Goal: Task Accomplishment & Management: Manage account settings

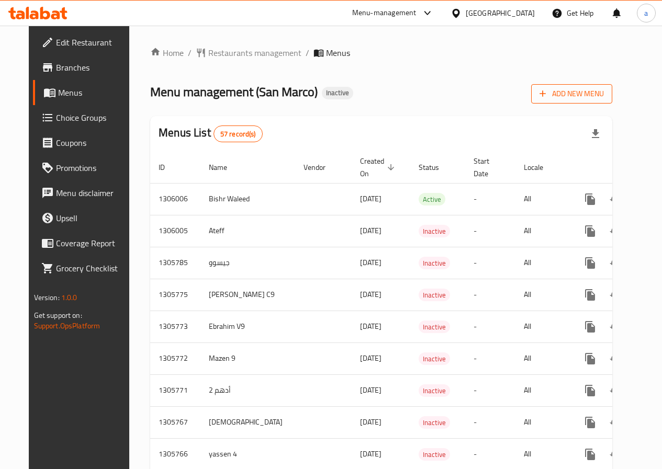
click at [594, 100] on span "Add New Menu" at bounding box center [571, 93] width 64 height 13
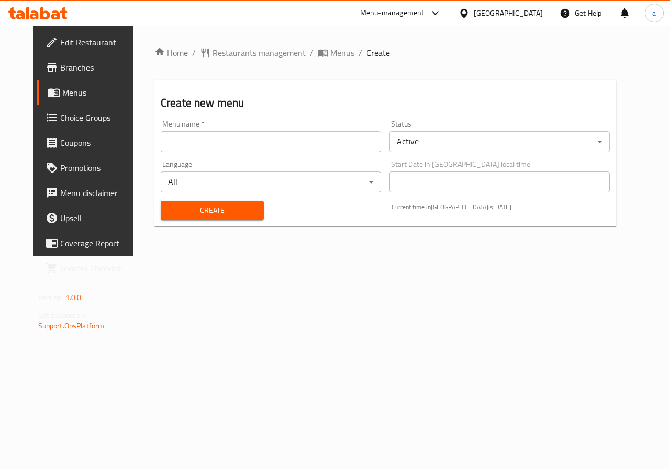
click at [299, 151] on input "text" at bounding box center [271, 141] width 220 height 21
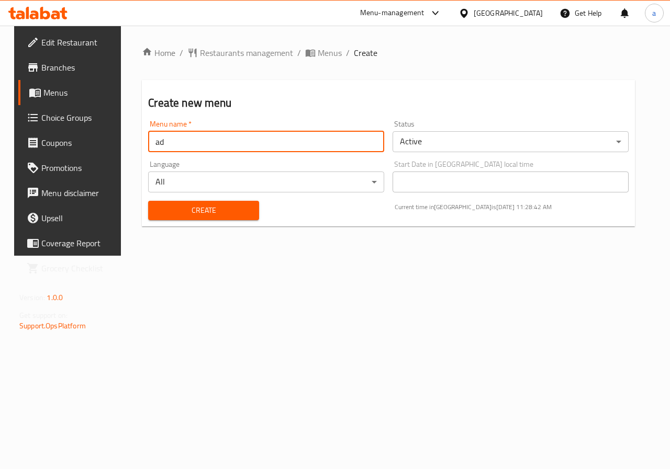
type input "a"
type input "أدهم 3"
click at [175, 211] on span "Create" at bounding box center [203, 210] width 94 height 13
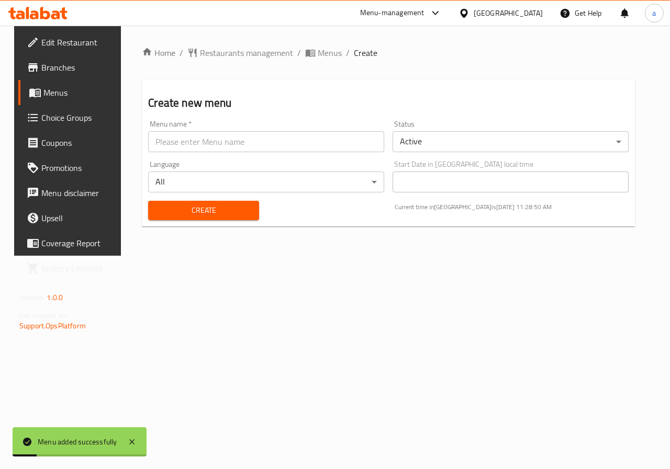
click at [59, 95] on span "Menus" at bounding box center [80, 92] width 74 height 13
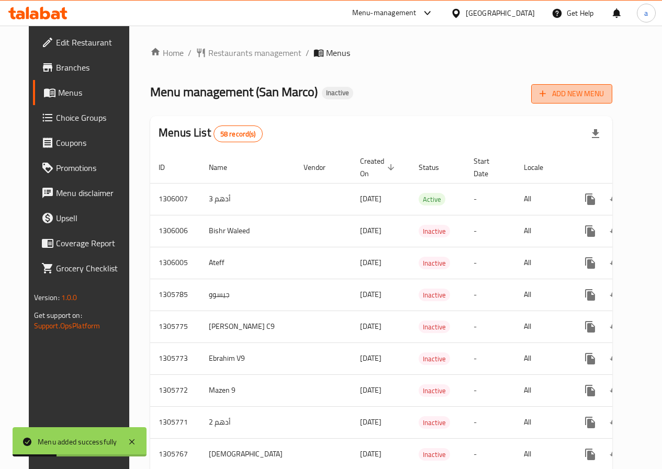
click at [597, 96] on span "Add New Menu" at bounding box center [571, 93] width 64 height 13
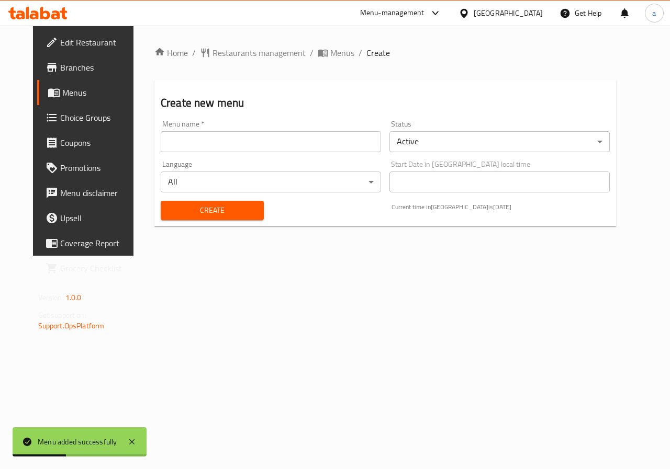
click at [320, 154] on div "Menu name   * Menu name *" at bounding box center [270, 136] width 229 height 40
click at [323, 135] on input "text" at bounding box center [271, 141] width 220 height 21
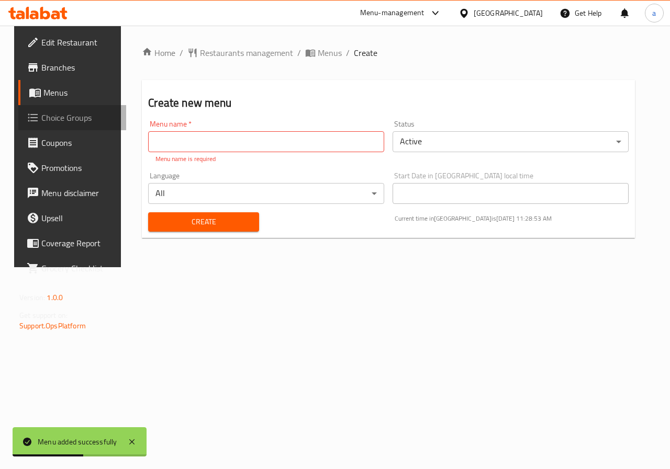
click at [67, 128] on link "Choice Groups" at bounding box center [72, 117] width 108 height 25
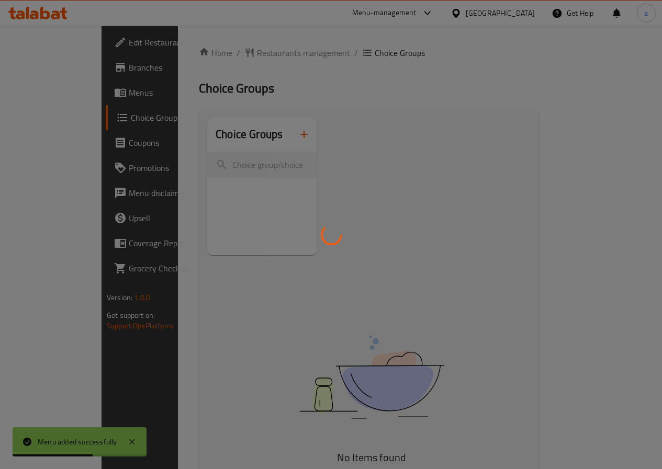
click at [47, 138] on div at bounding box center [331, 234] width 662 height 469
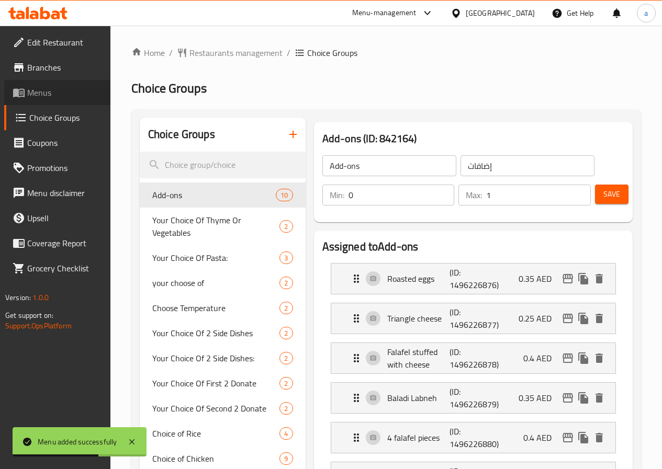
click at [53, 100] on link "Menus" at bounding box center [57, 92] width 106 height 25
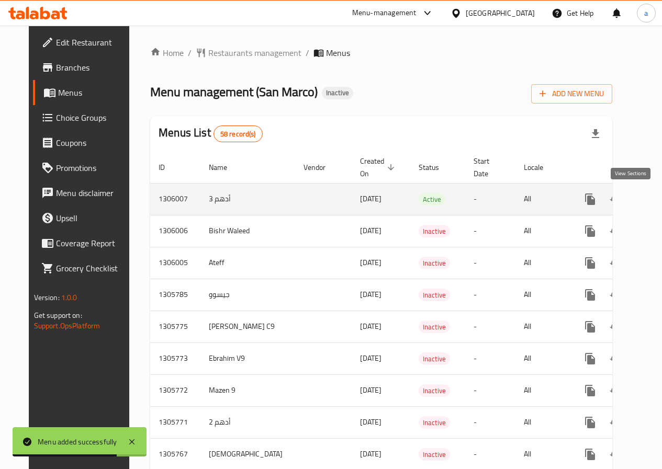
click at [653, 206] on link "enhanced table" at bounding box center [665, 199] width 25 height 25
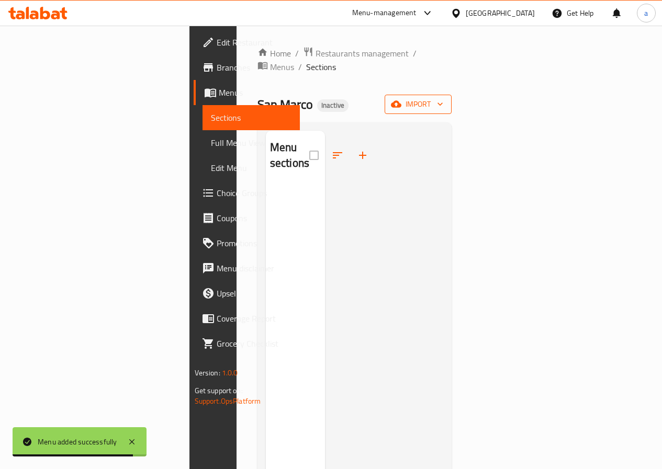
click at [451, 95] on button "import" at bounding box center [417, 104] width 67 height 19
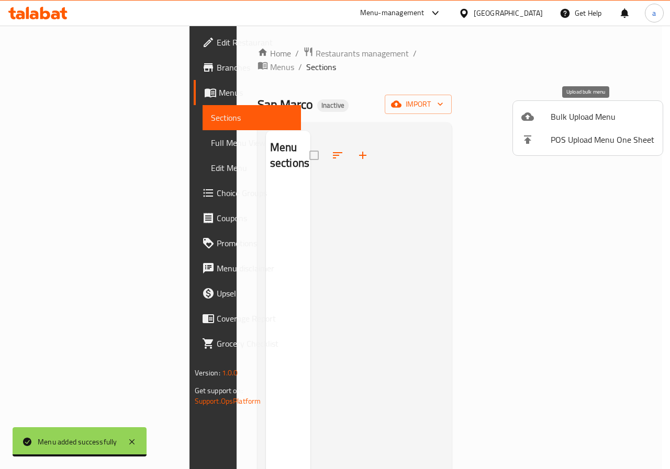
click at [576, 114] on span "Bulk Upload Menu" at bounding box center [602, 116] width 104 height 13
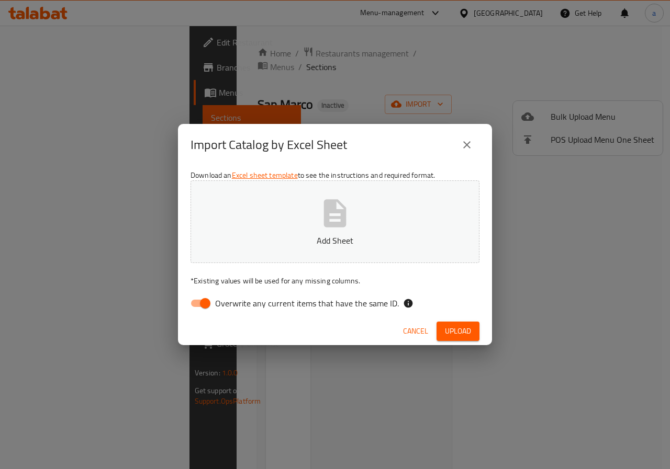
click at [204, 304] on input "Overwrite any current items that have the same ID." at bounding box center [205, 303] width 60 height 20
checkbox input "false"
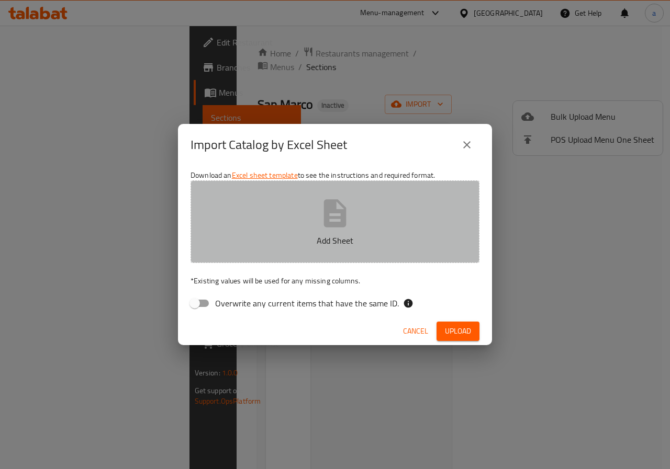
click at [393, 208] on button "Add Sheet" at bounding box center [334, 221] width 289 height 83
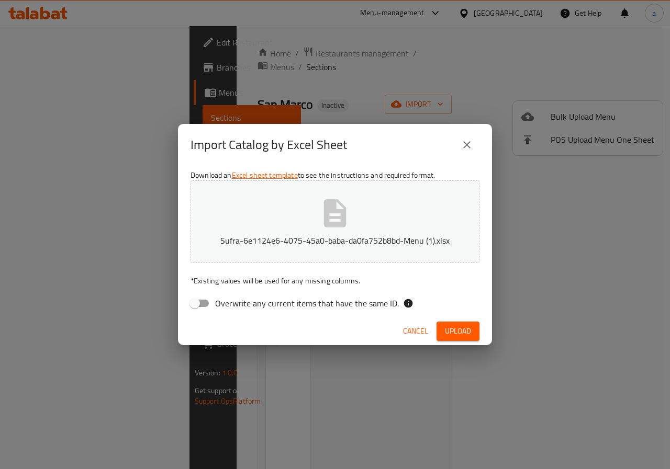
click at [466, 333] on span "Upload" at bounding box center [458, 331] width 26 height 13
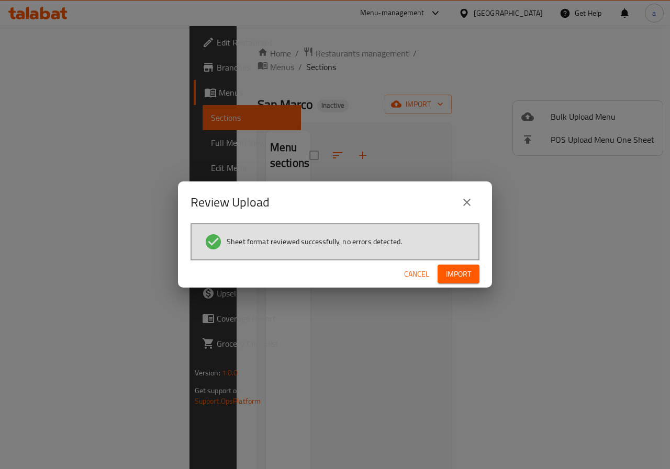
click at [474, 273] on button "Import" at bounding box center [458, 274] width 42 height 19
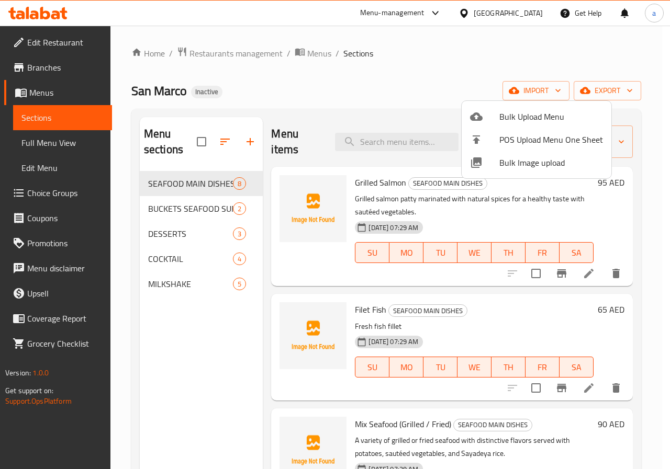
click at [424, 73] on div at bounding box center [335, 234] width 670 height 469
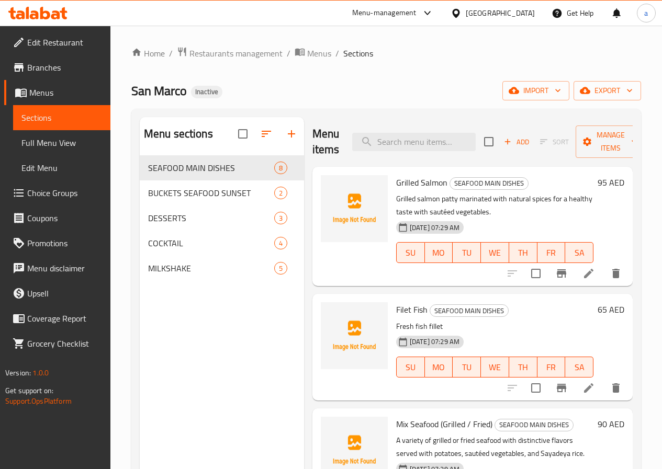
click at [31, 139] on span "Full Menu View" at bounding box center [61, 143] width 81 height 13
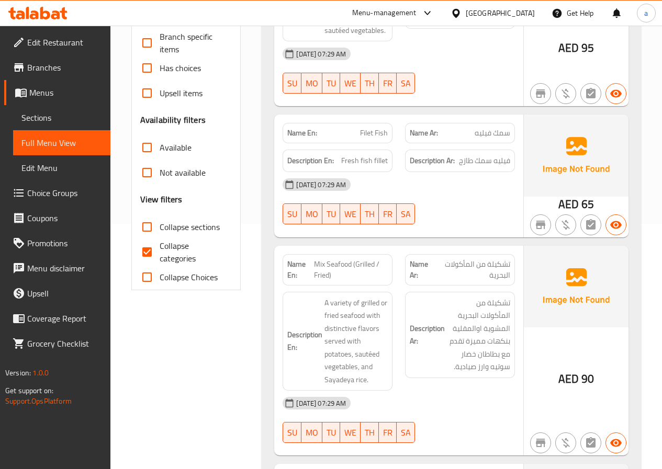
scroll to position [262, 0]
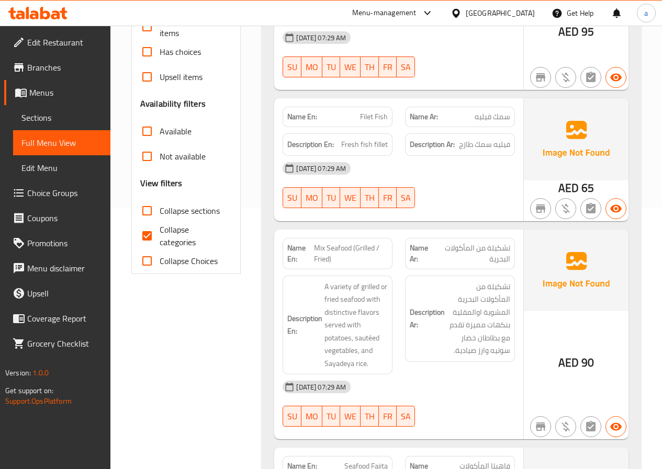
click at [54, 115] on span "Sections" at bounding box center [61, 117] width 81 height 13
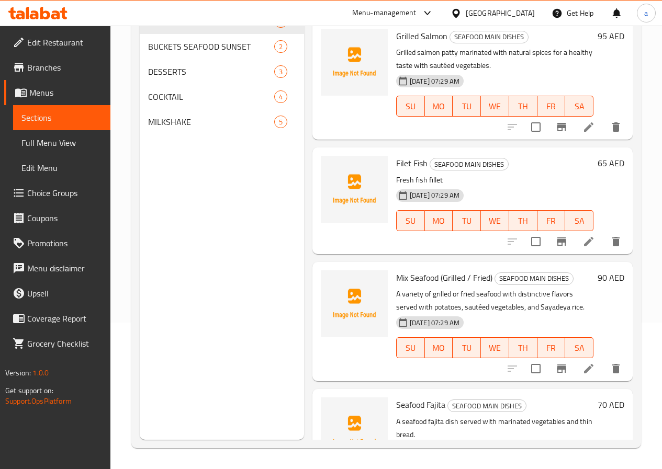
scroll to position [146, 0]
click at [584, 368] on icon at bounding box center [588, 369] width 13 height 13
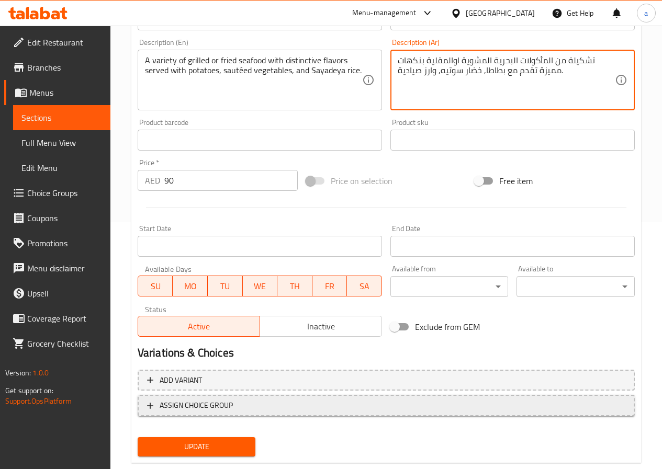
scroll to position [270, 0]
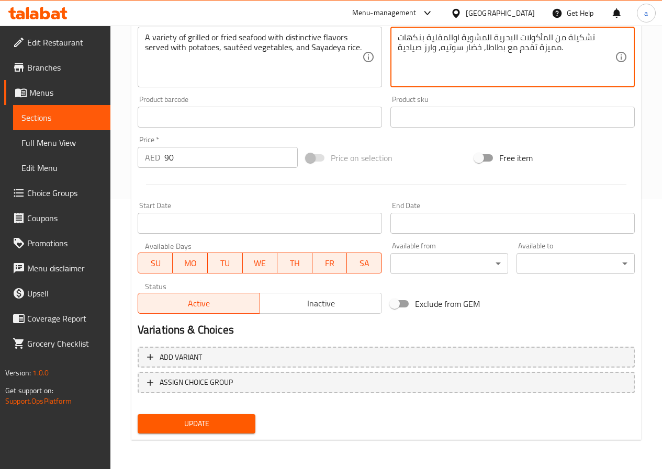
type textarea "تشكيلة من المأكولات البحرية المشوية اوالمقلية بنكهات مميزة تقدم مع بطاطا, خضار …"
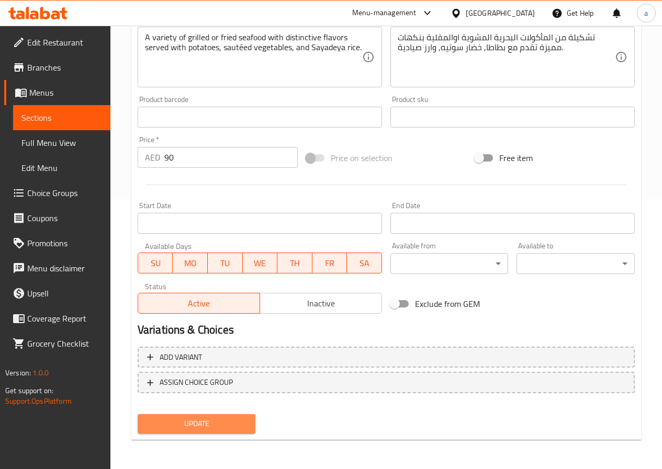
click at [181, 420] on span "Update" at bounding box center [196, 423] width 101 height 13
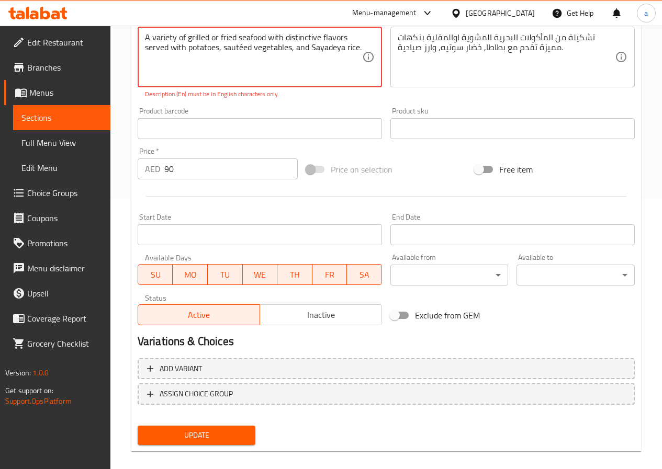
click at [199, 433] on span "Update" at bounding box center [196, 435] width 101 height 13
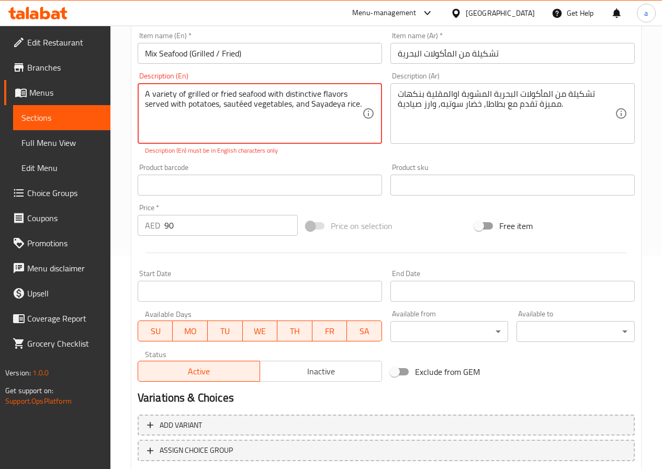
scroll to position [113, 0]
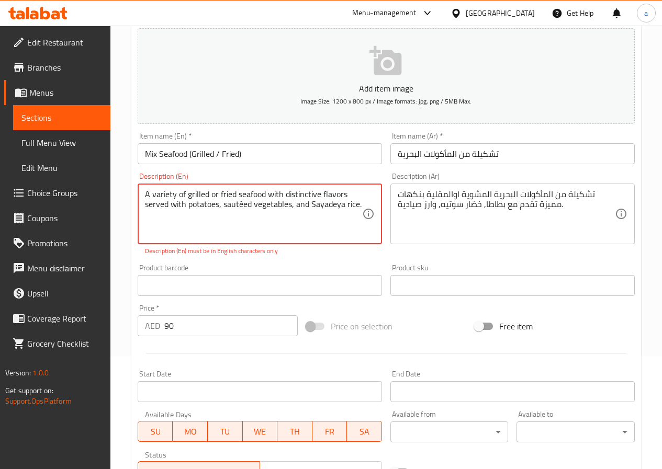
click at [334, 205] on textarea "A variety of grilled or fried seafood with distinctive flavors served with pota…" at bounding box center [253, 214] width 217 height 50
click at [344, 206] on textarea "A variety of grilled or fried seafood with distinctive flavors served with pota…" at bounding box center [253, 214] width 217 height 50
click at [315, 206] on textarea "A variety of grilled or fried seafood with distinctive flavors served with pota…" at bounding box center [253, 214] width 217 height 50
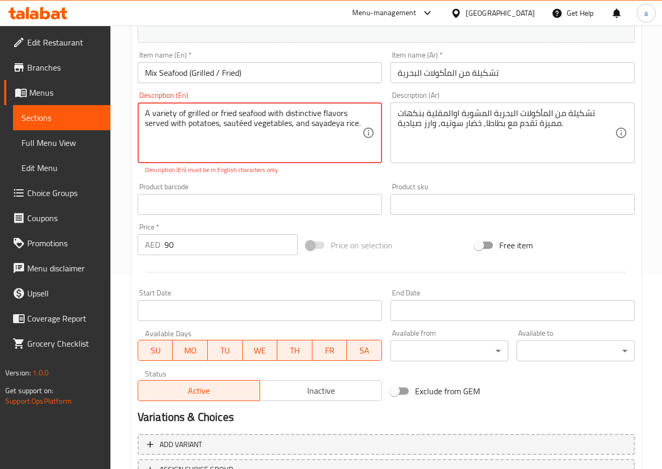
scroll to position [281, 0]
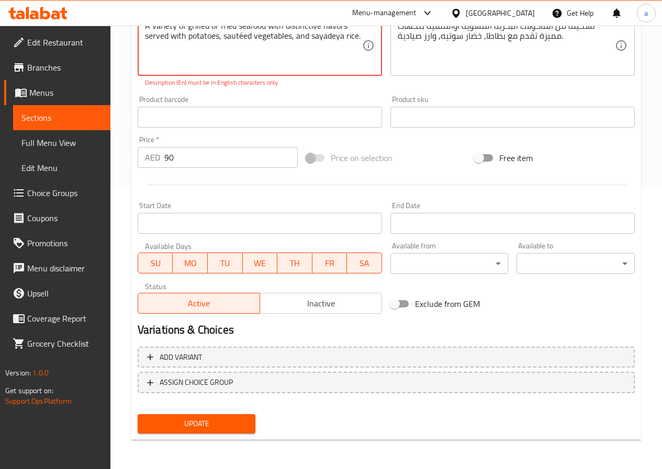
click at [217, 422] on span "Update" at bounding box center [196, 423] width 101 height 13
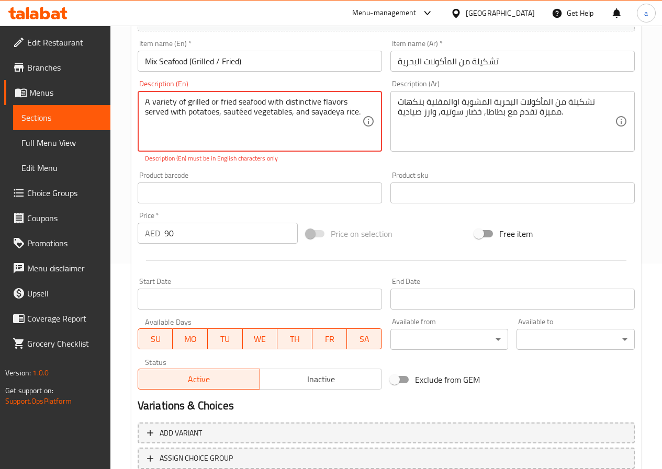
scroll to position [125, 0]
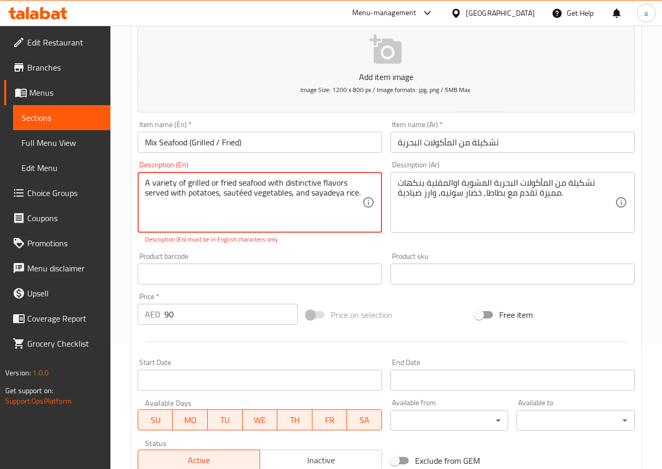
click at [328, 200] on textarea "A variety of grilled or fried seafood with distinctive flavors served with pota…" at bounding box center [253, 203] width 217 height 50
click at [328, 198] on textarea "A variety of grilled or fried seafood with distinctive flavors served with pota…" at bounding box center [253, 203] width 217 height 50
click at [327, 199] on textarea "A variety of grilled or fried seafood with distinctive flavors served with pota…" at bounding box center [253, 203] width 217 height 50
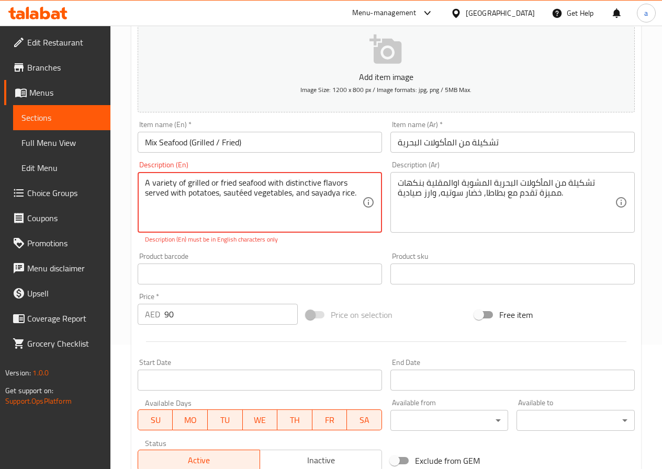
paste textarea "Sayade"
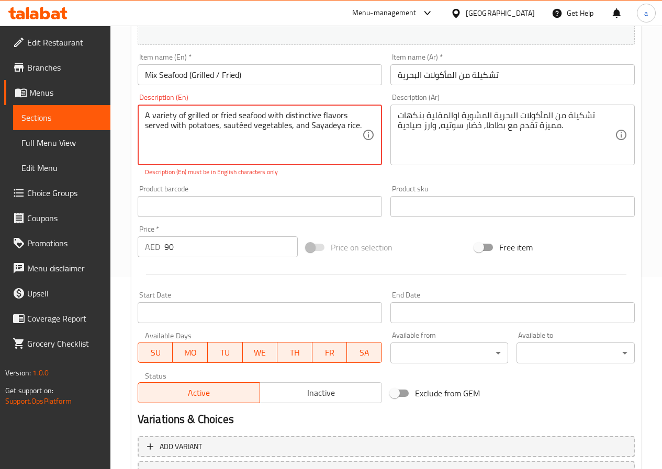
scroll to position [281, 0]
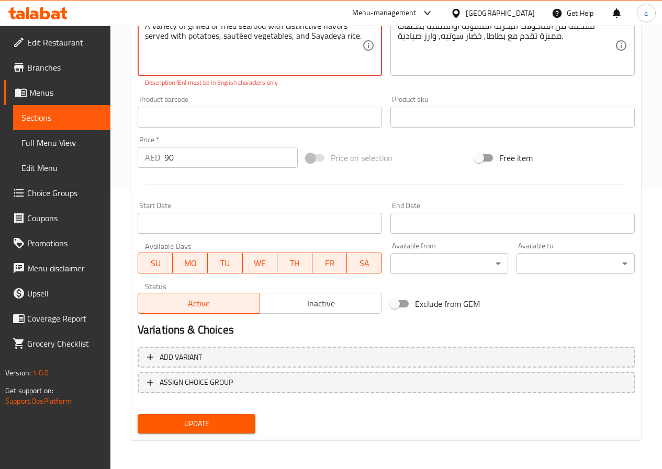
click at [237, 427] on span "Update" at bounding box center [196, 423] width 101 height 13
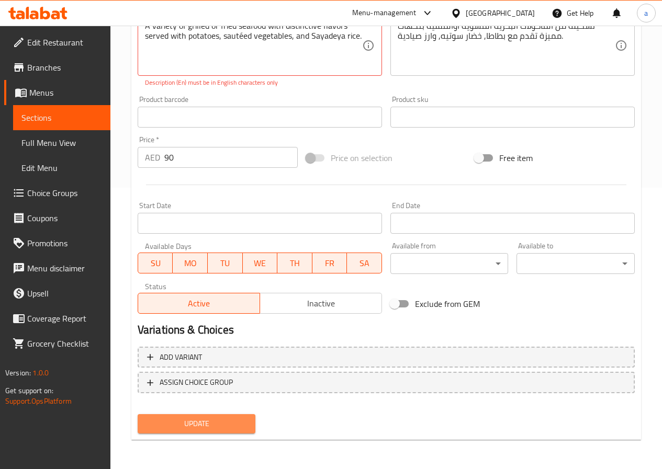
click at [237, 427] on span "Update" at bounding box center [196, 423] width 101 height 13
click at [211, 427] on span "Update" at bounding box center [196, 423] width 101 height 13
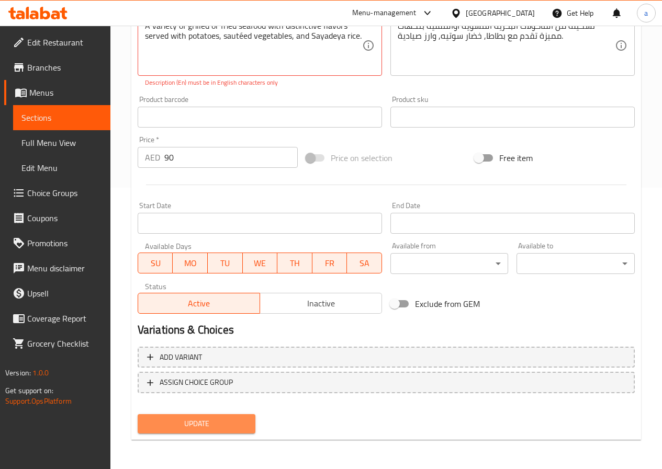
click at [211, 427] on span "Update" at bounding box center [196, 423] width 101 height 13
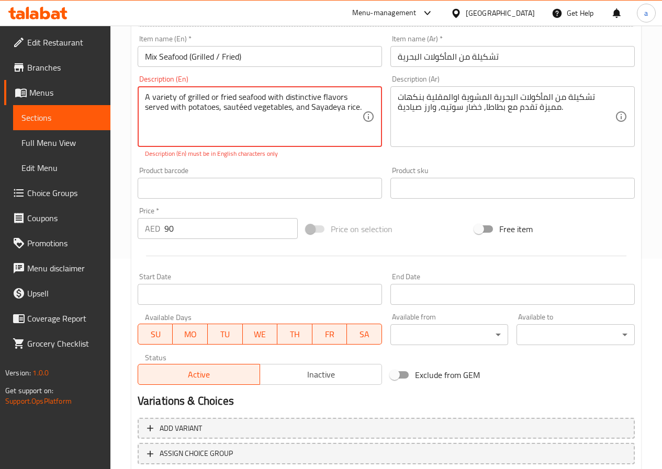
scroll to position [125, 0]
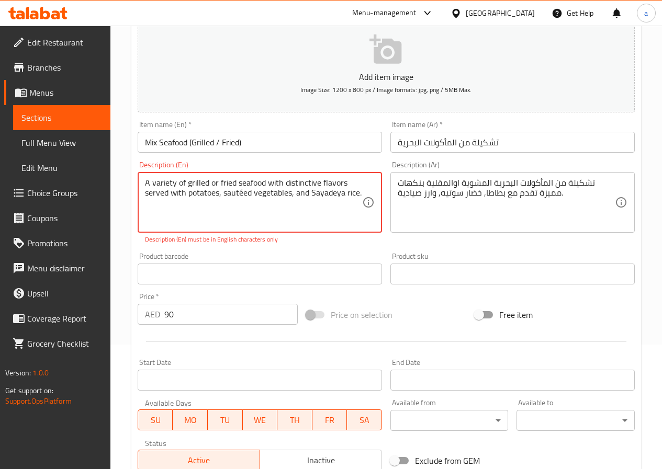
click at [240, 195] on textarea "A variety of grilled or fried seafood with distinctive flavors served with pota…" at bounding box center [253, 203] width 217 height 50
click at [245, 193] on textarea "A variety of grilled or fried seafood with distinctive flavors served with pota…" at bounding box center [253, 203] width 217 height 50
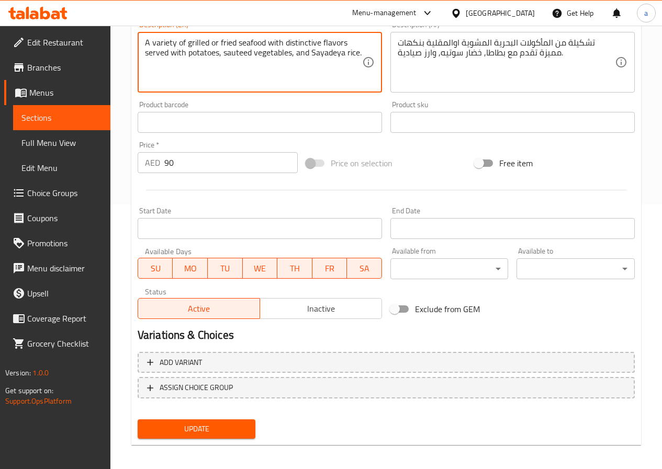
scroll to position [270, 0]
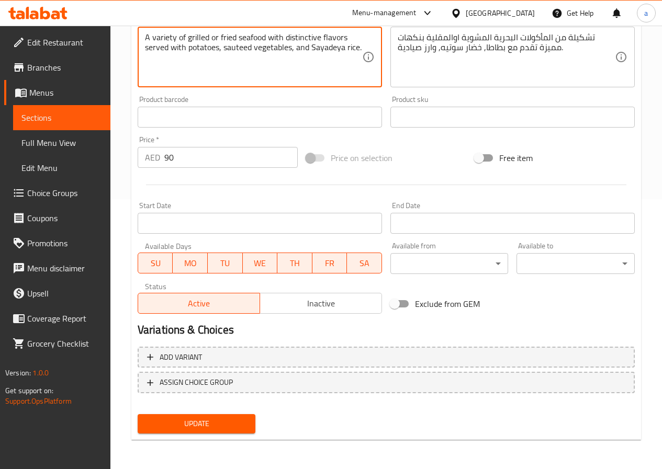
type textarea "A variety of grilled or fried seafood with distinctive flavors served with pota…"
click at [226, 419] on span "Update" at bounding box center [196, 423] width 101 height 13
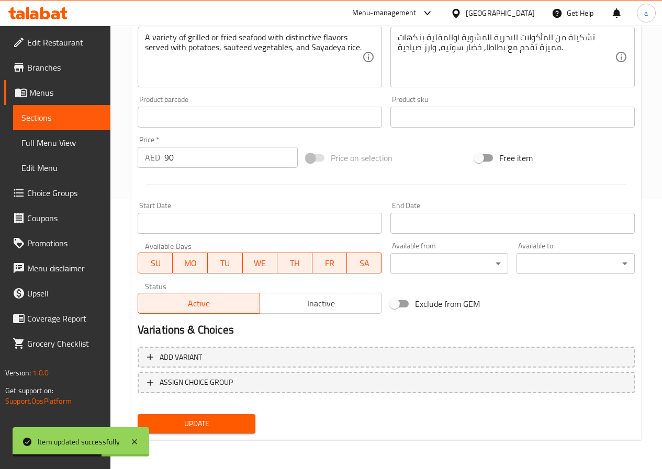
click at [71, 149] on span "Full Menu View" at bounding box center [61, 143] width 81 height 13
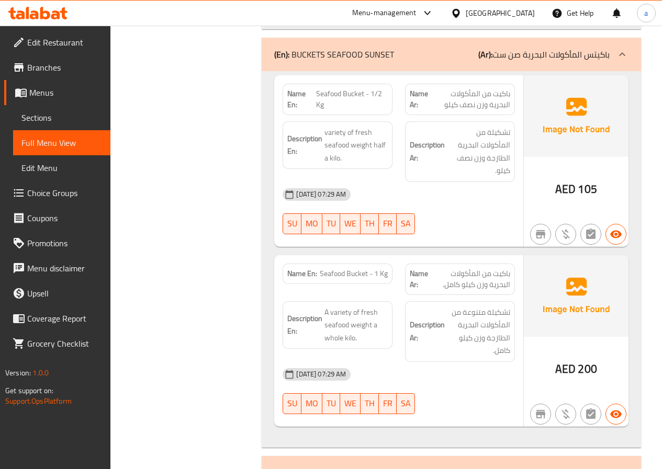
scroll to position [1517, 0]
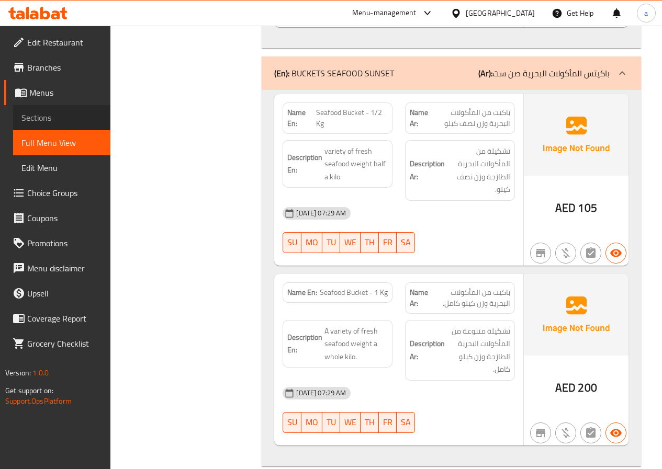
click at [65, 116] on span "Sections" at bounding box center [61, 117] width 81 height 13
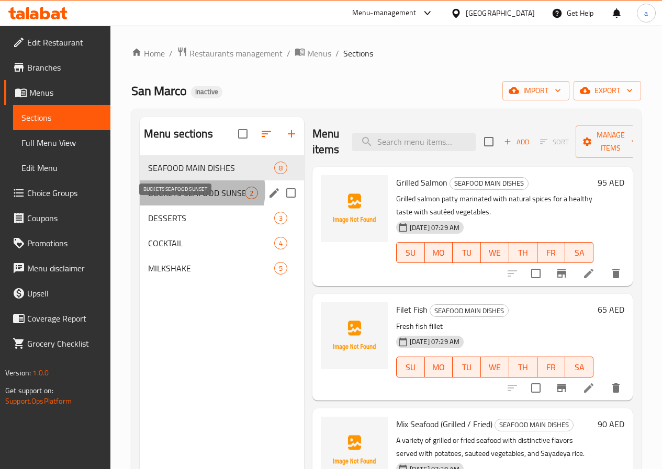
click at [198, 199] on span "BUCKETS SEAFOOD SUNSET" at bounding box center [196, 193] width 97 height 13
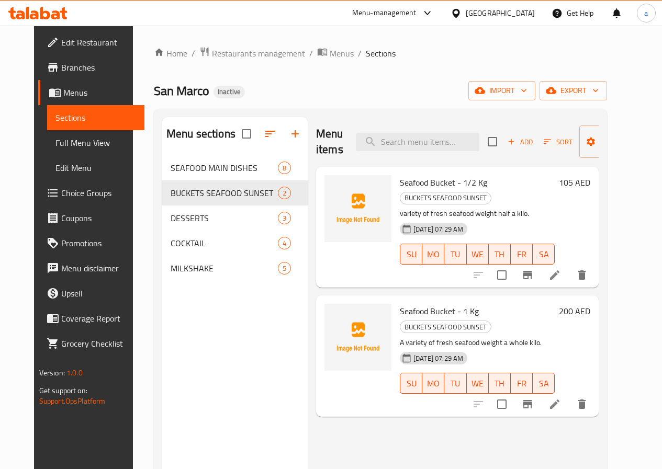
click at [569, 395] on li at bounding box center [554, 404] width 29 height 19
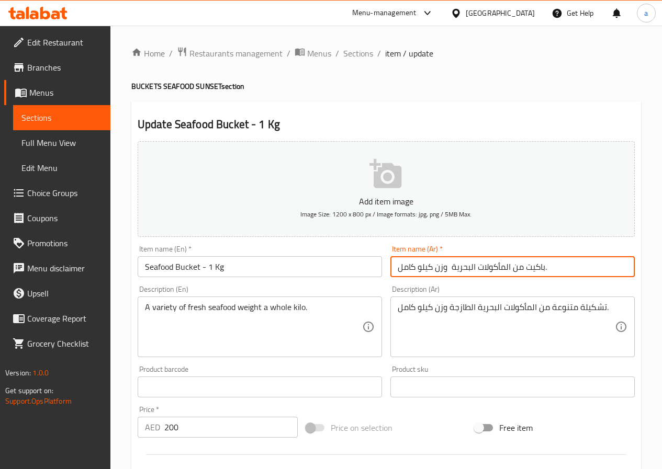
click at [402, 268] on input "باكيت من المأكولات البحرية وزن كيلو كامل." at bounding box center [512, 266] width 244 height 21
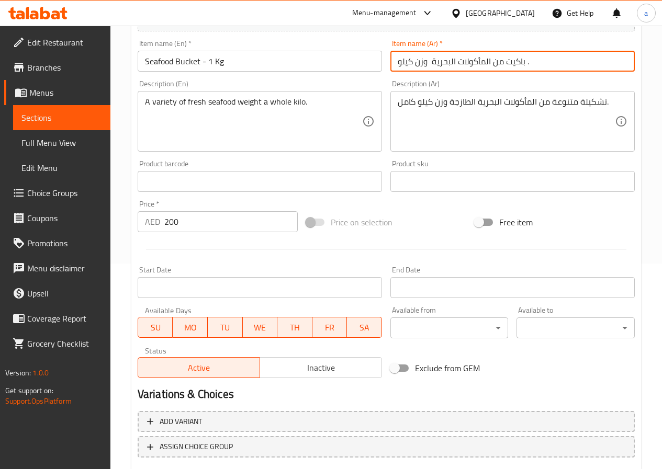
scroll to position [270, 0]
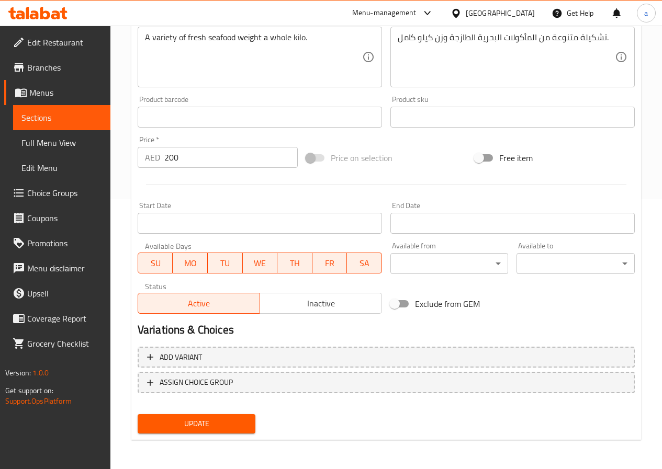
type input "باكيت من المأكولات البحرية وزن كيلو ."
click at [213, 426] on span "Update" at bounding box center [196, 423] width 101 height 13
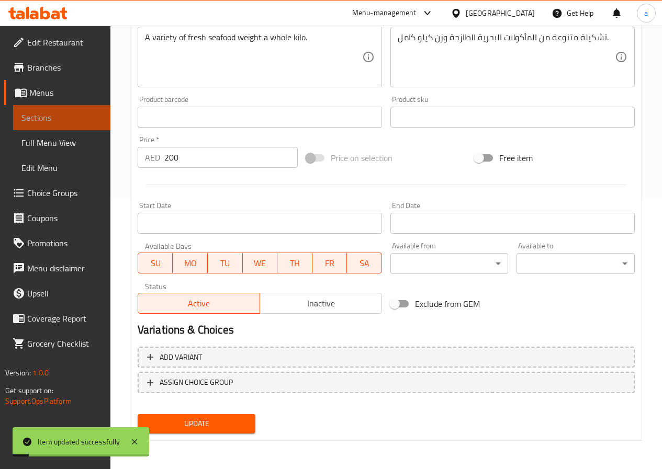
click at [58, 113] on span "Sections" at bounding box center [61, 117] width 81 height 13
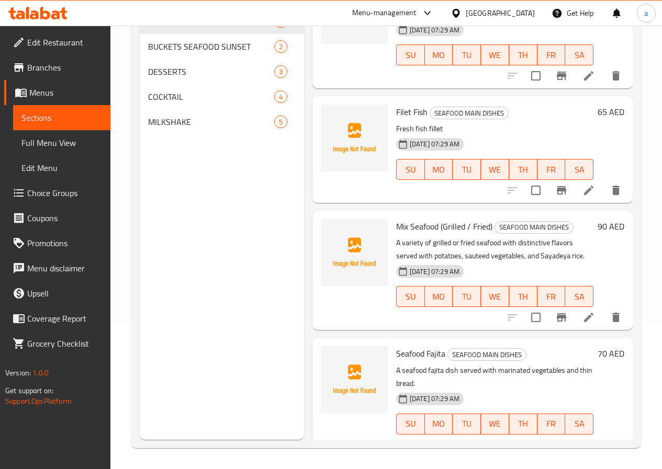
scroll to position [105, 0]
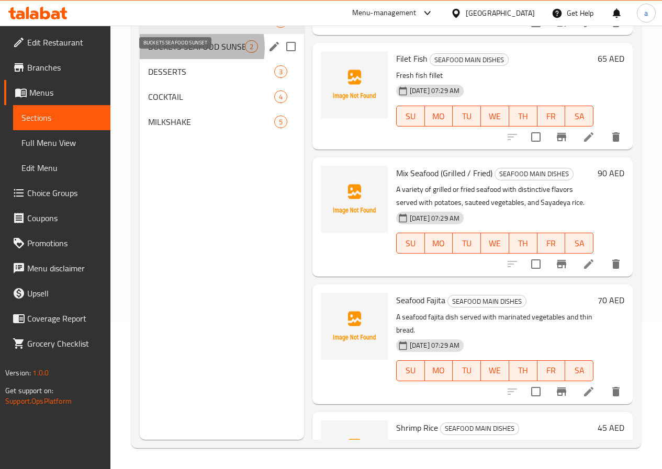
click at [183, 53] on span "BUCKETS SEAFOOD SUNSET" at bounding box center [196, 46] width 97 height 13
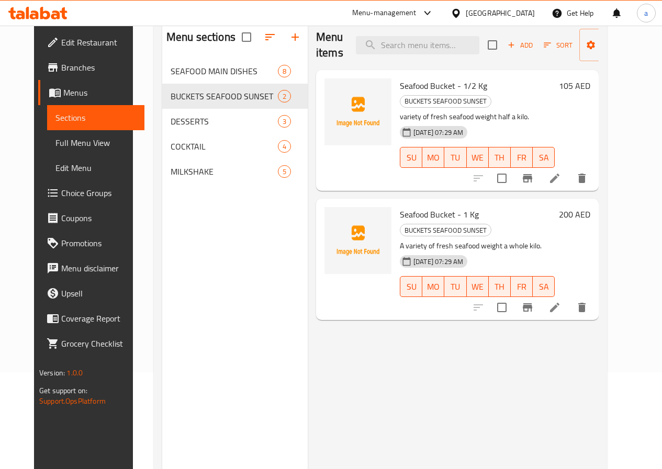
scroll to position [42, 0]
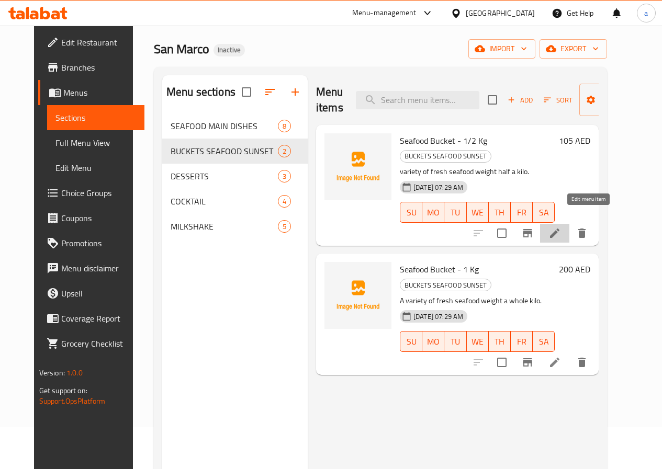
click at [561, 227] on icon at bounding box center [554, 233] width 13 height 13
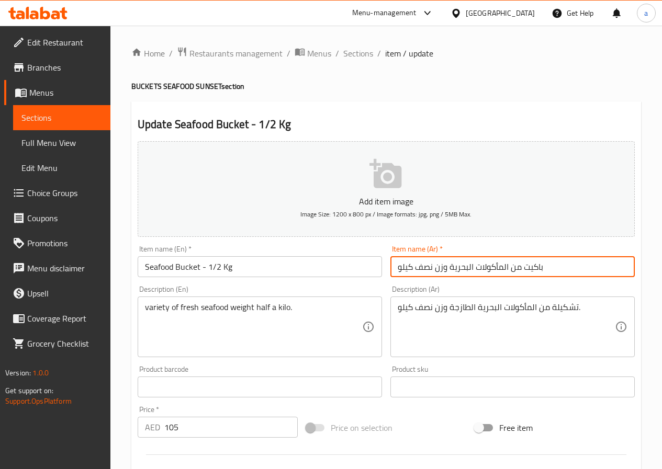
drag, startPoint x: 398, startPoint y: 270, endPoint x: 447, endPoint y: 268, distance: 49.2
click at [447, 268] on input "باكيت من المأكولات البحرية وزن نصف كيلو" at bounding box center [512, 266] width 244 height 21
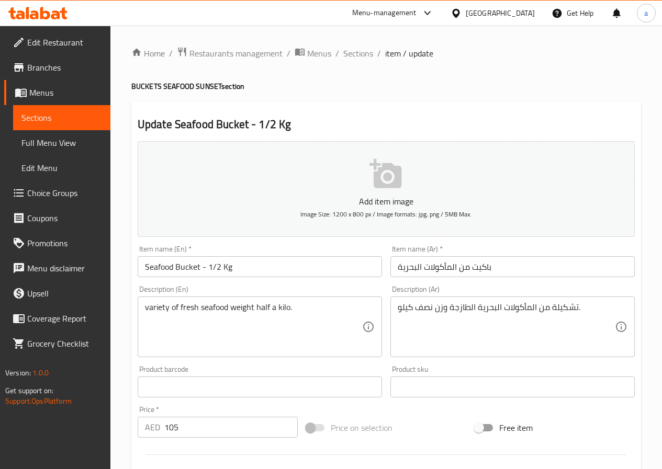
click at [398, 266] on input "باكيت من المأكولات البحرية" at bounding box center [512, 266] width 244 height 21
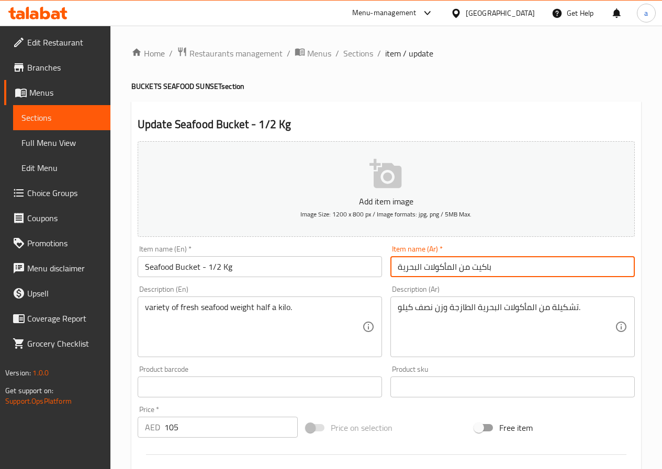
paste input "1/2 كيلو/كجم"
click at [514, 266] on input "باكيت من المأكولات البحرية" at bounding box center [512, 266] width 244 height 21
paste input "1/2 كيلو/كجم"
drag, startPoint x: 395, startPoint y: 269, endPoint x: 416, endPoint y: 268, distance: 21.0
click at [416, 268] on input "باكيت من المأكولات البحرية 1/2 كيلو/كجم" at bounding box center [512, 266] width 244 height 21
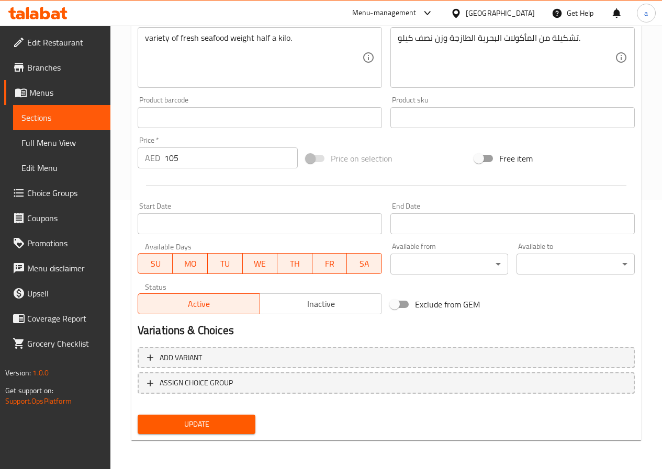
scroll to position [270, 0]
type input "باكيت من المأكولات البحرية 1/2 كيلو"
click at [208, 431] on button "Update" at bounding box center [197, 423] width 118 height 19
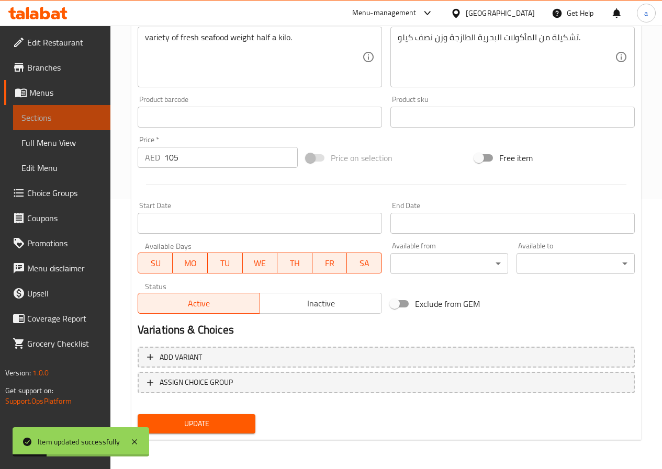
click at [66, 122] on span "Sections" at bounding box center [61, 117] width 81 height 13
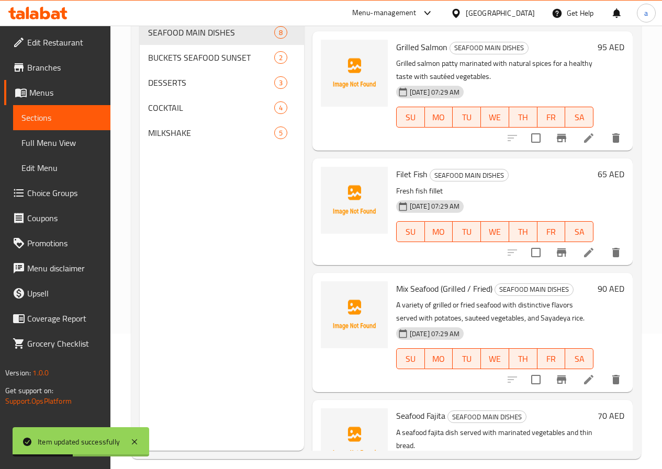
scroll to position [146, 0]
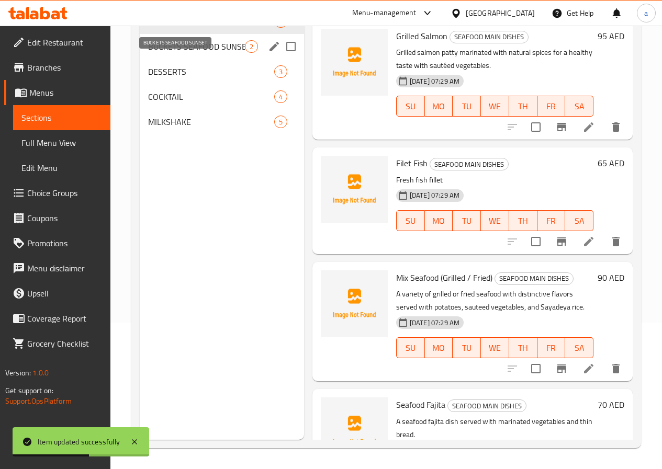
click at [199, 53] on span "BUCKETS SEAFOOD SUNSET" at bounding box center [196, 46] width 97 height 13
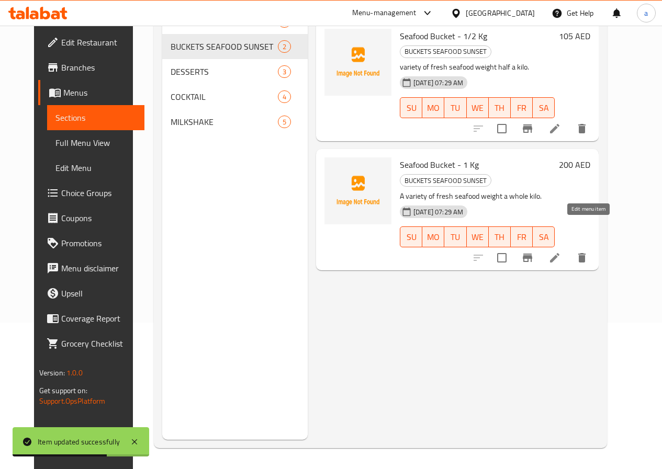
click at [561, 252] on icon at bounding box center [554, 258] width 13 height 13
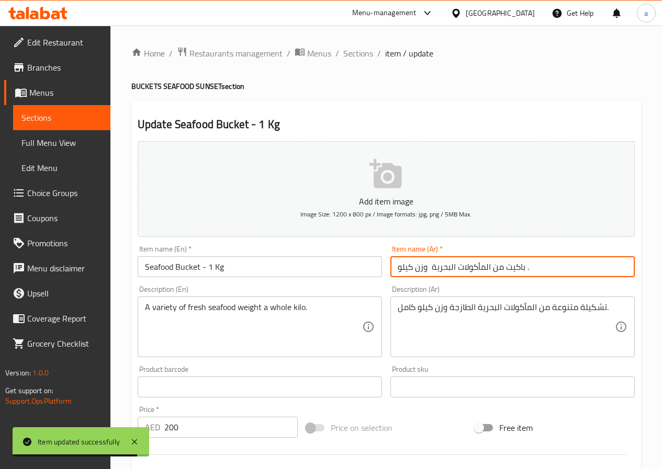
click at [542, 265] on input "باكيت من المأكولات البحرية وزن كيلو ." at bounding box center [512, 266] width 244 height 21
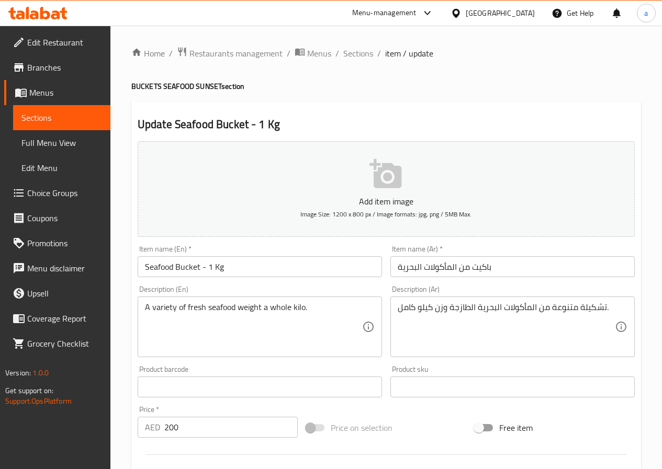
click at [520, 273] on input "باكيت من المأكولات البحرية" at bounding box center [512, 266] width 244 height 21
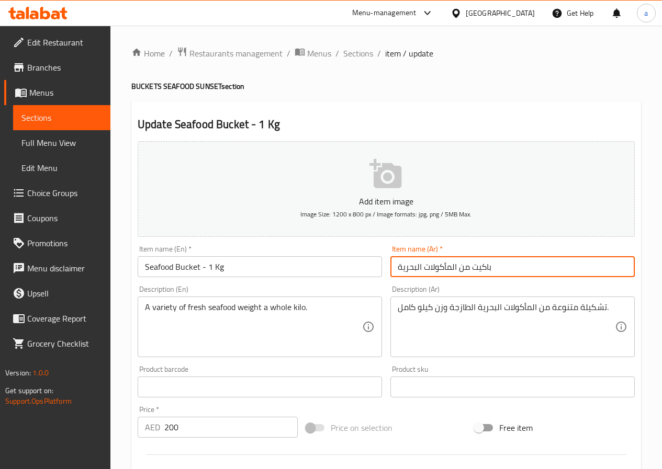
paste input "1 كيلو /كجم"
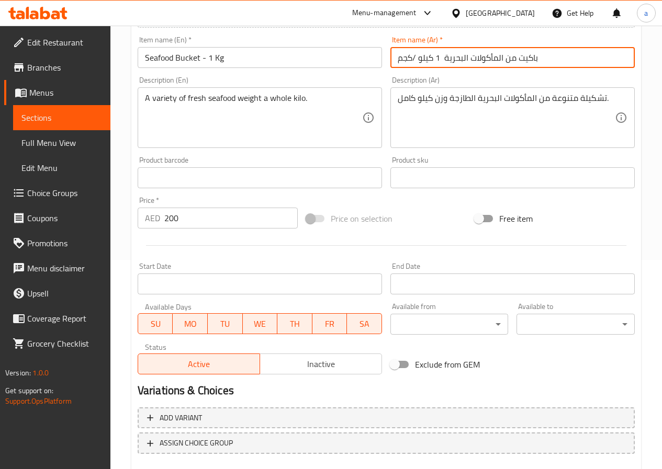
scroll to position [52, 0]
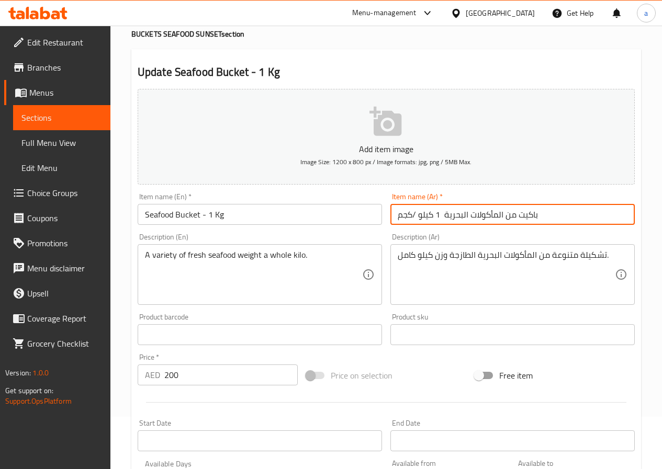
drag, startPoint x: 396, startPoint y: 215, endPoint x: 416, endPoint y: 215, distance: 20.4
click at [416, 215] on input "باكيت من المأكولات البحرية 1 كيلو /كجم" at bounding box center [512, 214] width 244 height 21
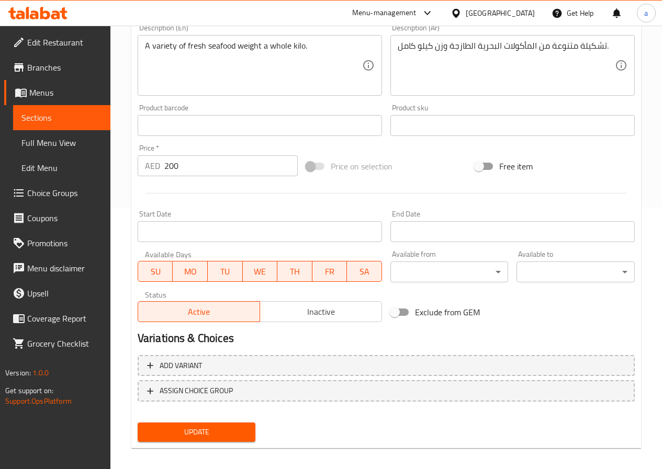
scroll to position [270, 0]
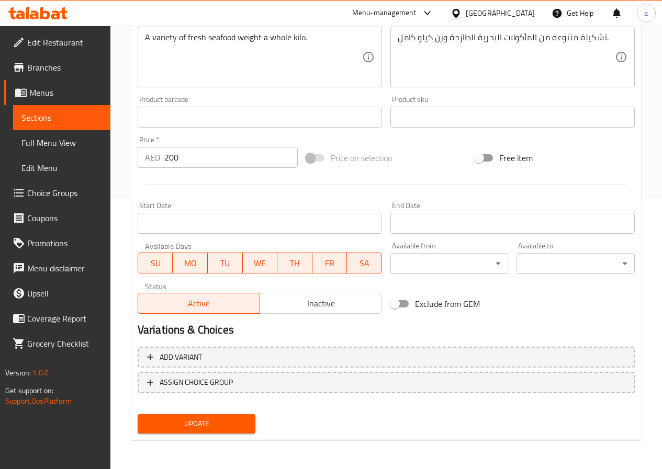
type input "باكيت من المأكولات البحرية 1 كيلو"
click at [222, 426] on span "Update" at bounding box center [196, 423] width 101 height 13
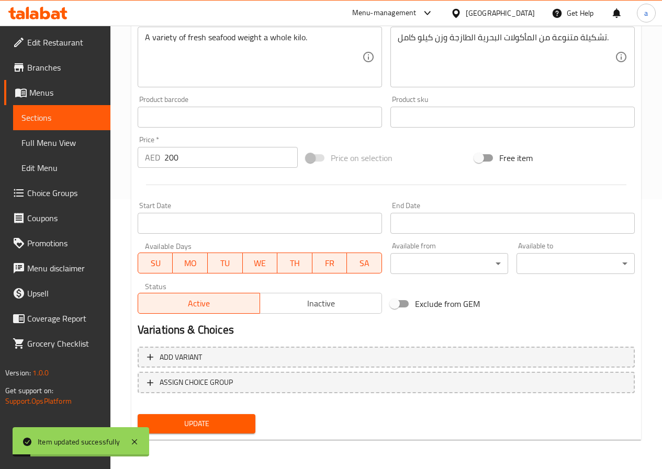
click at [59, 139] on span "Full Menu View" at bounding box center [61, 143] width 81 height 13
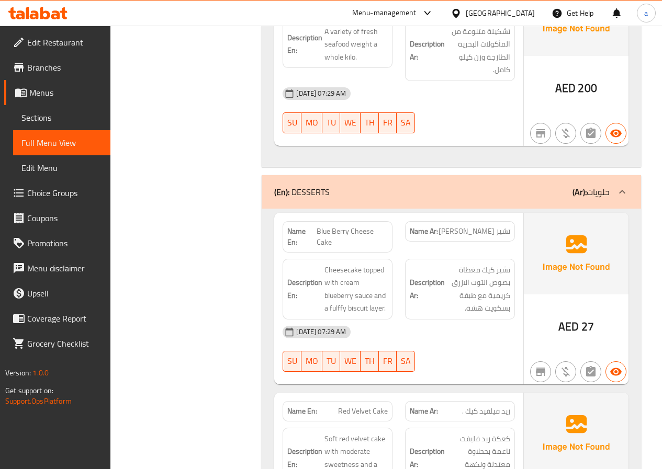
scroll to position [1831, 0]
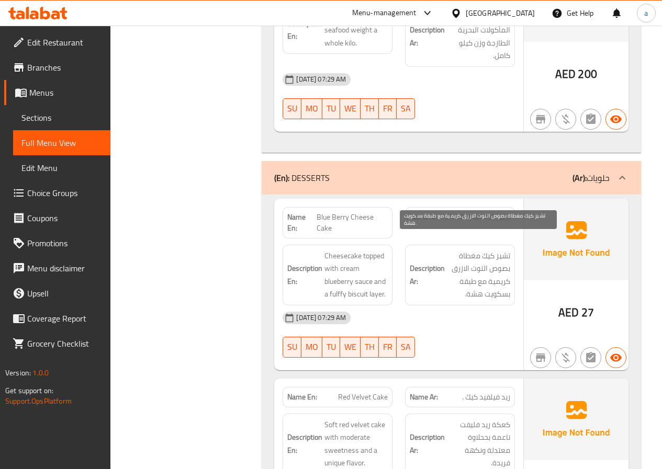
click at [502, 273] on span "تشيز كيك مغطاة بصوص التوت الازرق كريمية مع طبقة بسكويت هشة." at bounding box center [478, 275] width 63 height 51
copy span "كريمية"
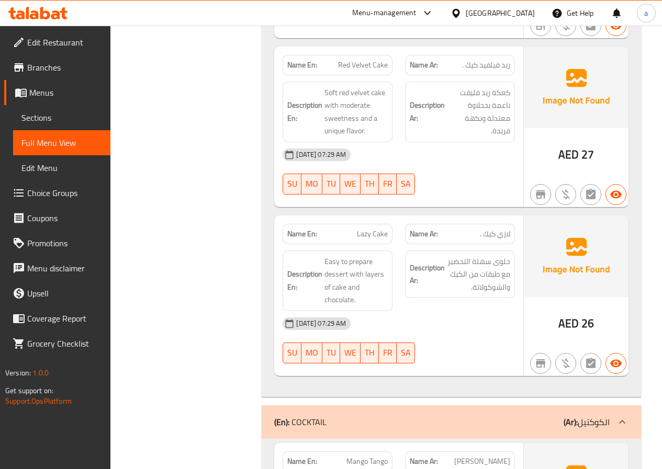
scroll to position [2145, 0]
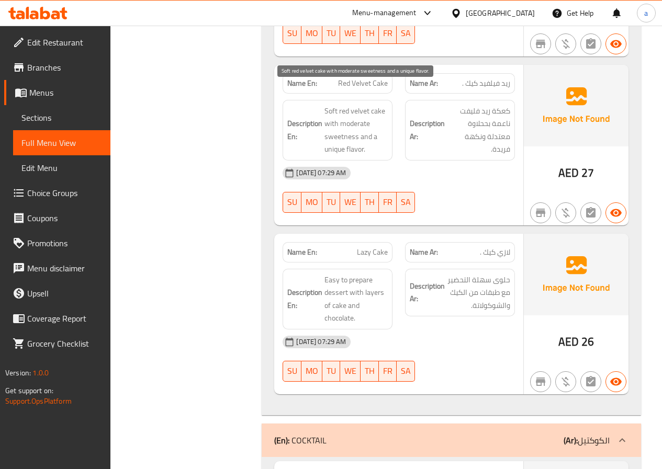
click at [360, 108] on span "Soft red velvet cake with moderate sweetness and a unique flavor." at bounding box center [355, 130] width 63 height 51
copy span "moderate"
click at [376, 143] on span "Soft red velvet cake with moderate sweetness and a unique flavor." at bounding box center [355, 130] width 63 height 51
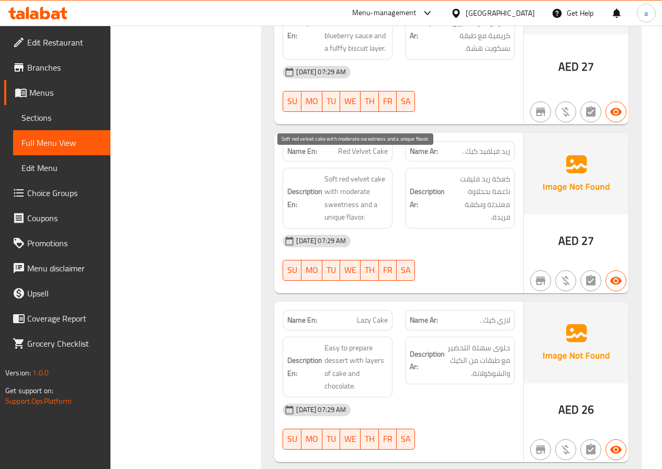
scroll to position [2197, 0]
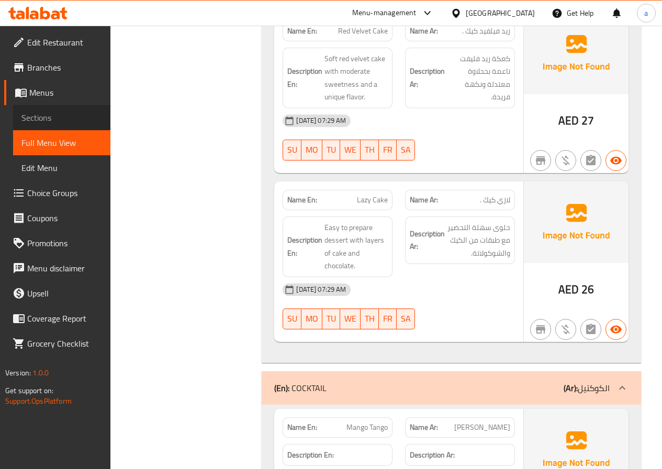
click at [35, 122] on span "Sections" at bounding box center [61, 117] width 81 height 13
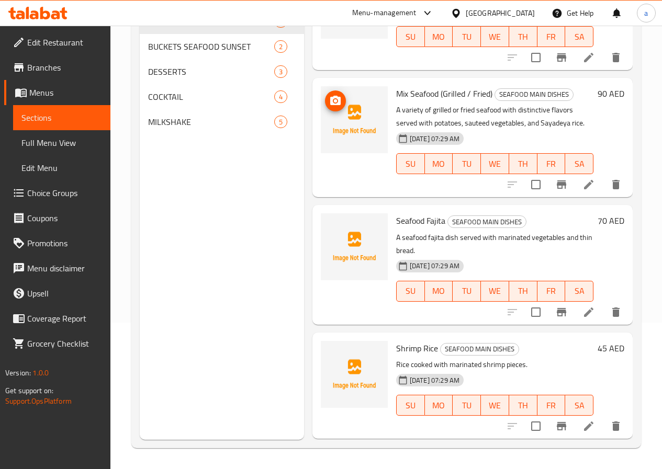
scroll to position [209, 0]
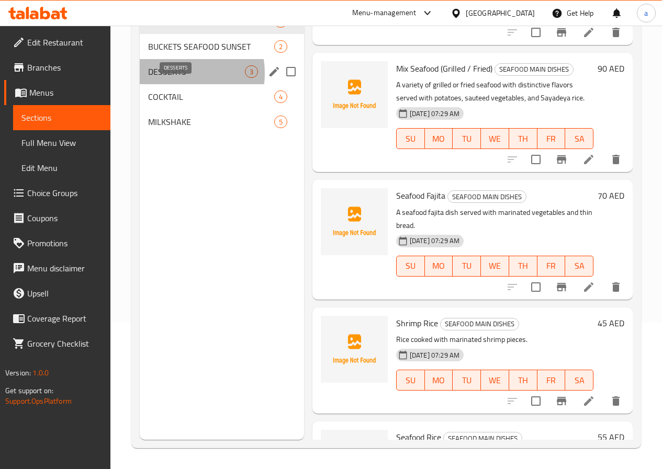
click at [169, 78] on span "DESSERTS" at bounding box center [196, 71] width 97 height 13
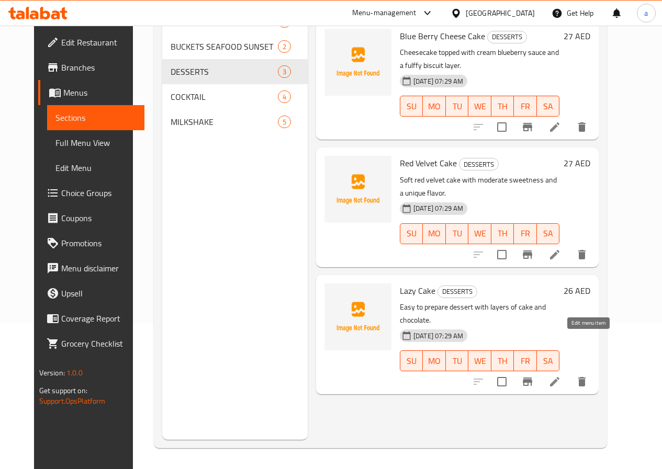
click at [561, 376] on icon at bounding box center [554, 382] width 13 height 13
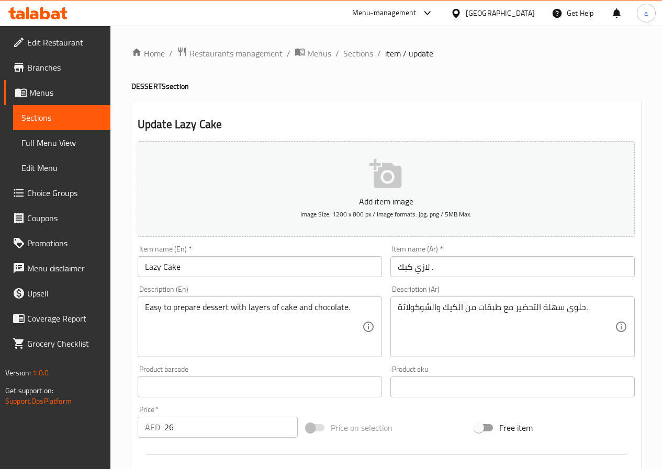
click at [415, 269] on input "لازي كيك ." at bounding box center [512, 266] width 244 height 21
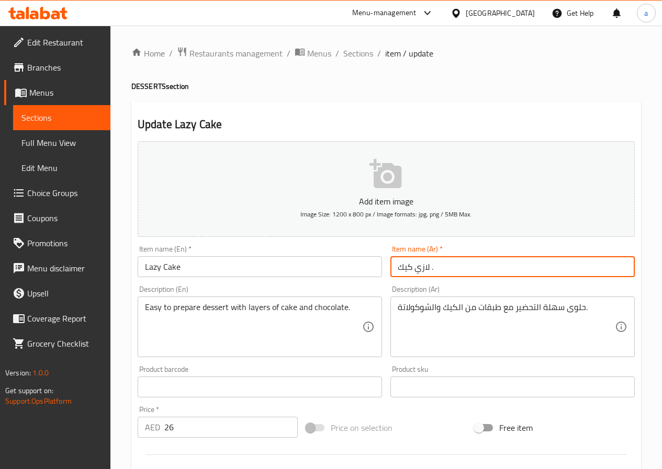
click at [438, 268] on input "لازي كيك ." at bounding box center [512, 266] width 244 height 21
type input "لازي كيك"
drag, startPoint x: 415, startPoint y: 269, endPoint x: 426, endPoint y: 271, distance: 11.2
click at [426, 271] on input "لازي كيك" at bounding box center [512, 266] width 244 height 21
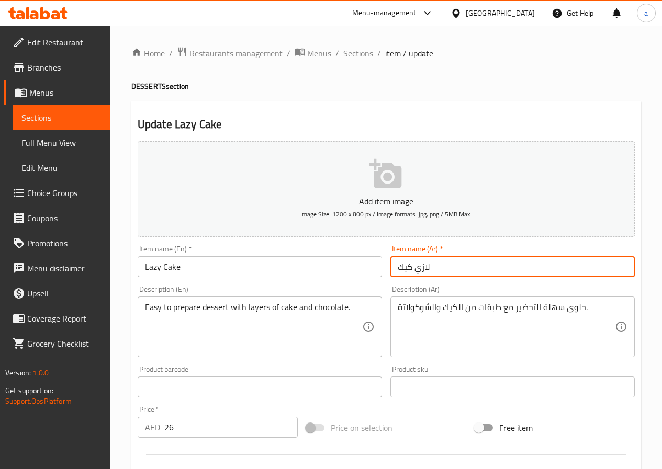
click at [449, 268] on input "لازي كيك" at bounding box center [512, 266] width 244 height 21
type input "g"
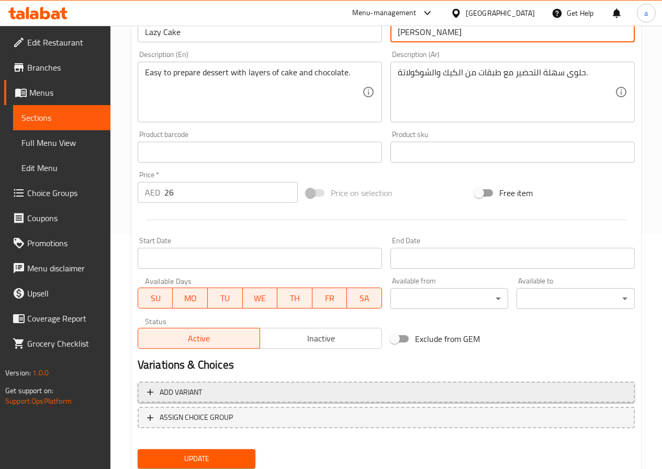
scroll to position [270, 0]
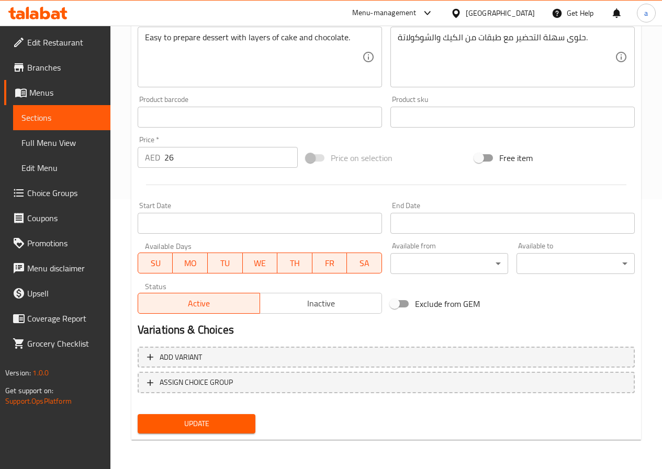
type input "ليزي كيك"
click at [196, 421] on span "Update" at bounding box center [196, 423] width 101 height 13
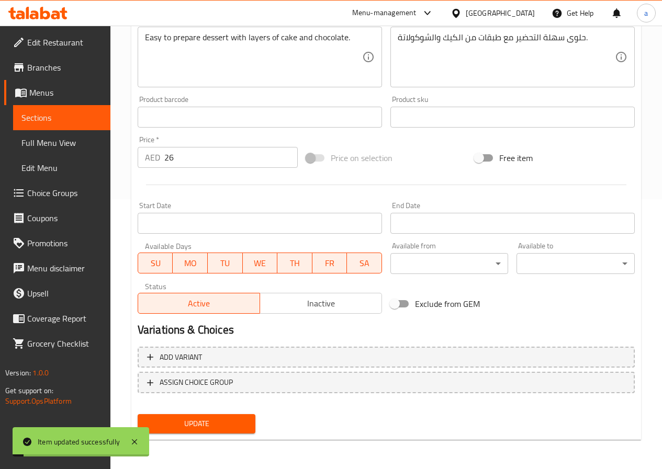
click at [57, 116] on span "Sections" at bounding box center [61, 117] width 81 height 13
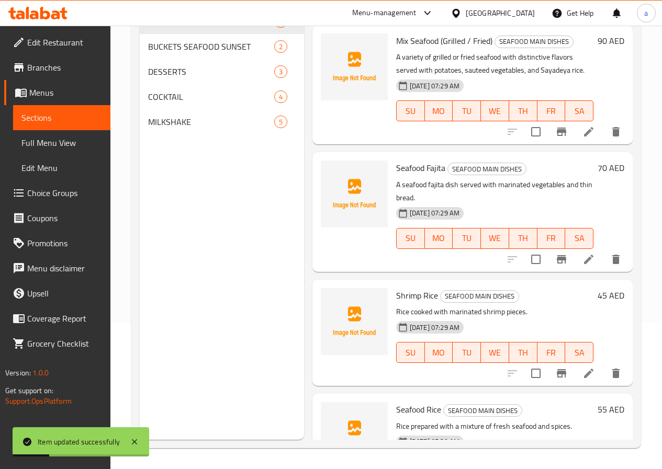
scroll to position [366, 0]
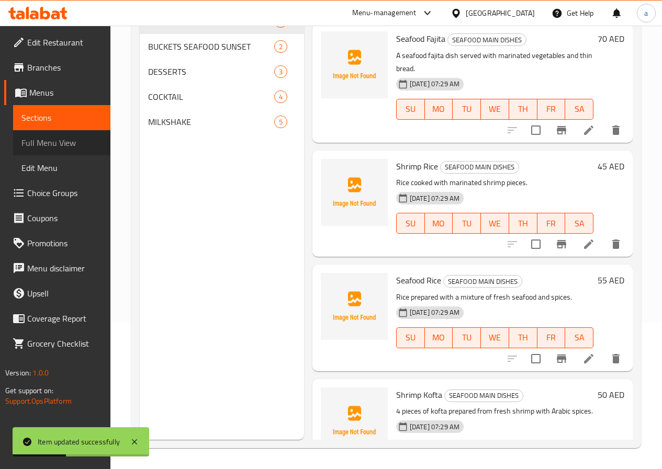
click at [45, 134] on link "Full Menu View" at bounding box center [61, 142] width 97 height 25
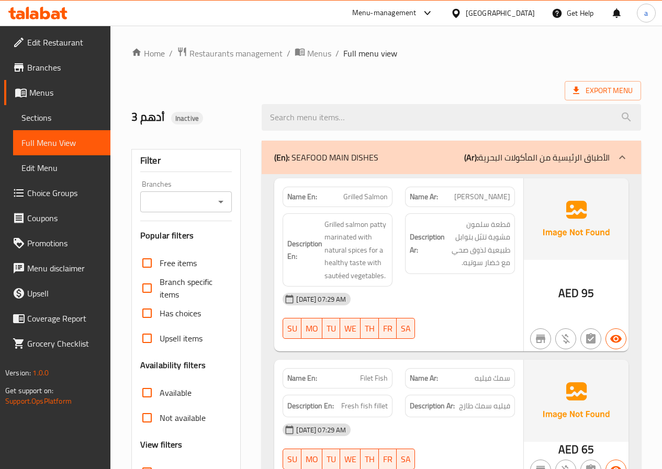
click at [64, 148] on span "Full Menu View" at bounding box center [61, 143] width 81 height 13
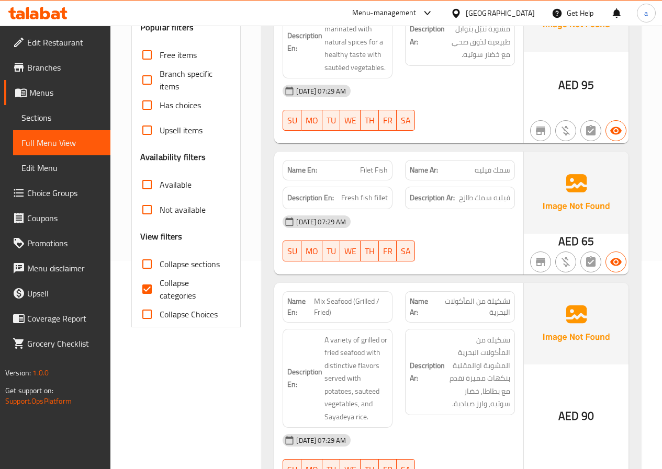
scroll to position [209, 0]
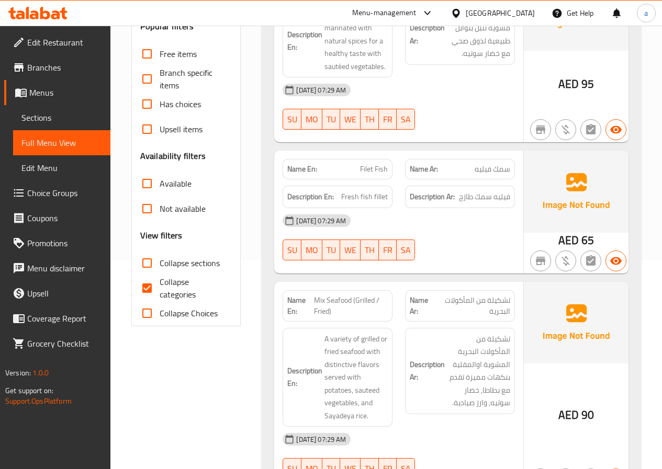
click at [363, 303] on span "Mix Seafood (Grilled / Fried)" at bounding box center [351, 306] width 74 height 22
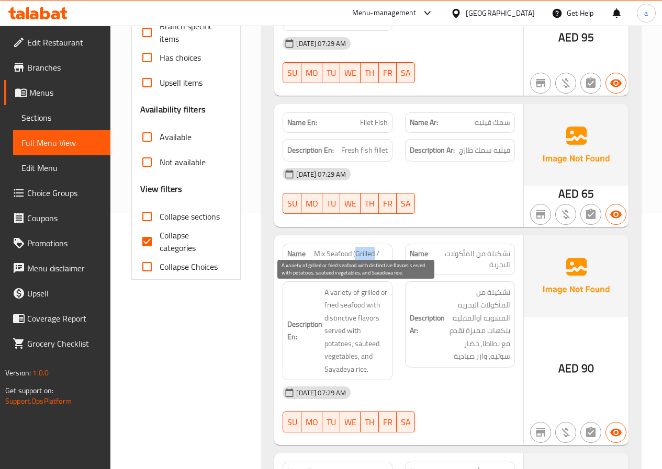
scroll to position [314, 0]
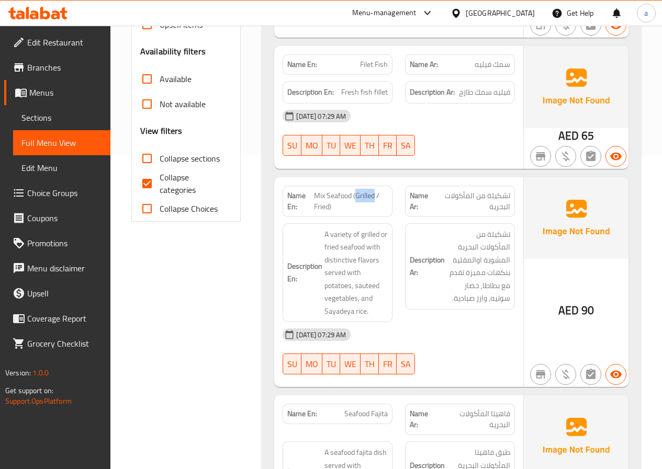
click at [61, 113] on span "Sections" at bounding box center [61, 117] width 81 height 13
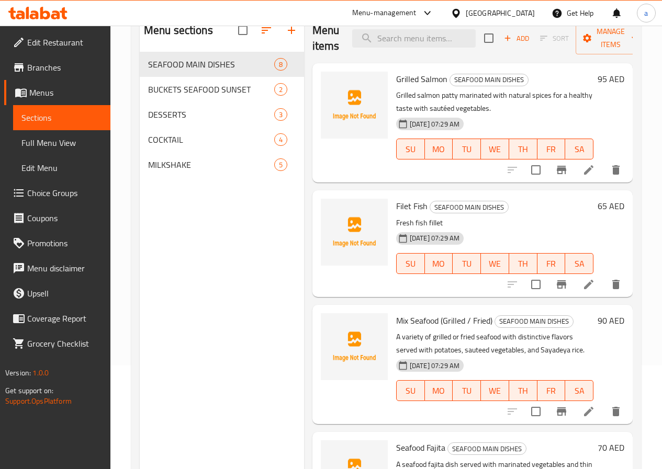
scroll to position [105, 0]
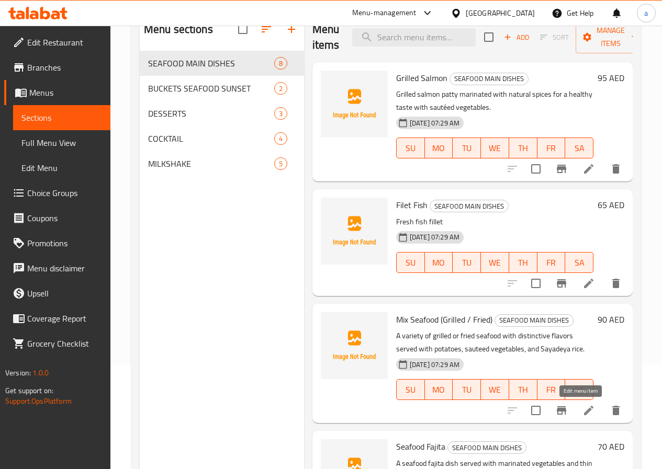
click at [584, 416] on icon at bounding box center [588, 410] width 13 height 13
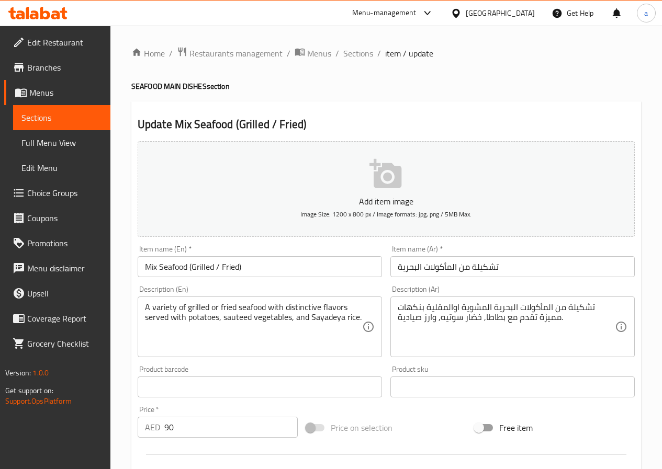
click at [520, 266] on input "تشكيلة من المأكولات البحرية" at bounding box center [512, 266] width 244 height 21
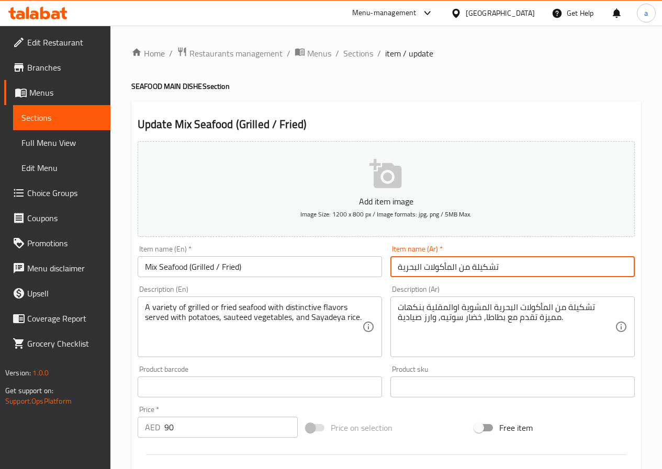
click at [412, 264] on input "تشكيلة من المأكولات البحرية" at bounding box center [512, 266] width 244 height 21
click at [449, 263] on input "تشكيلة من المأكولات البحرية" at bounding box center [512, 266] width 244 height 21
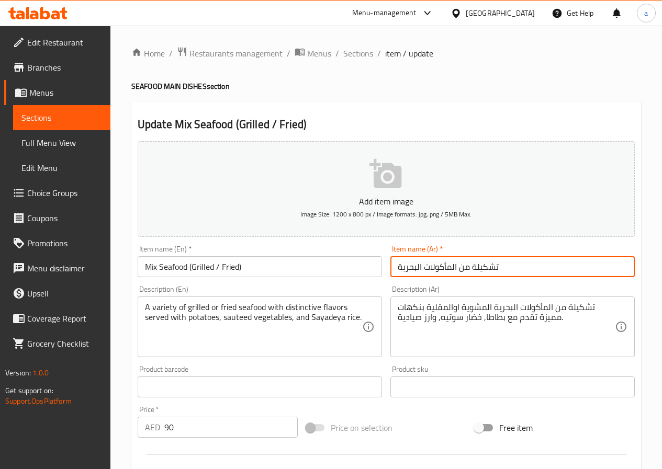
click at [449, 263] on input "تشكيلة من المأكولات البحرية" at bounding box center [512, 266] width 244 height 21
paste input "(مقلي / مشوي)"
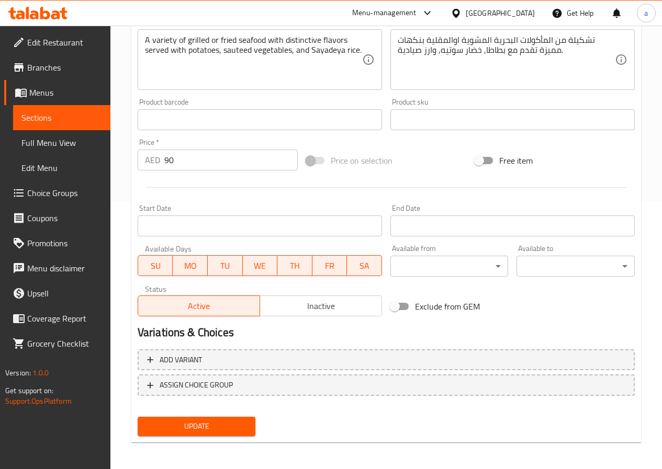
scroll to position [270, 0]
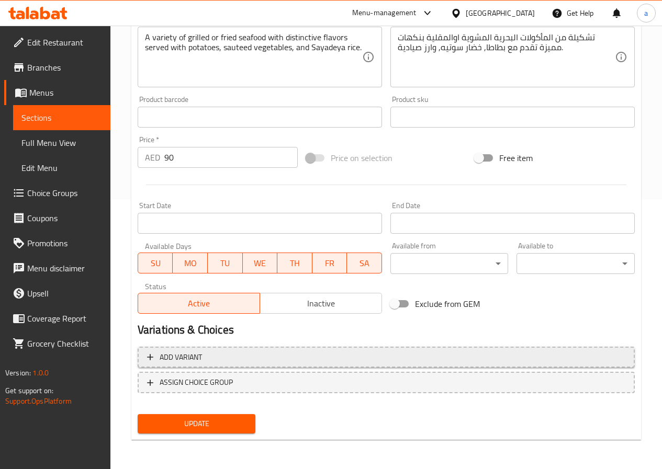
type input "تشكيلة من المأكولات البحرية (مقلي / مشوي)"
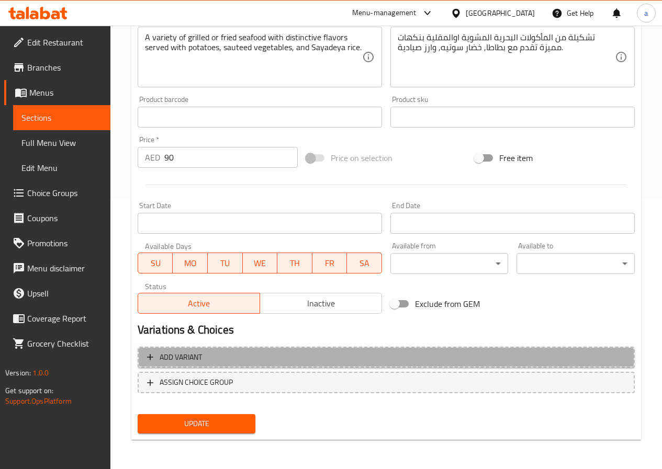
click at [363, 352] on span "Add variant" at bounding box center [386, 357] width 478 height 13
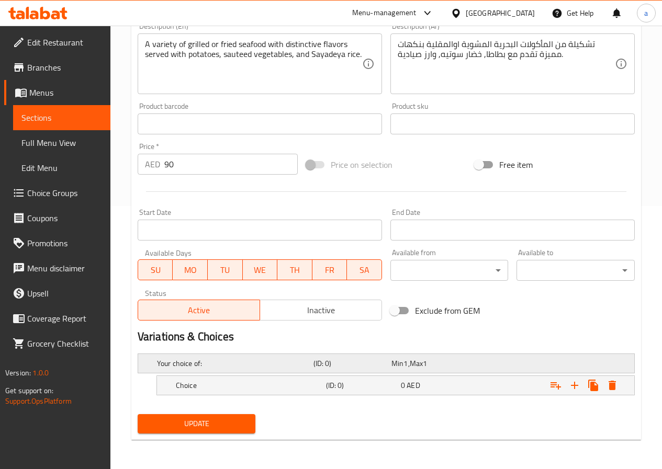
click at [271, 364] on h5 "Your choice of:" at bounding box center [233, 363] width 152 height 10
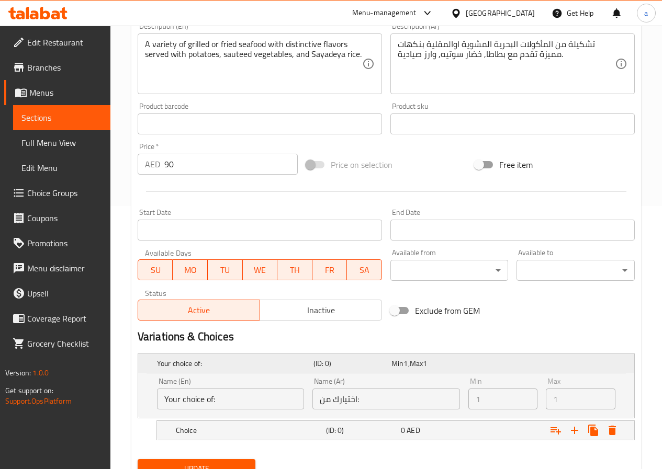
scroll to position [308, 0]
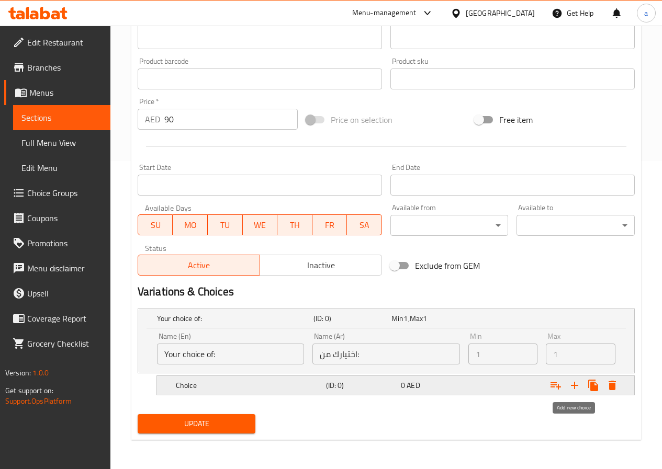
click at [575, 384] on icon "Expand" at bounding box center [574, 385] width 13 height 13
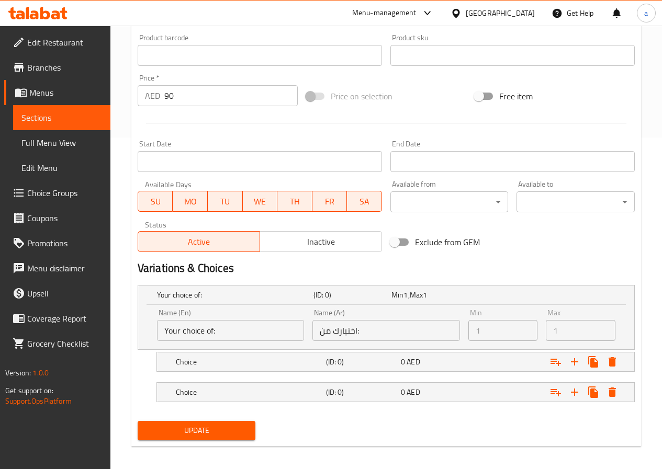
scroll to position [338, 0]
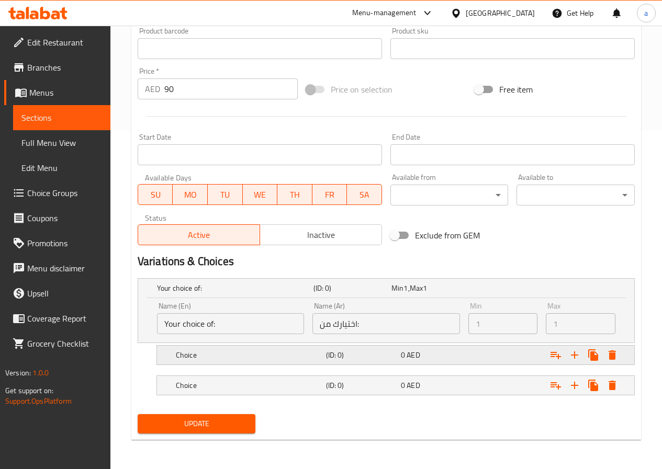
click at [329, 293] on h5 "(ID: 0)" at bounding box center [350, 288] width 74 height 10
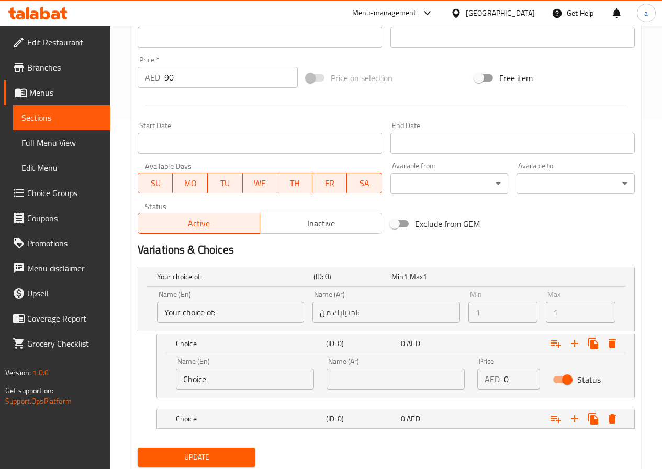
scroll to position [383, 0]
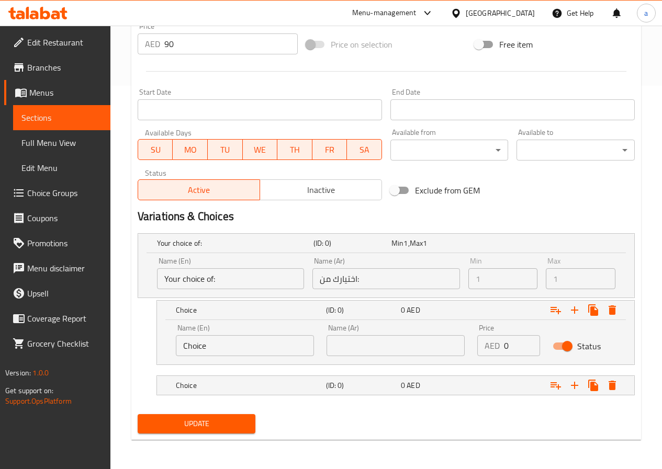
click at [247, 342] on input "Choice" at bounding box center [245, 345] width 138 height 21
type input "C"
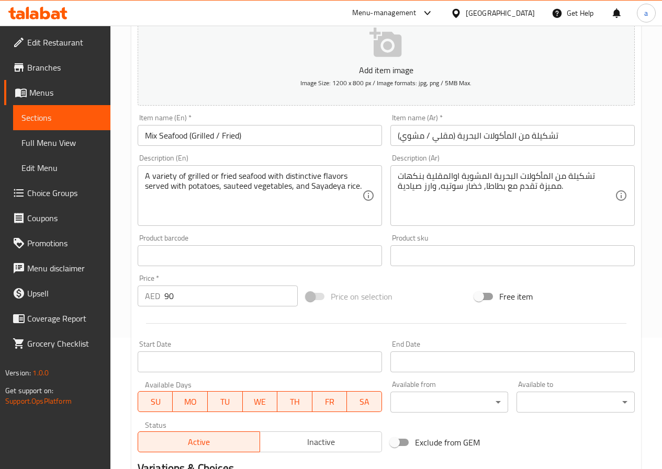
scroll to position [122, 0]
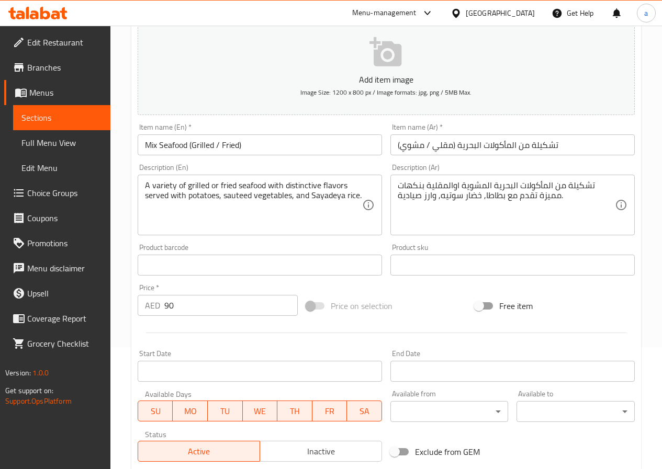
click at [199, 148] on input "Mix Seafood (Grilled / Fried)" at bounding box center [260, 144] width 244 height 21
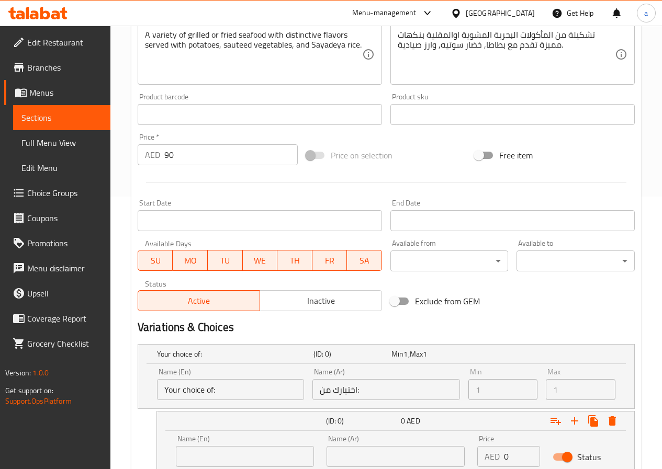
scroll to position [383, 0]
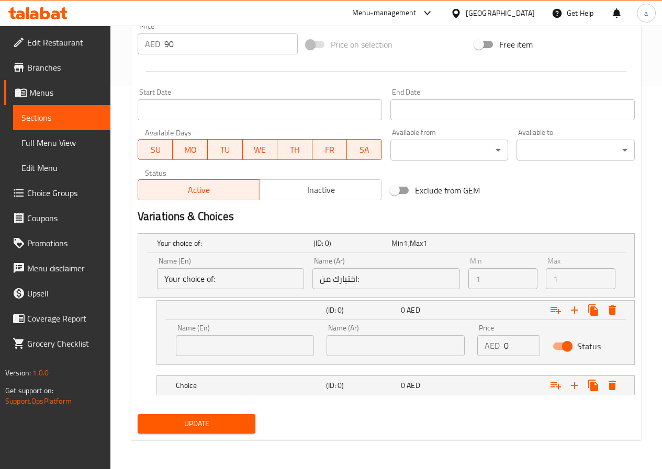
click at [233, 349] on input "text" at bounding box center [245, 345] width 138 height 21
paste input "Grilled"
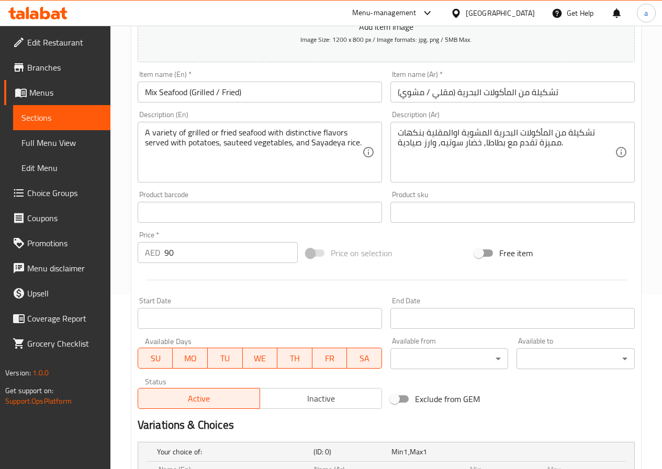
scroll to position [174, 0]
type input "Grilled"
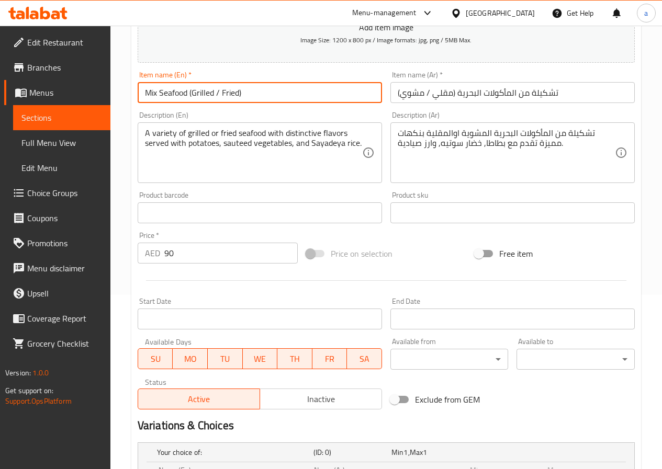
click at [230, 93] on input "Mix Seafood (Grilled / Fried)" at bounding box center [260, 92] width 244 height 21
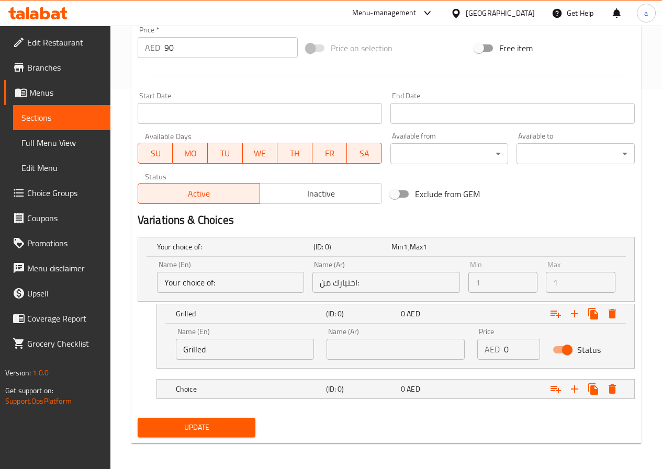
scroll to position [383, 0]
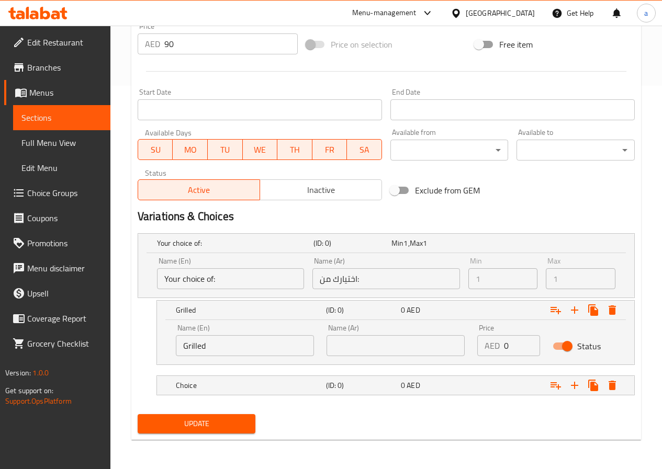
click at [358, 343] on input "text" at bounding box center [395, 345] width 138 height 21
type input "مشوي"
click at [501, 347] on div "AED 0 Price" at bounding box center [508, 345] width 63 height 21
click at [578, 385] on icon "Expand" at bounding box center [574, 385] width 13 height 13
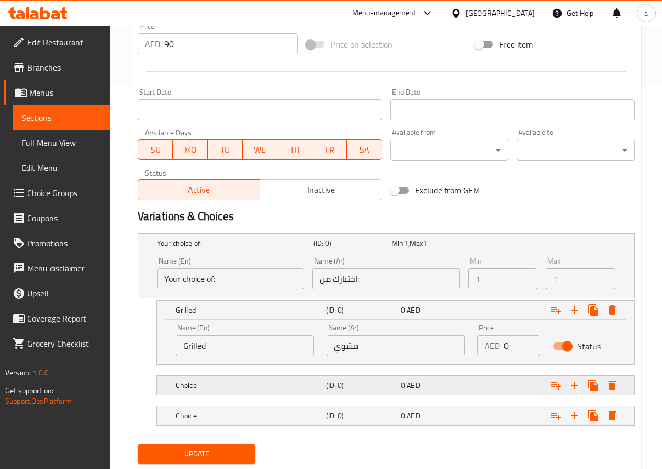
click at [502, 245] on div "Expand" at bounding box center [545, 243] width 156 height 4
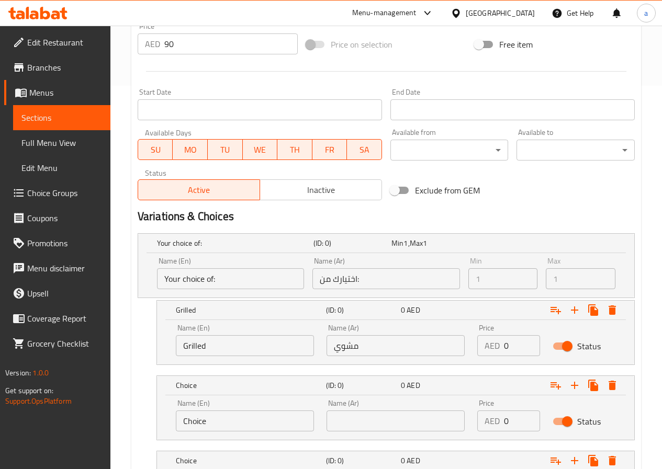
click at [275, 425] on input "Choice" at bounding box center [245, 421] width 138 height 21
paste input "Grilled"
click at [236, 423] on input "Grilled" at bounding box center [245, 421] width 138 height 21
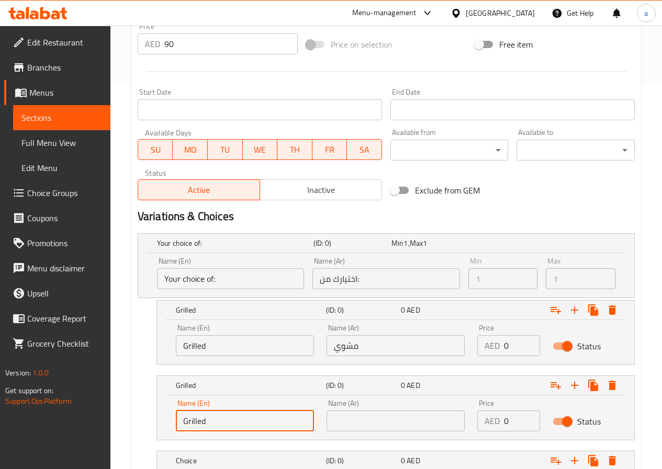
click at [236, 423] on input "Grilled" at bounding box center [245, 421] width 138 height 21
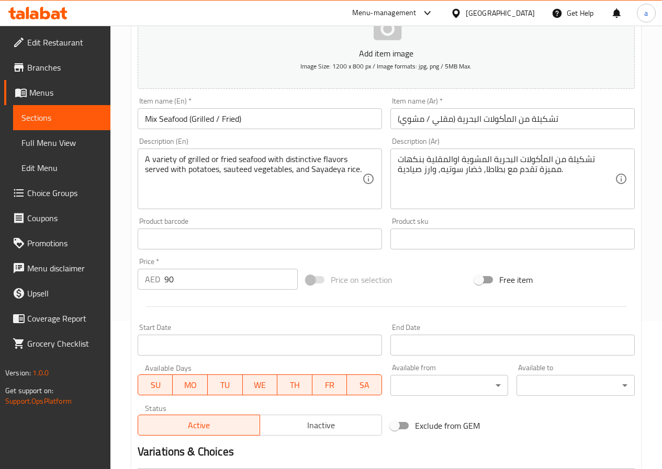
scroll to position [122, 0]
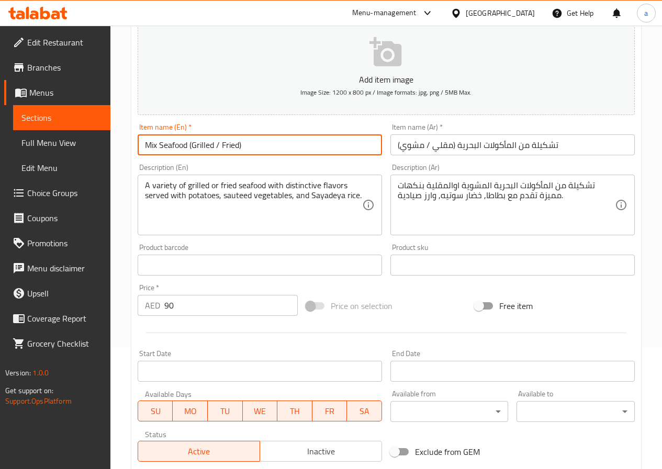
click at [233, 146] on input "Mix Seafood (Grilled / Fried)" at bounding box center [260, 144] width 244 height 21
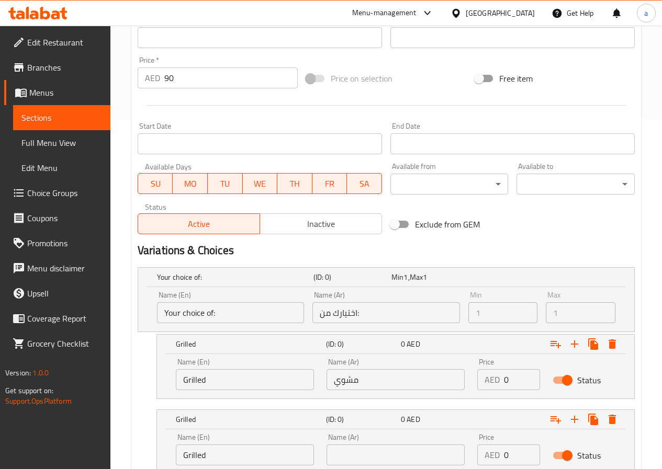
scroll to position [459, 0]
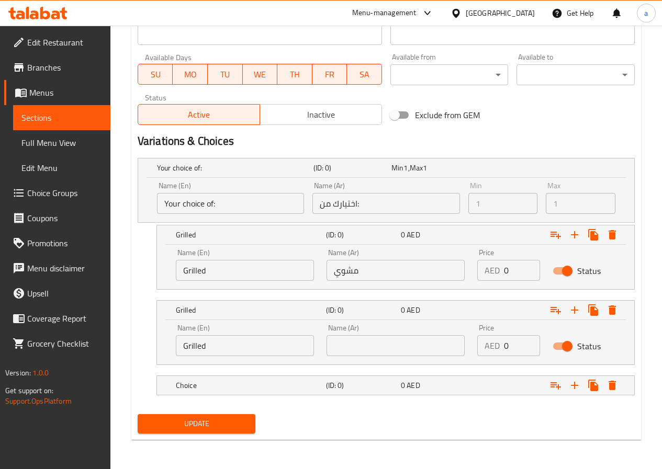
click at [209, 344] on input "Grilled" at bounding box center [245, 345] width 138 height 21
paste input "Fried"
type input "Fried"
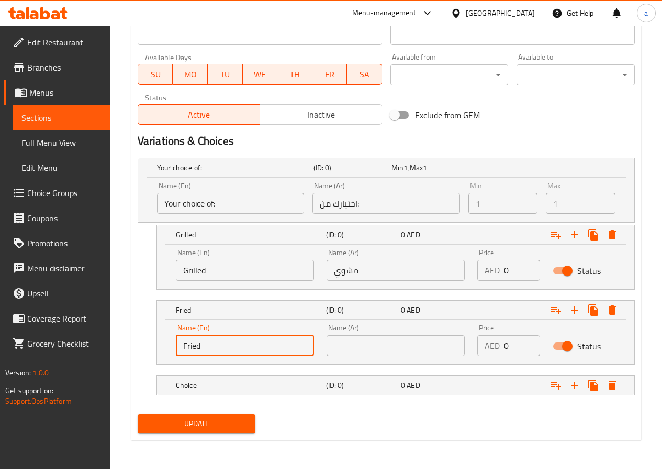
click at [413, 353] on input "text" at bounding box center [395, 345] width 138 height 21
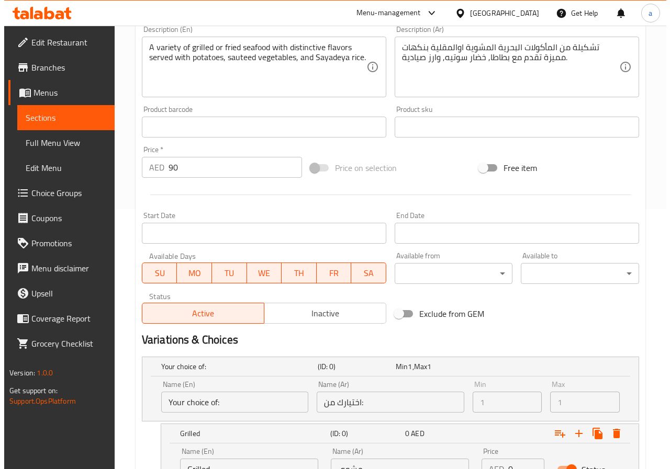
scroll to position [366, 0]
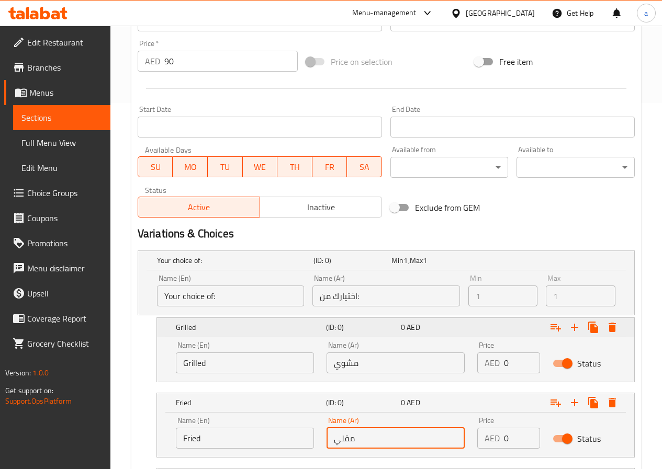
type input "مقلي"
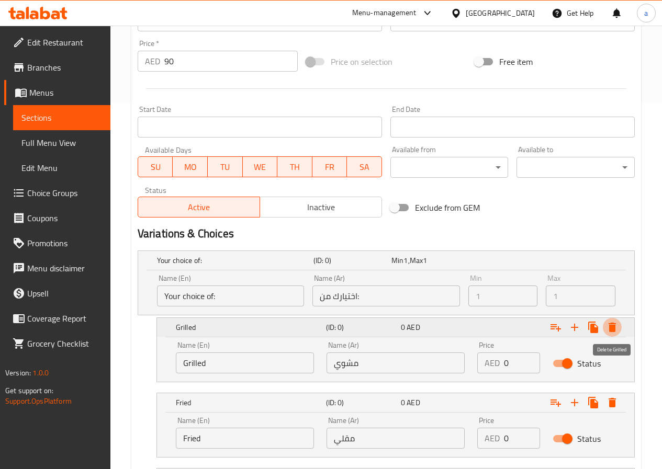
click at [613, 326] on icon "Expand" at bounding box center [611, 327] width 7 height 9
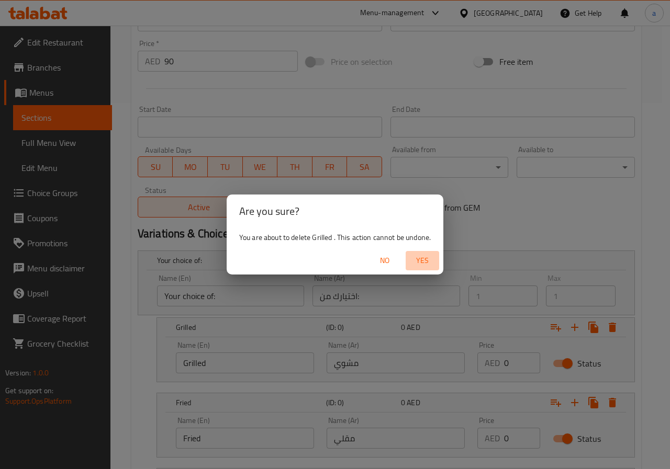
click at [433, 258] on span "Yes" at bounding box center [422, 260] width 25 height 13
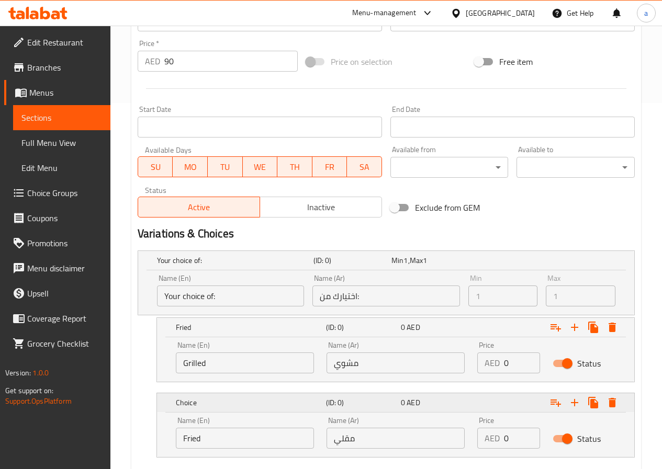
click at [610, 334] on icon "Expand" at bounding box center [612, 327] width 13 height 13
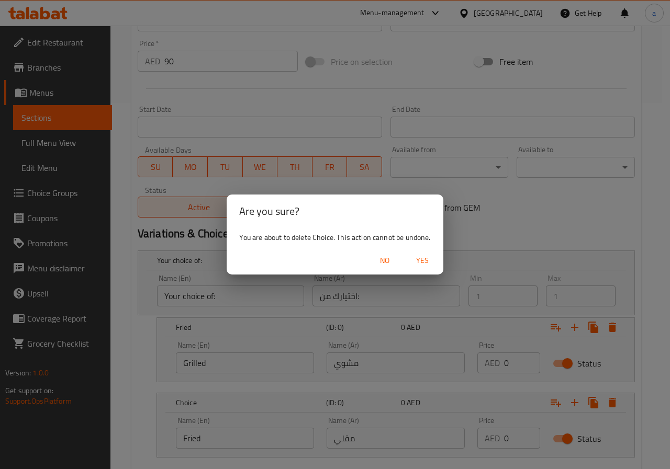
click at [417, 256] on span "Yes" at bounding box center [422, 260] width 25 height 13
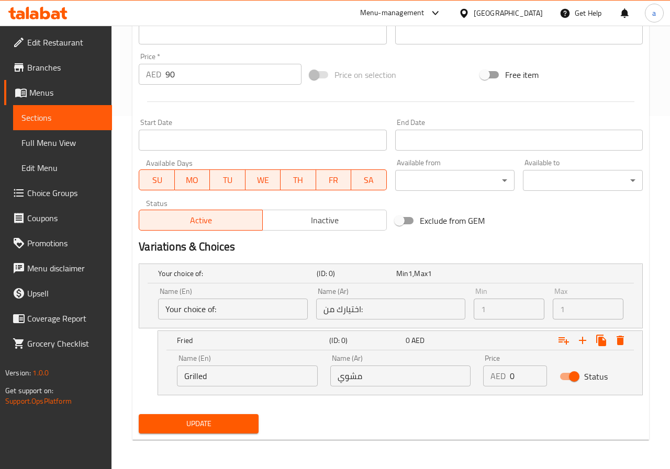
scroll to position [353, 0]
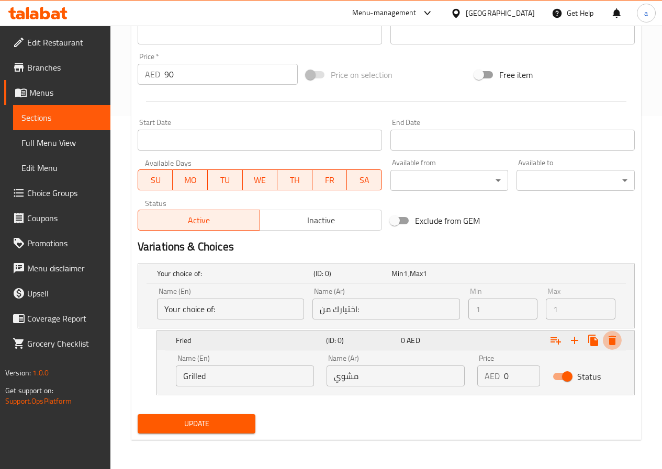
click at [609, 337] on icon "Expand" at bounding box center [612, 340] width 13 height 13
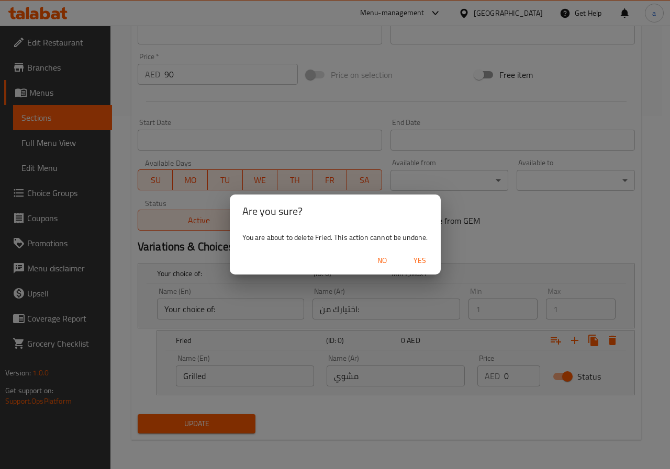
click at [423, 256] on span "Yes" at bounding box center [419, 260] width 25 height 13
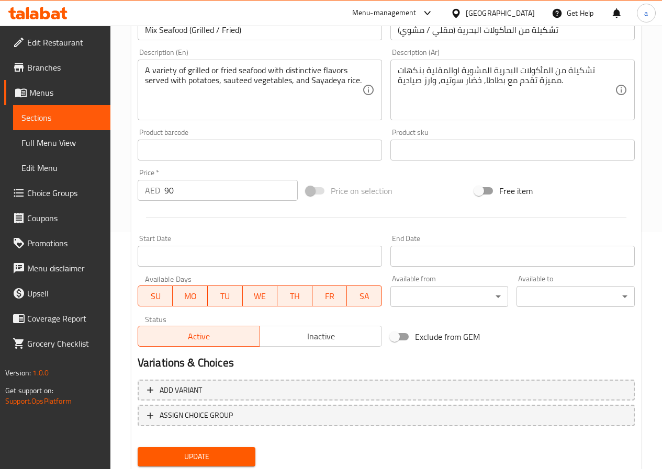
scroll to position [262, 0]
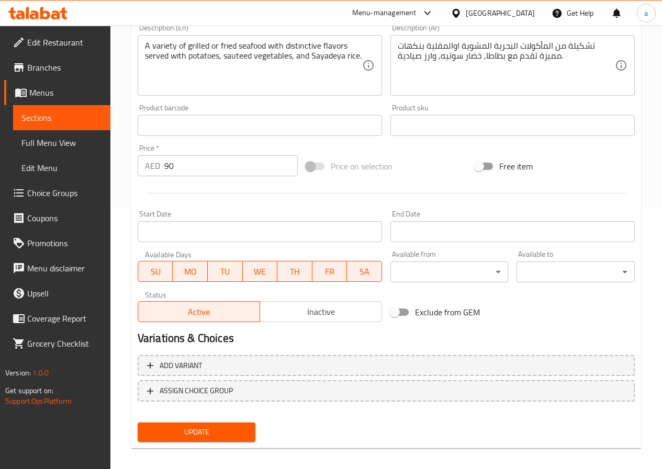
click at [232, 431] on span "Update" at bounding box center [196, 432] width 101 height 13
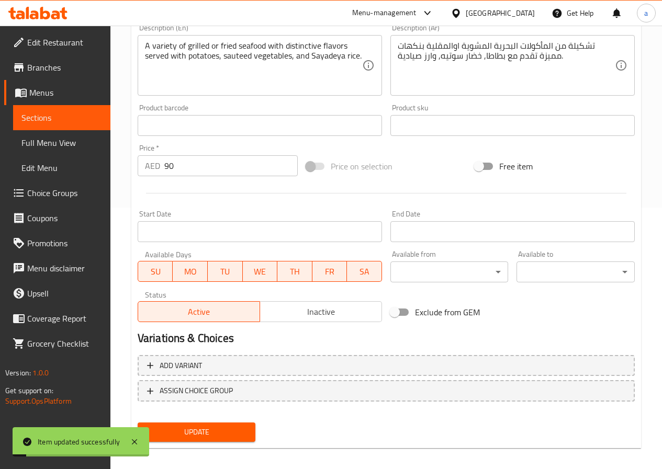
click at [43, 118] on span "Sections" at bounding box center [61, 117] width 81 height 13
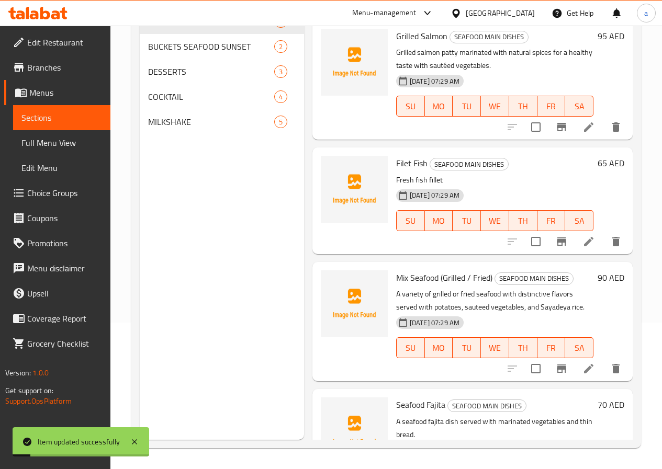
scroll to position [146, 0]
click at [51, 142] on span "Full Menu View" at bounding box center [61, 143] width 81 height 13
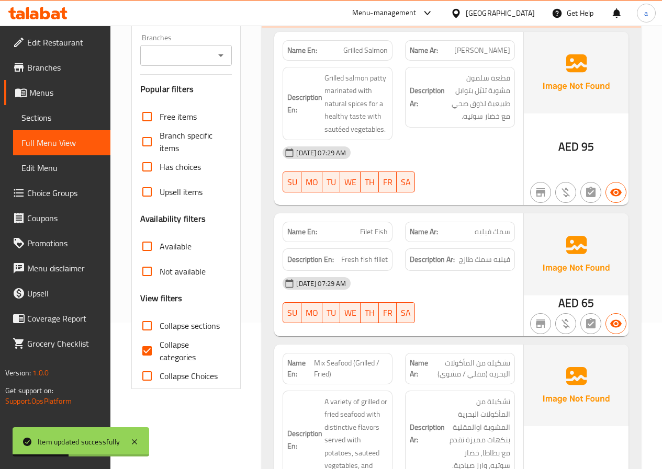
click at [53, 187] on span "Choice Groups" at bounding box center [64, 193] width 75 height 13
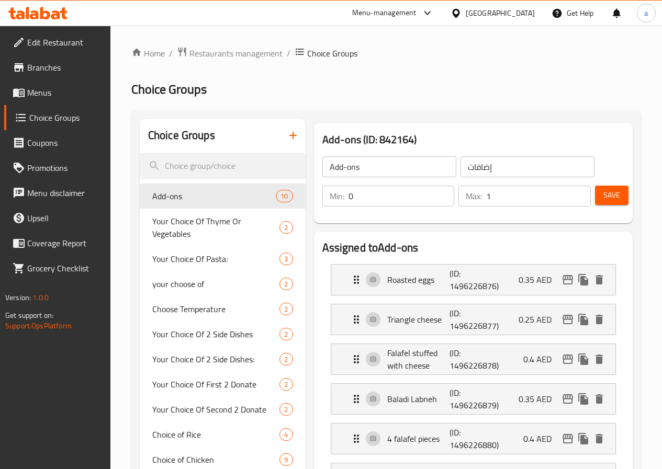
click at [280, 146] on button "button" at bounding box center [292, 135] width 25 height 25
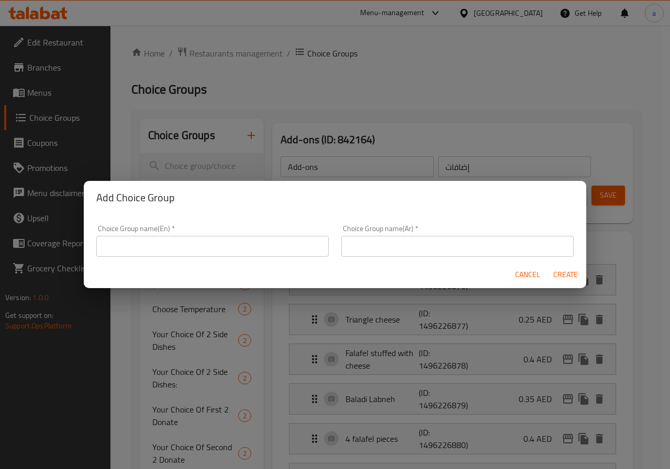
click at [218, 247] on input "text" at bounding box center [212, 246] width 232 height 21
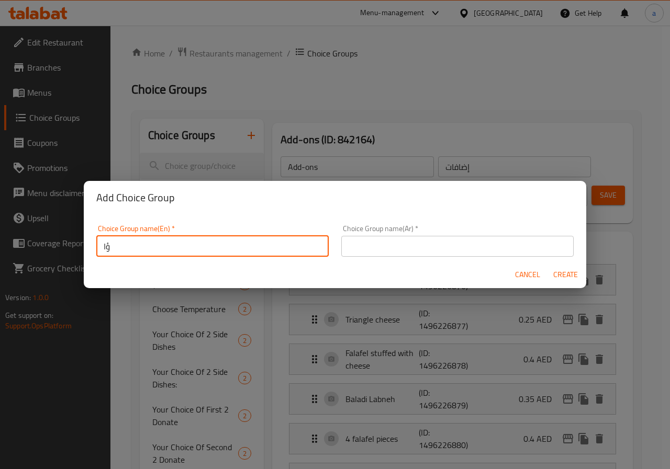
type input "ؤ"
type input "choice of"
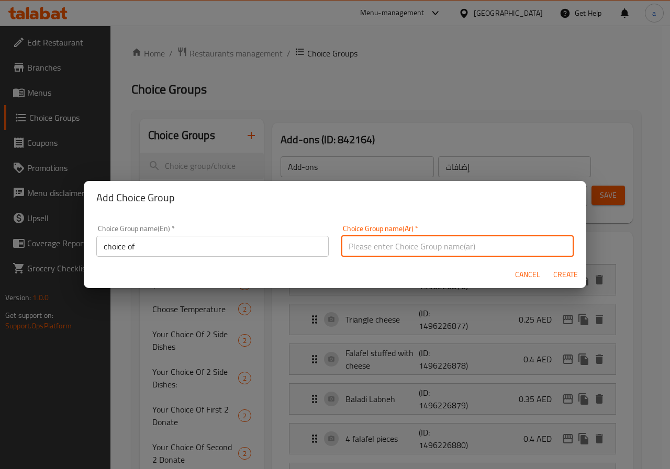
click at [393, 247] on input "text" at bounding box center [457, 246] width 232 height 21
type input "h"
type input "اختيارك من"
click at [554, 270] on span "Create" at bounding box center [564, 274] width 25 height 13
type input "choice of"
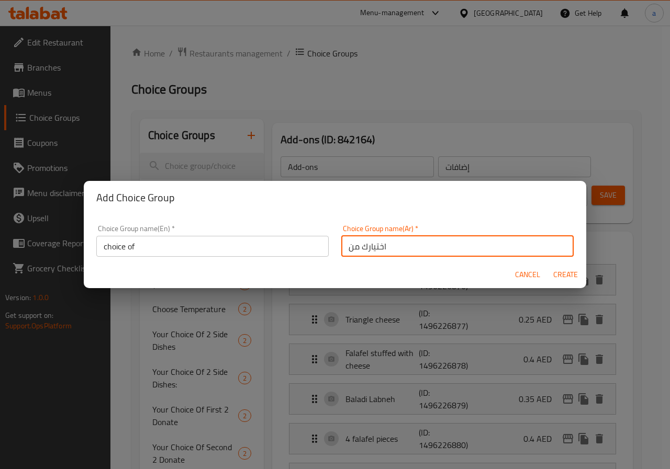
type input "اختيارك من"
type input "0"
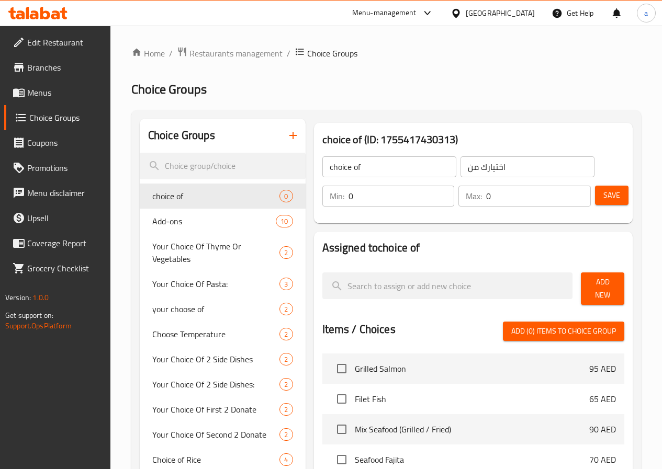
click at [424, 203] on input "0" at bounding box center [401, 196] width 106 height 21
click at [408, 194] on input "0" at bounding box center [401, 196] width 106 height 21
click at [394, 194] on input "0" at bounding box center [401, 196] width 106 height 21
click at [486, 196] on input "0" at bounding box center [538, 196] width 105 height 21
click at [612, 198] on span "Save" at bounding box center [611, 195] width 17 height 13
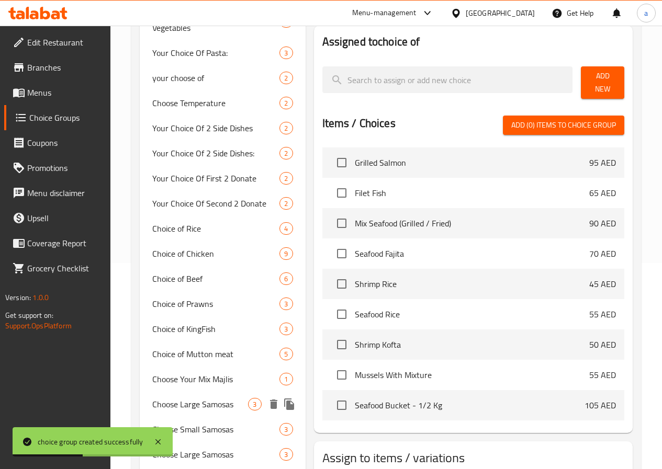
scroll to position [52, 0]
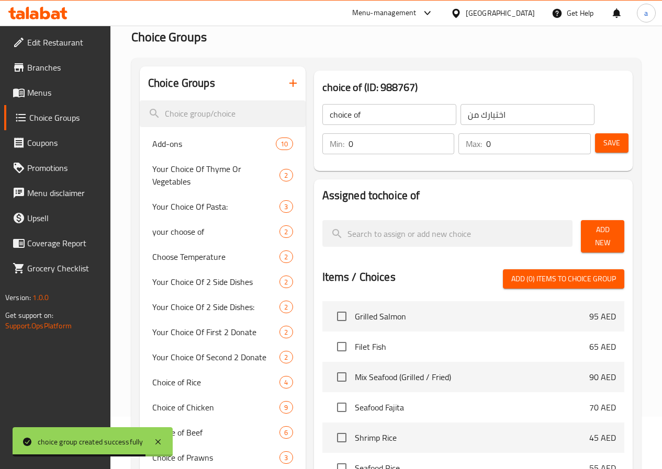
click at [589, 235] on span "Add New" at bounding box center [602, 236] width 27 height 26
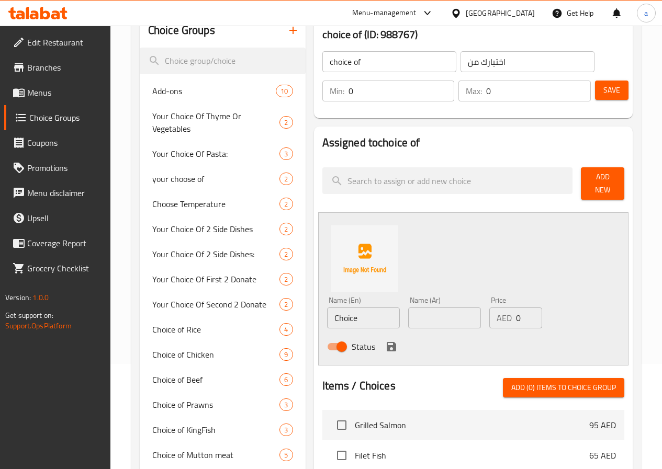
scroll to position [105, 0]
click at [348, 311] on input "Choice" at bounding box center [363, 318] width 73 height 21
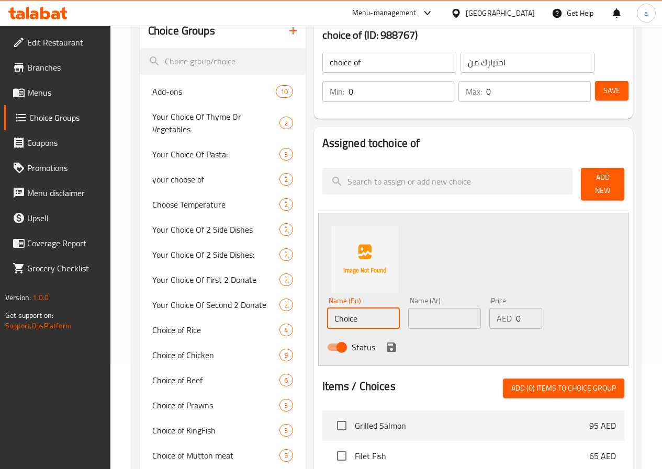
click at [348, 311] on input "Choice" at bounding box center [363, 318] width 73 height 21
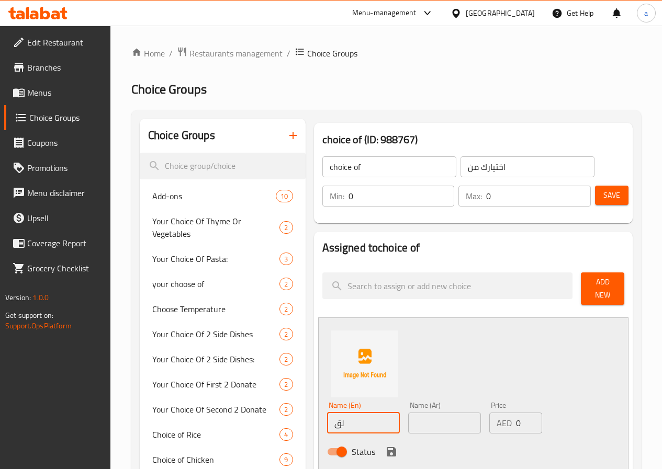
type input "ل"
click at [327, 416] on input "Garild" at bounding box center [363, 423] width 73 height 21
click at [327, 413] on input "Garild" at bounding box center [363, 423] width 73 height 21
click at [327, 413] on input "Garilld" at bounding box center [363, 423] width 73 height 21
type input "Garilld"
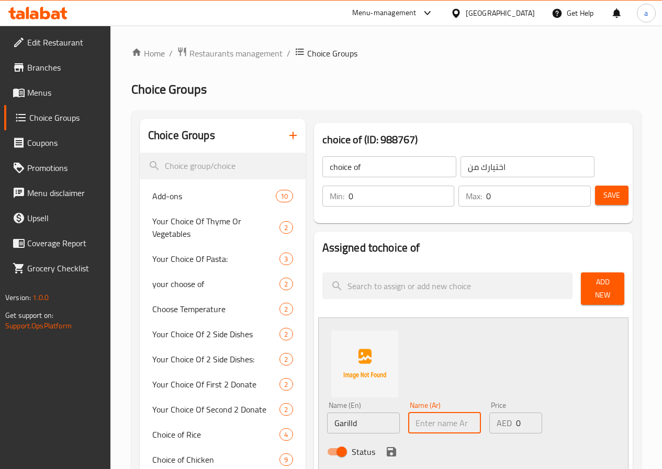
click at [408, 413] on input "text" at bounding box center [444, 423] width 73 height 21
type input "l"
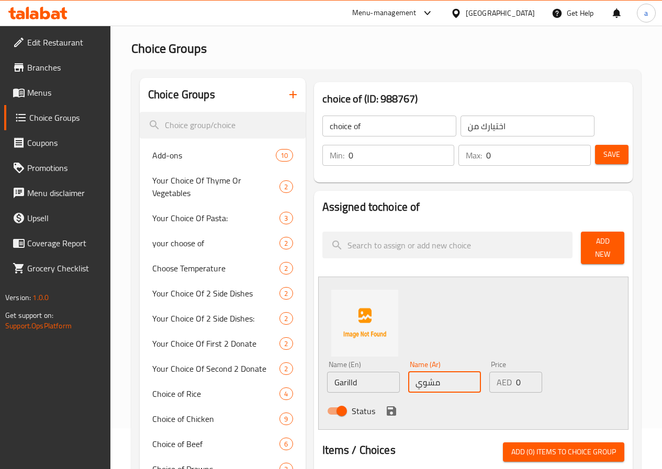
scroll to position [105, 0]
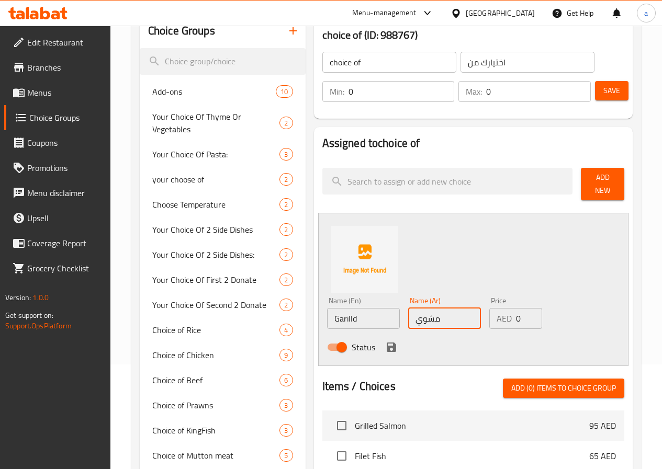
click at [439, 316] on input "مشوي" at bounding box center [444, 318] width 73 height 21
type input "مشوي"
click at [496, 312] on p "AED" at bounding box center [503, 318] width 15 height 13
click at [427, 312] on input "مشوي" at bounding box center [444, 318] width 73 height 21
click at [372, 96] on input "0" at bounding box center [401, 91] width 106 height 21
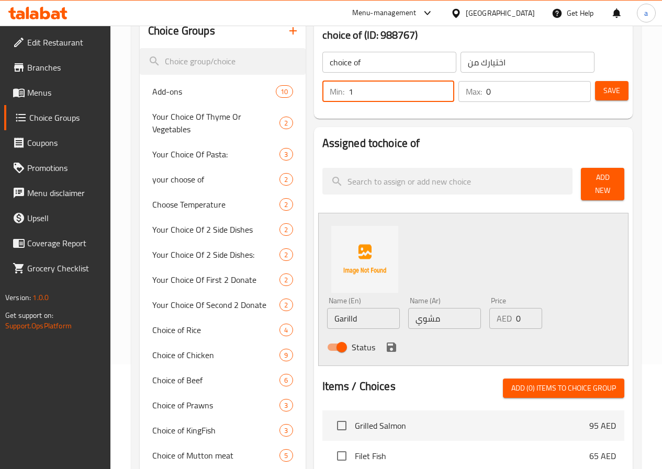
type input "1"
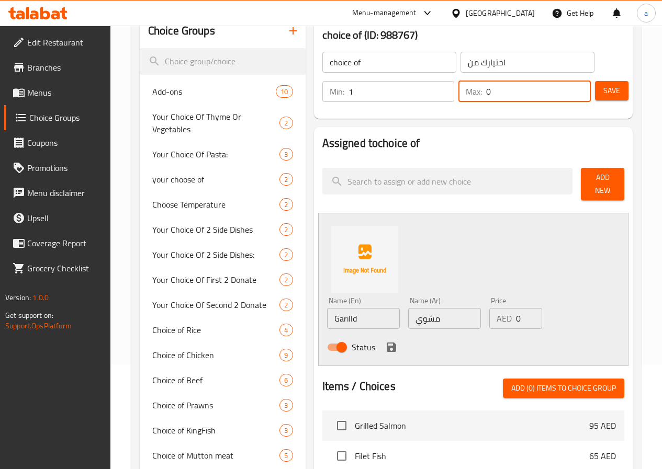
click at [487, 84] on input "0" at bounding box center [538, 91] width 105 height 21
type input "0"
type input "1"
click at [625, 89] on button "Save" at bounding box center [611, 90] width 33 height 19
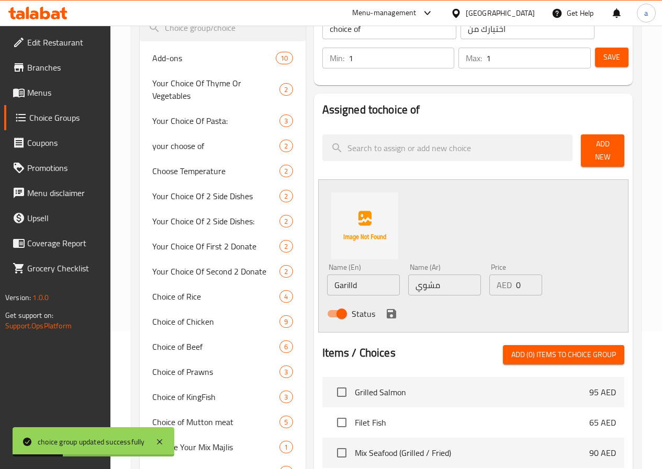
scroll to position [157, 0]
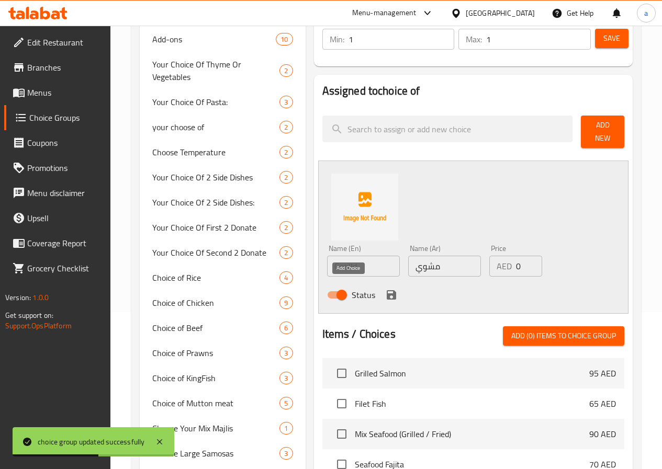
click at [385, 289] on icon "save" at bounding box center [391, 295] width 13 height 13
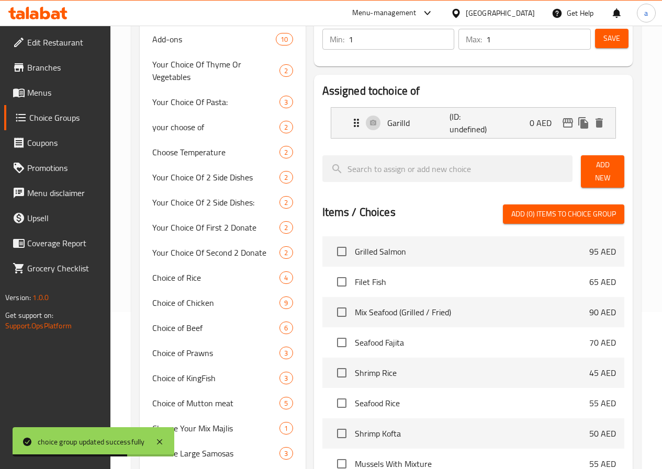
click at [594, 172] on span "Add New" at bounding box center [602, 172] width 27 height 26
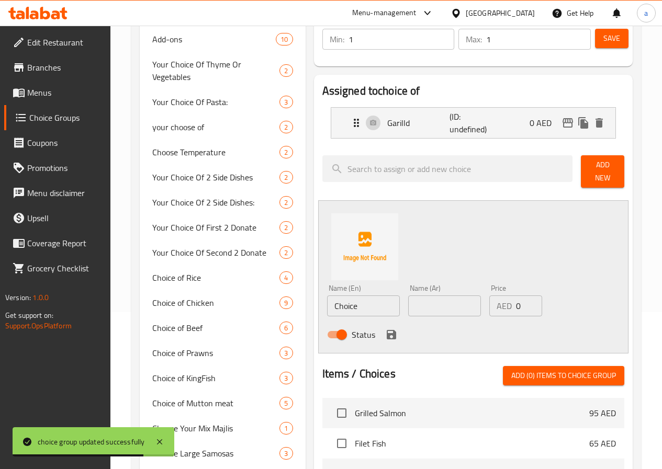
click at [333, 303] on input "Choice" at bounding box center [363, 306] width 73 height 21
click at [332, 303] on input "Choice" at bounding box center [363, 306] width 73 height 21
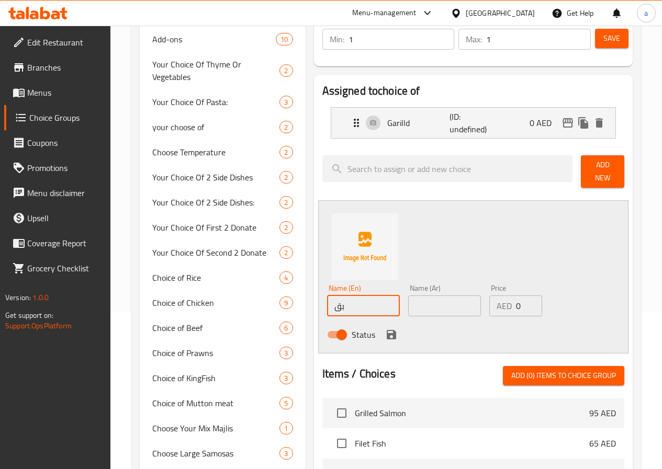
type input "ب"
type input "fried"
click at [408, 299] on input "text" at bounding box center [444, 306] width 73 height 21
type input "l"
type input "مقلي"
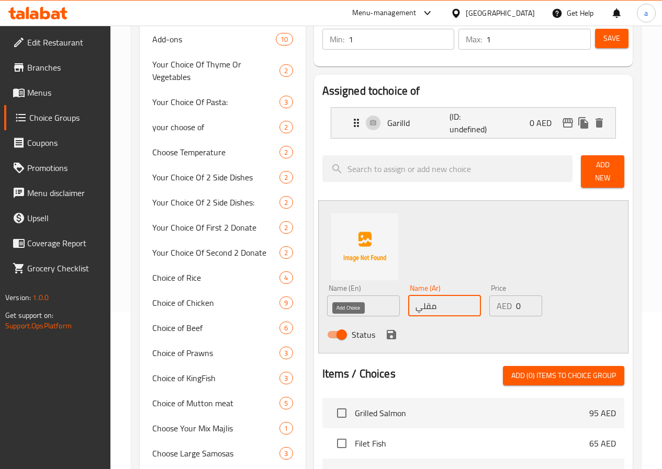
click at [387, 330] on icon "save" at bounding box center [391, 334] width 9 height 9
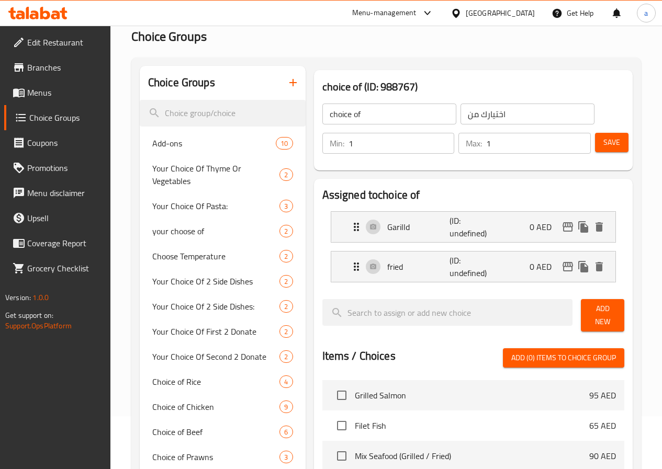
scroll to position [52, 0]
click at [608, 143] on span "Save" at bounding box center [611, 143] width 17 height 13
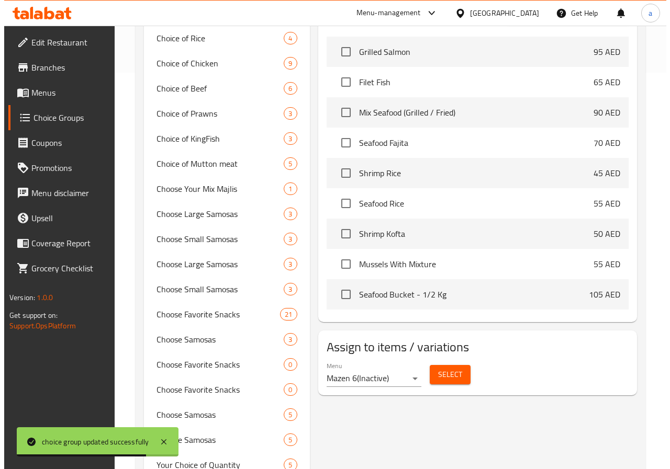
scroll to position [523, 0]
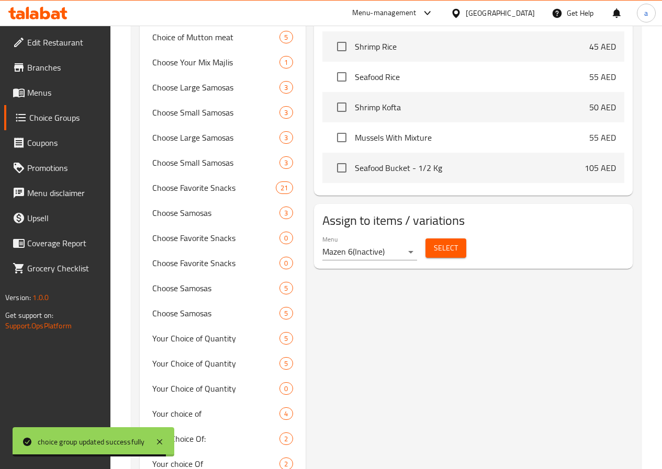
click at [390, 241] on div "Menu Mazen 6 ( Inactive )" at bounding box center [370, 247] width 104 height 33
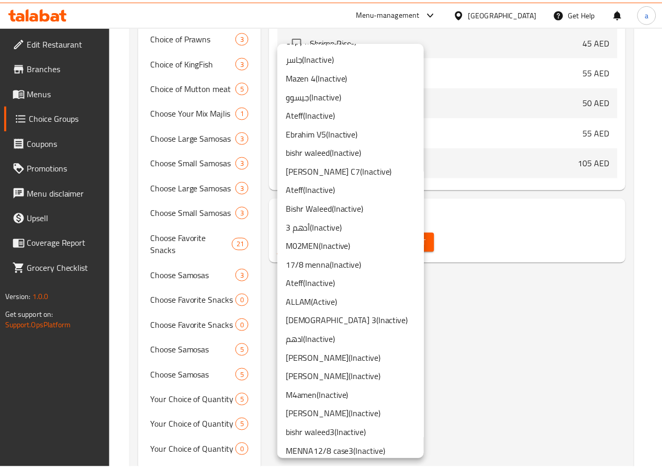
scroll to position [525, 0]
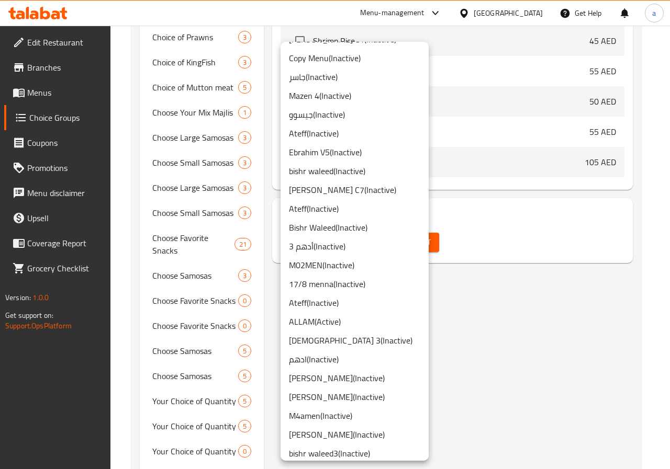
click at [323, 249] on li "أدهم 3 ( Inactive )" at bounding box center [354, 246] width 148 height 19
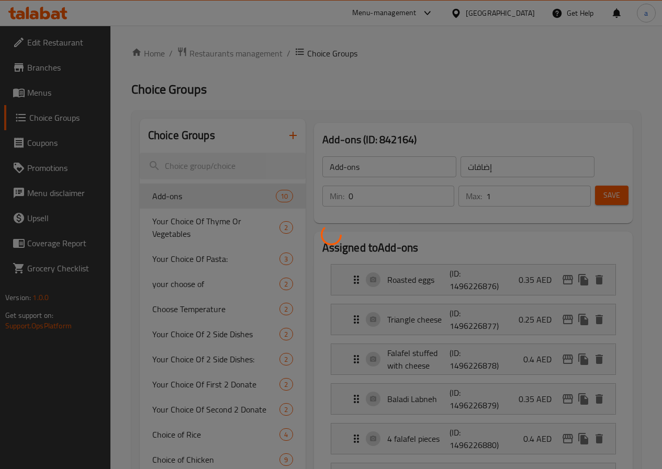
click at [53, 87] on div at bounding box center [331, 234] width 662 height 469
click at [55, 90] on div at bounding box center [331, 234] width 662 height 469
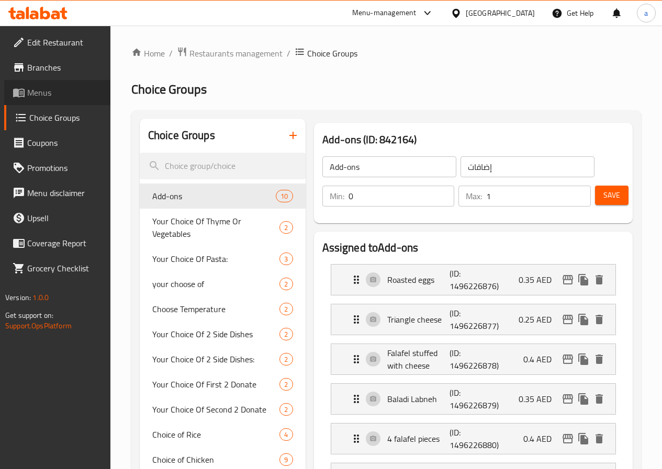
click at [36, 98] on span "Menus" at bounding box center [64, 92] width 75 height 13
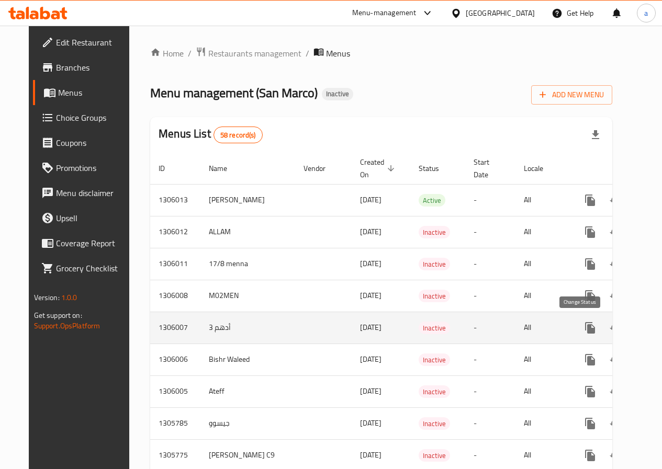
click at [603, 330] on button "enhanced table" at bounding box center [615, 327] width 25 height 25
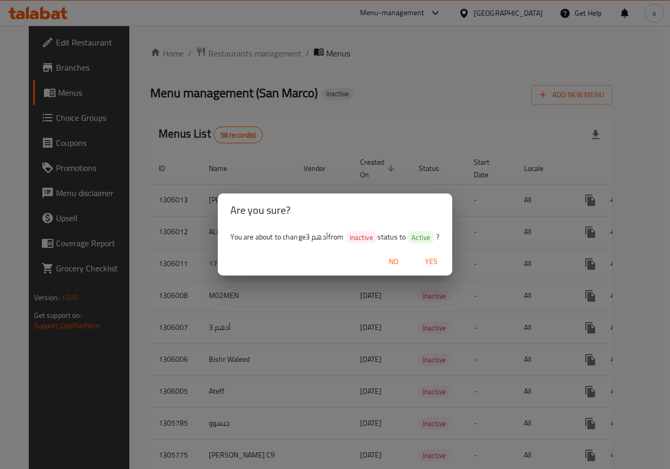
click at [431, 259] on span "Yes" at bounding box center [430, 261] width 25 height 13
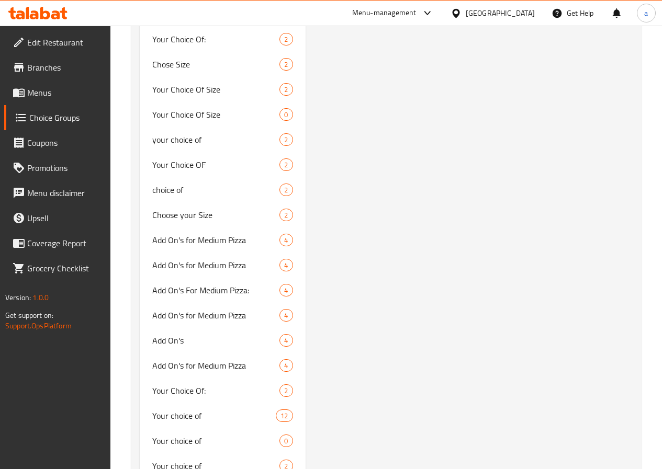
scroll to position [1936, 0]
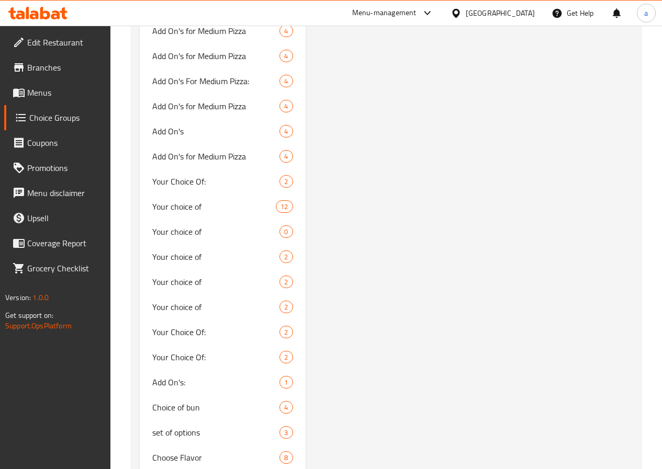
type input "choice of"
type input "اختيارك من"
type input "1"
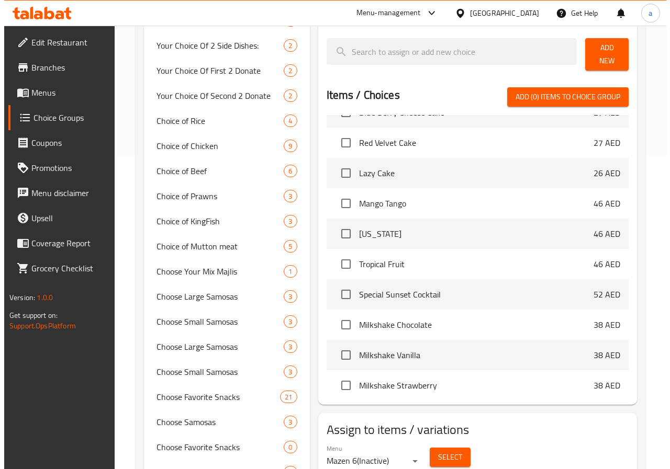
scroll to position [394, 0]
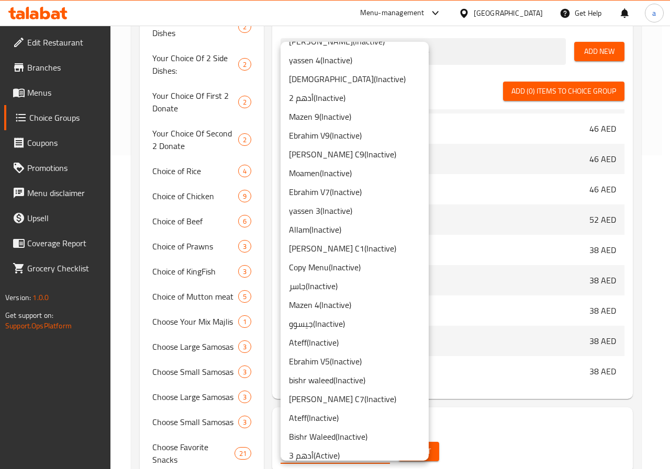
scroll to position [366, 0]
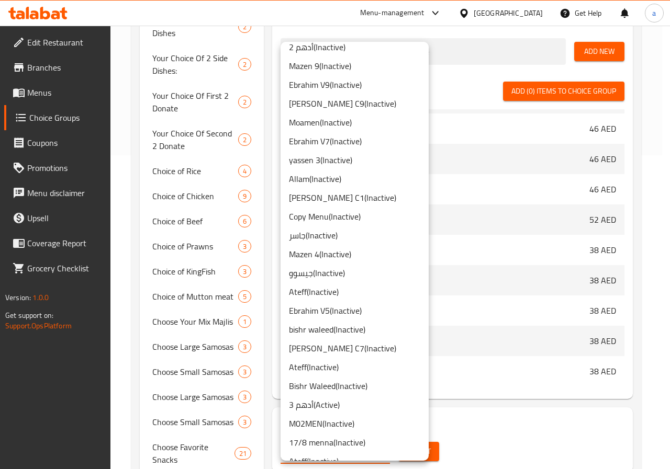
click at [324, 402] on li "أدهم 3 ( Active )" at bounding box center [354, 404] width 148 height 19
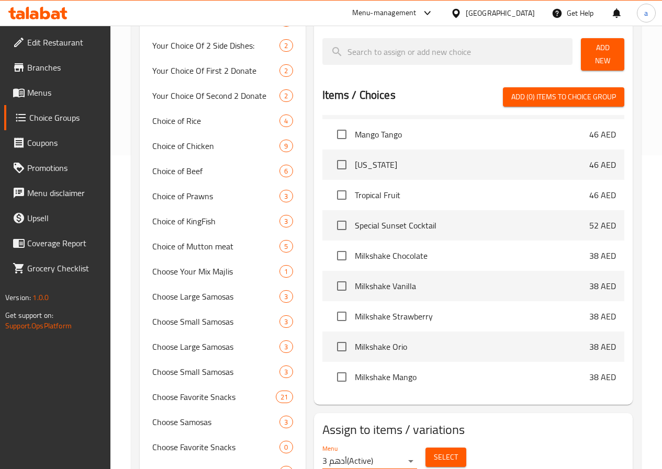
click at [434, 452] on span "Select" at bounding box center [446, 457] width 24 height 13
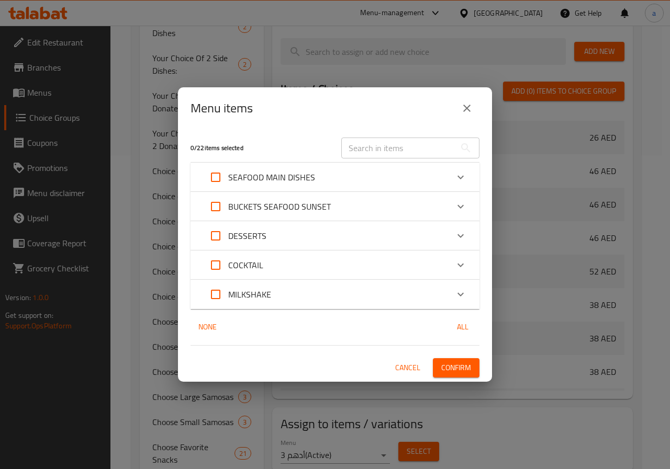
scroll to position [432, 0]
click at [462, 205] on icon "Expand" at bounding box center [460, 206] width 13 height 13
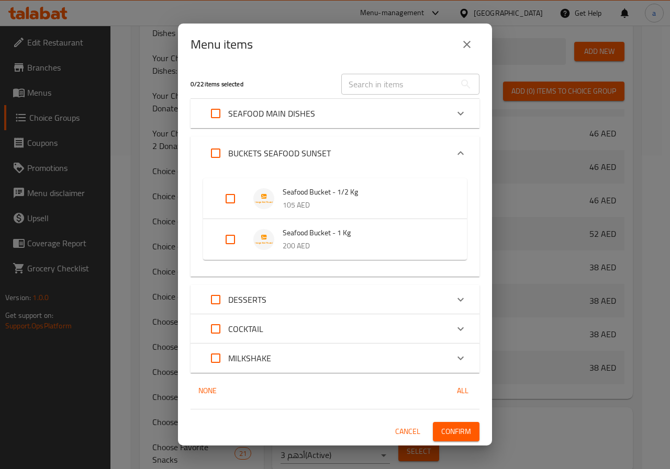
click at [460, 111] on icon "Expand" at bounding box center [460, 113] width 13 height 13
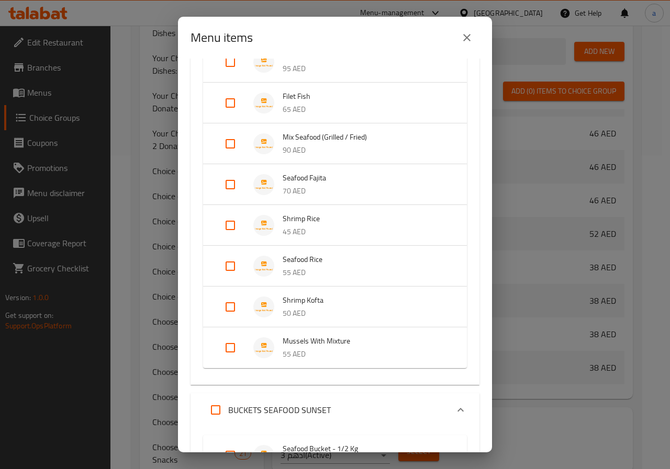
scroll to position [105, 0]
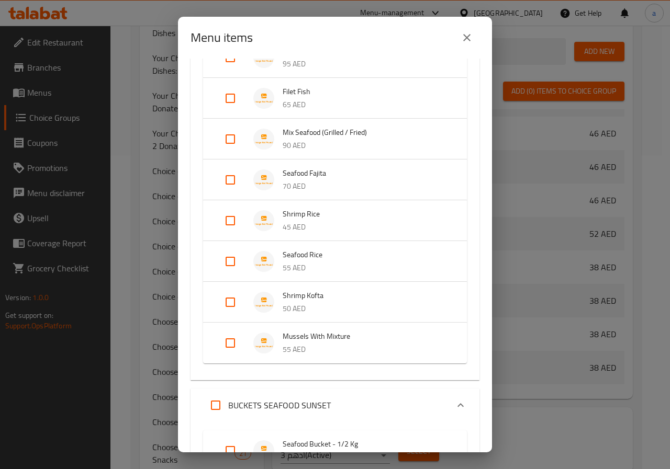
click at [233, 139] on input "Expand" at bounding box center [230, 139] width 25 height 25
checkbox input "true"
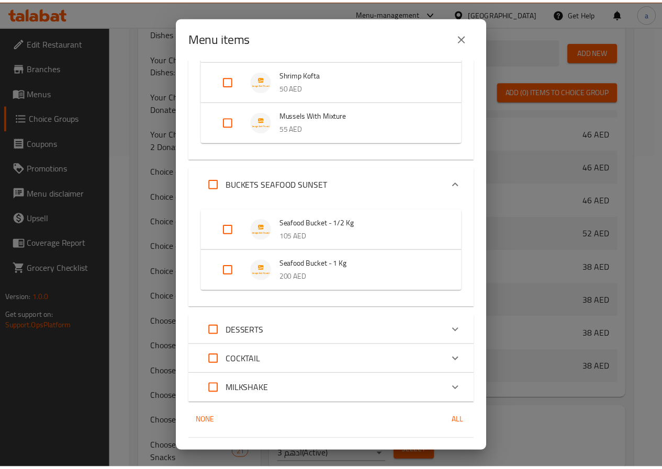
scroll to position [367, 0]
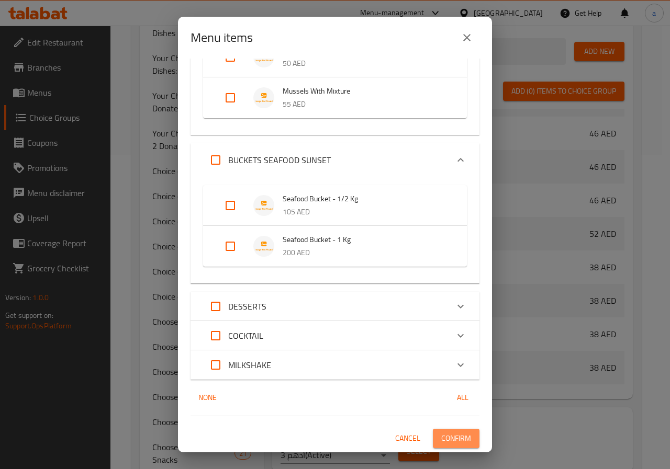
click at [441, 444] on span "Confirm" at bounding box center [456, 438] width 30 height 13
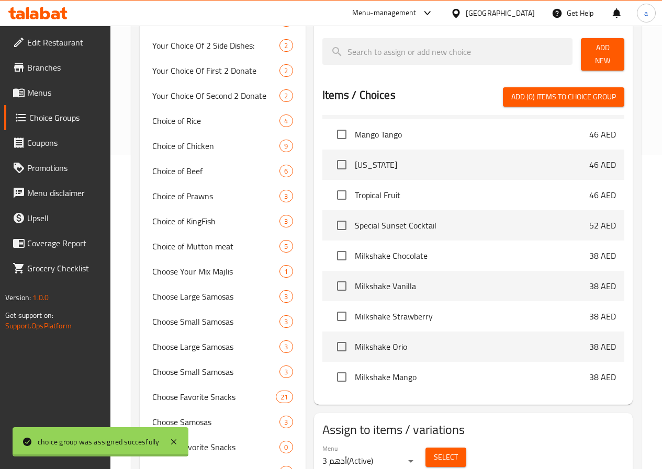
scroll to position [394, 0]
click at [43, 91] on span "Menus" at bounding box center [64, 92] width 75 height 13
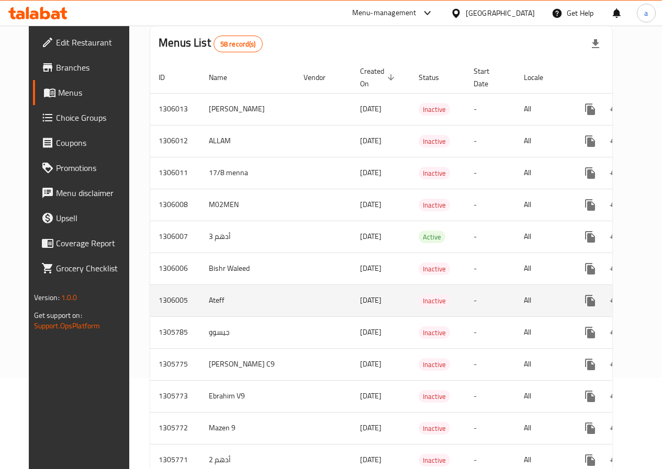
scroll to position [105, 0]
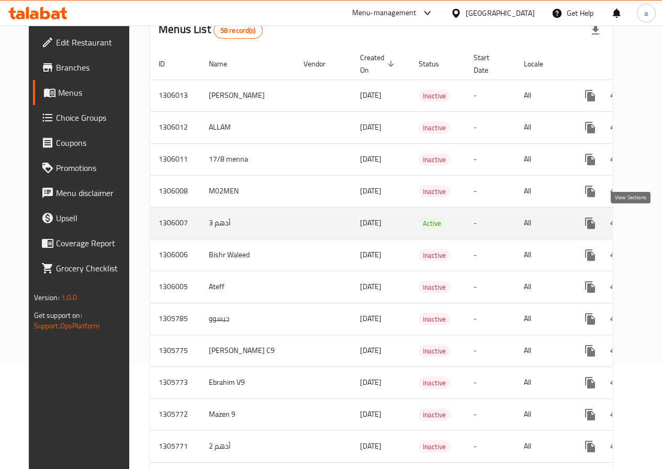
click at [659, 222] on icon "enhanced table" at bounding box center [665, 223] width 13 height 13
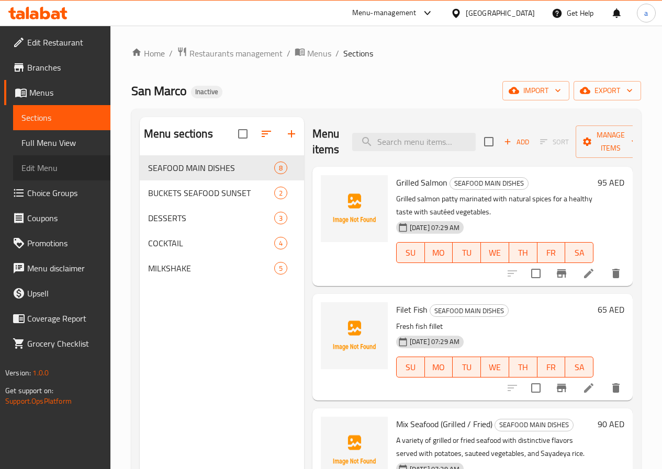
click at [30, 163] on span "Edit Menu" at bounding box center [61, 168] width 81 height 13
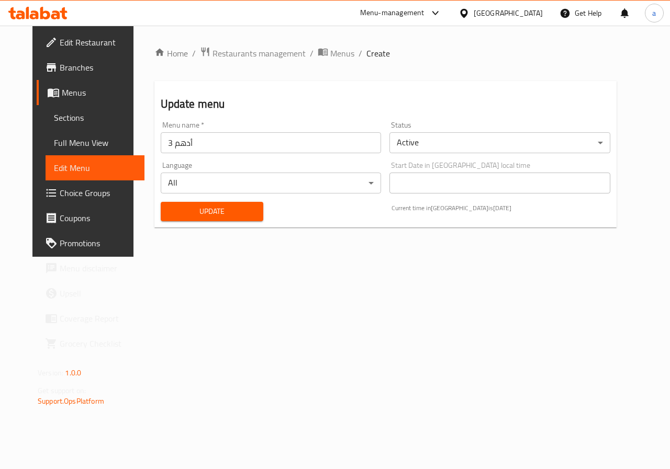
click at [55, 149] on span "Full Menu View" at bounding box center [95, 143] width 82 height 13
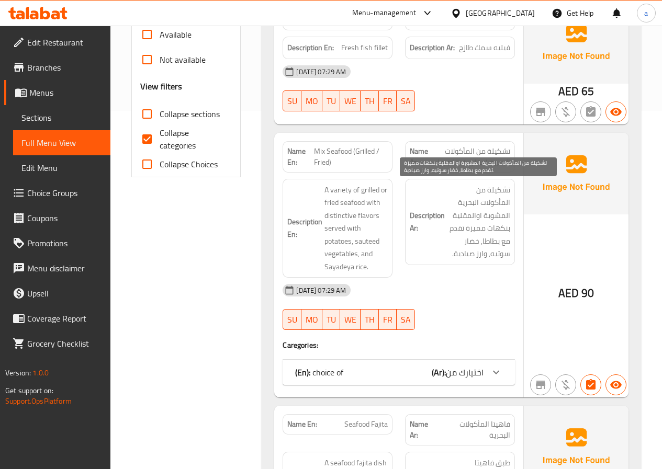
scroll to position [366, 0]
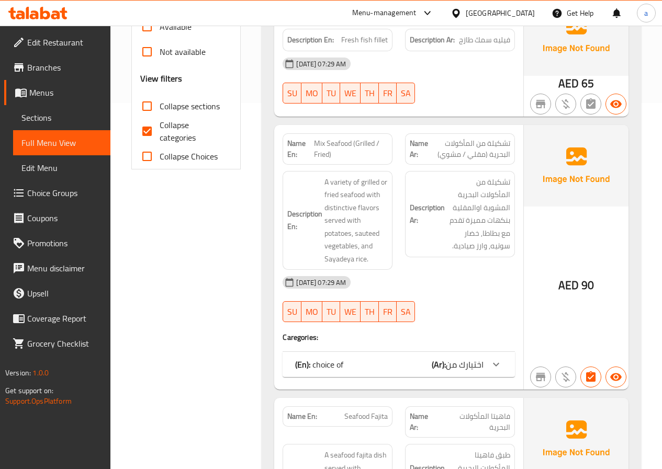
click at [499, 364] on icon at bounding box center [496, 364] width 13 height 13
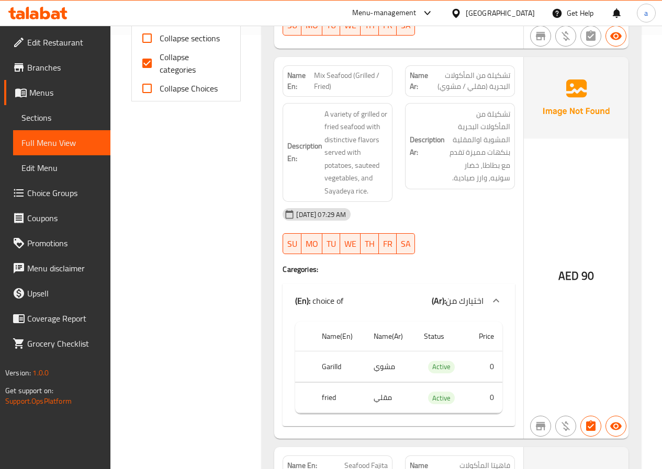
scroll to position [418, 0]
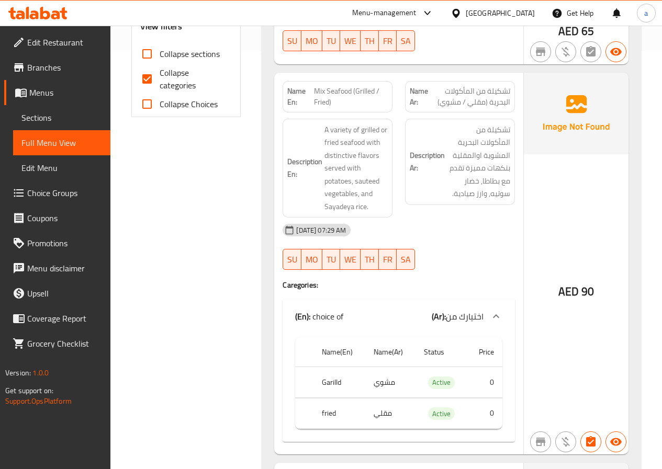
click at [495, 310] on div at bounding box center [495, 316] width 25 height 25
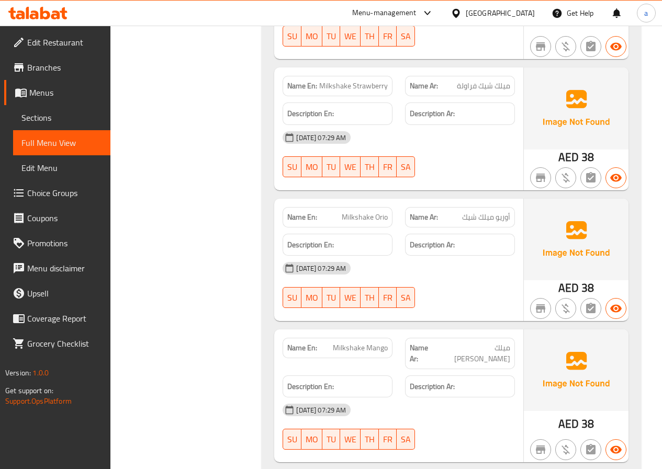
scroll to position [3460, 0]
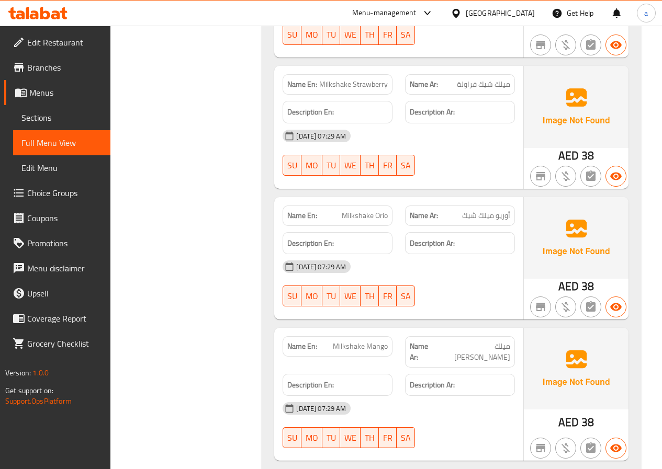
click at [50, 143] on span "Full Menu View" at bounding box center [61, 143] width 81 height 13
click at [48, 86] on span "Menus" at bounding box center [65, 92] width 73 height 13
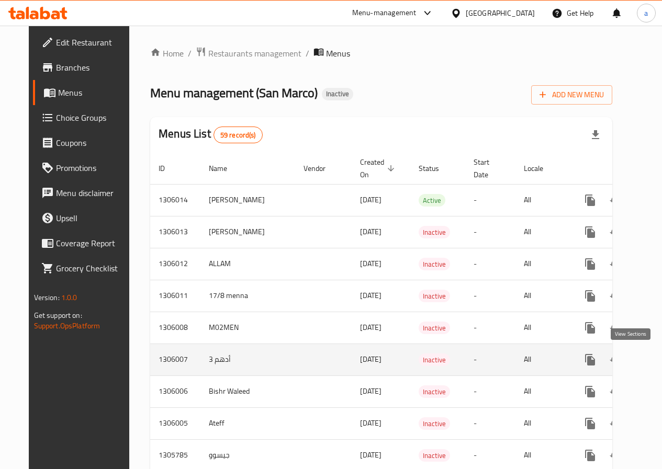
click at [659, 359] on icon "enhanced table" at bounding box center [665, 360] width 13 height 13
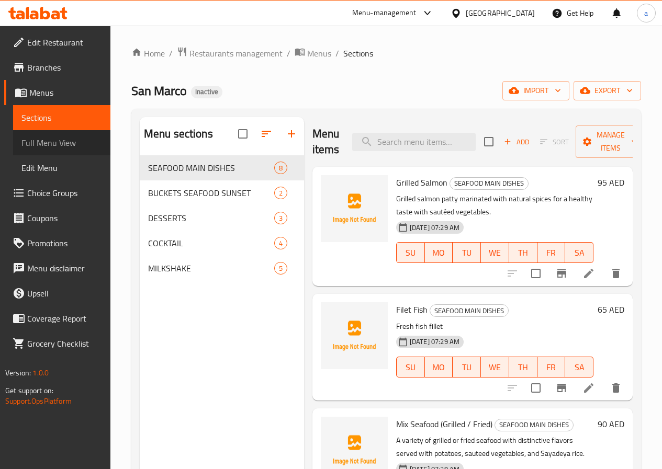
click at [34, 140] on span "Full Menu View" at bounding box center [61, 143] width 81 height 13
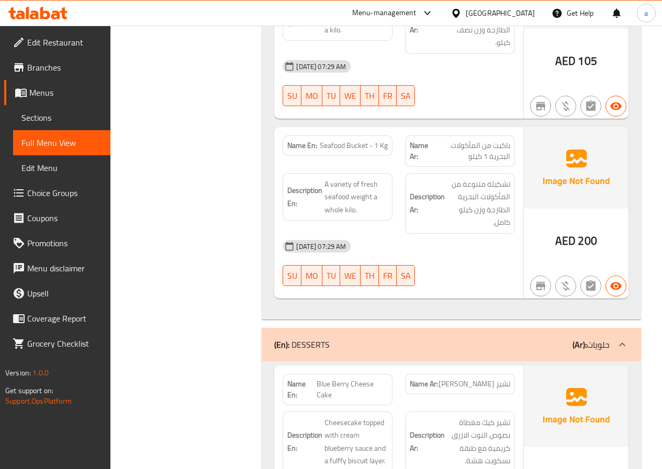
scroll to position [1712, 0]
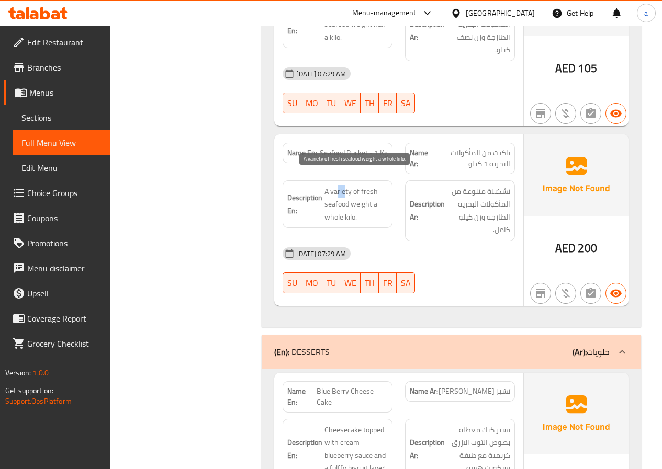
drag, startPoint x: 336, startPoint y: 175, endPoint x: 346, endPoint y: 178, distance: 10.4
click at [346, 185] on span "A variety of fresh seafood weight a whole kilo." at bounding box center [355, 204] width 63 height 39
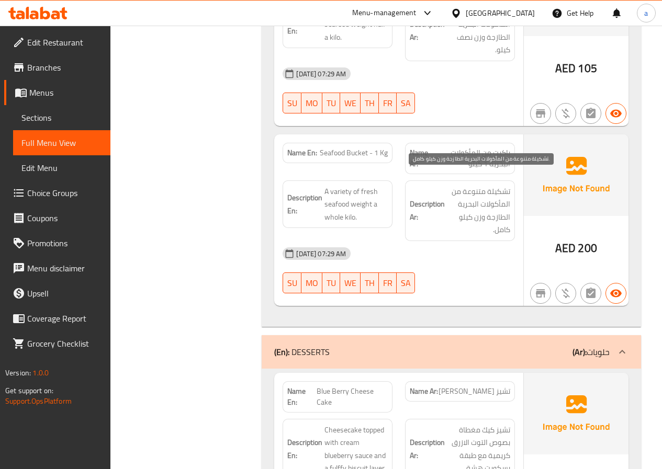
click at [472, 185] on span "تشكيلة متنوعة من المأكولات البحرية الطازجة وزن كيلو كامل." at bounding box center [478, 210] width 63 height 51
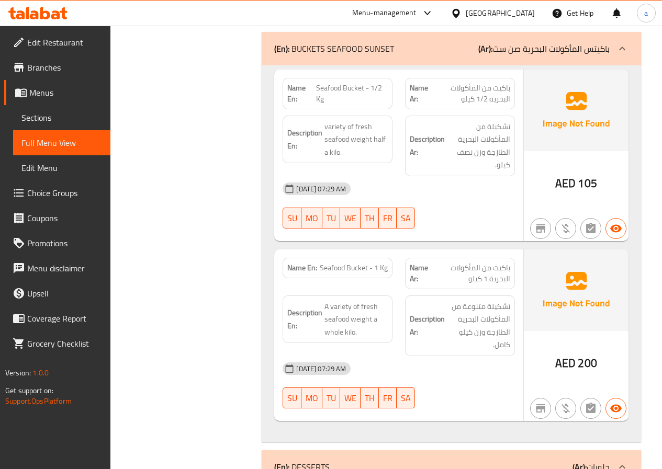
scroll to position [1607, 0]
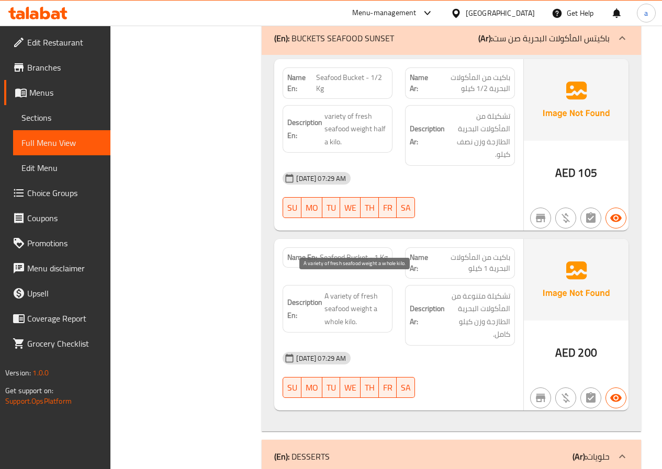
click at [363, 298] on span "A variety of fresh seafood weight a whole kilo." at bounding box center [355, 309] width 63 height 39
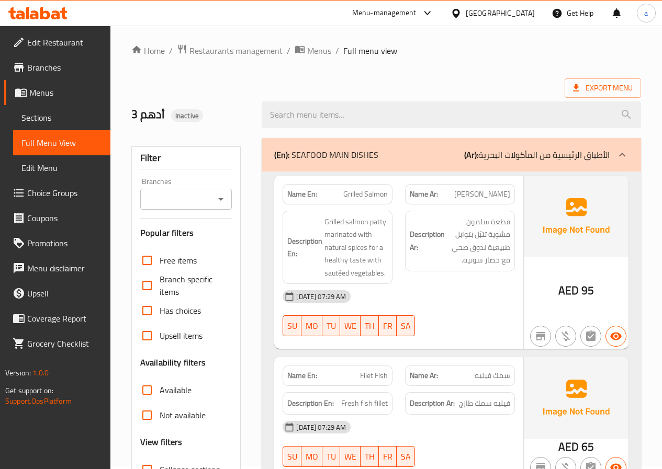
scroll to position [0, 0]
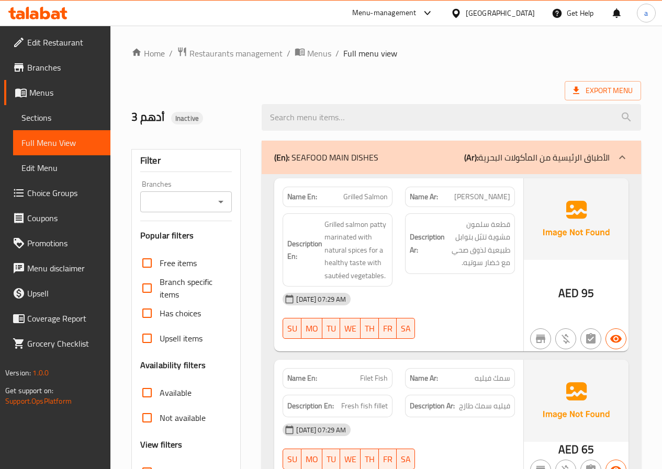
click at [39, 116] on span "Sections" at bounding box center [61, 117] width 81 height 13
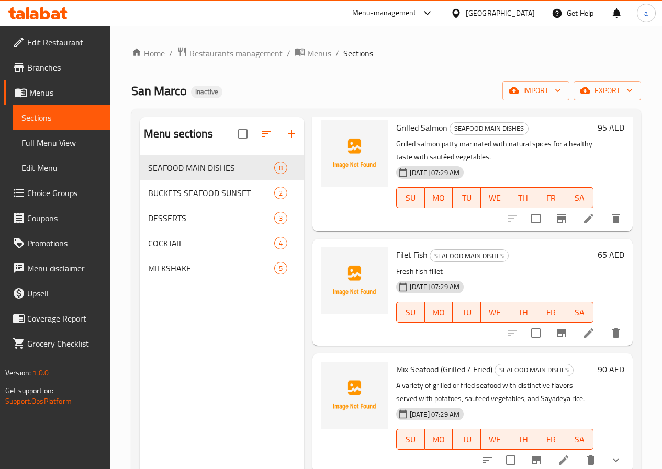
scroll to position [105, 0]
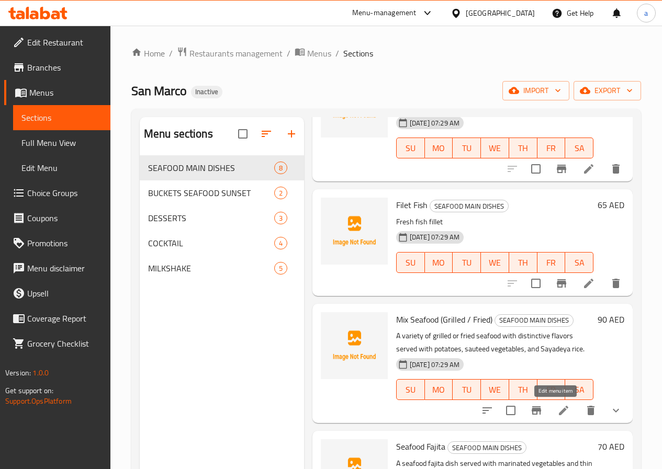
click at [559, 413] on icon at bounding box center [563, 410] width 9 height 9
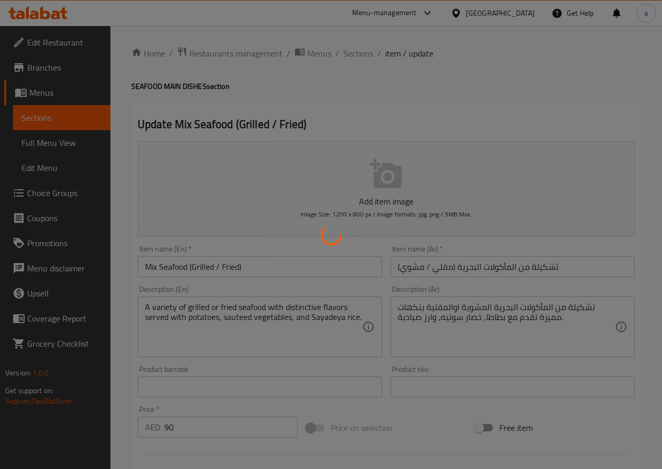
type input "اختيارك من"
type input "1"
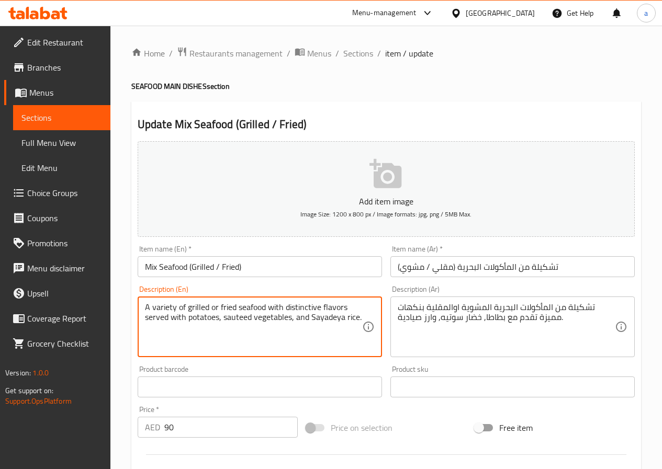
click at [161, 308] on textarea "A variety of grilled or fried seafood with distinctive flavors served with pota…" at bounding box center [253, 327] width 217 height 50
paste textarea "assortment"
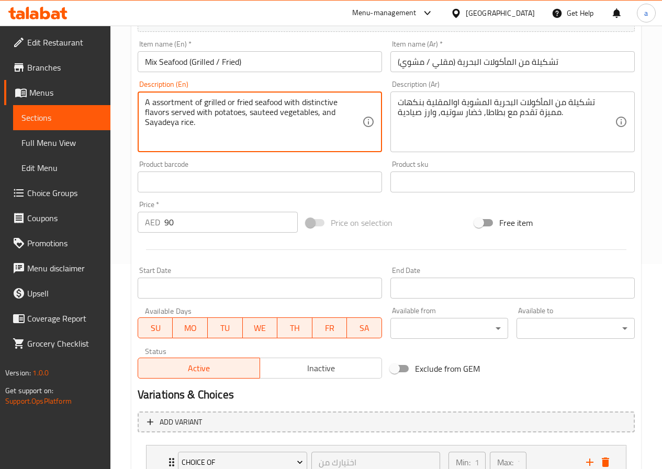
scroll to position [287, 0]
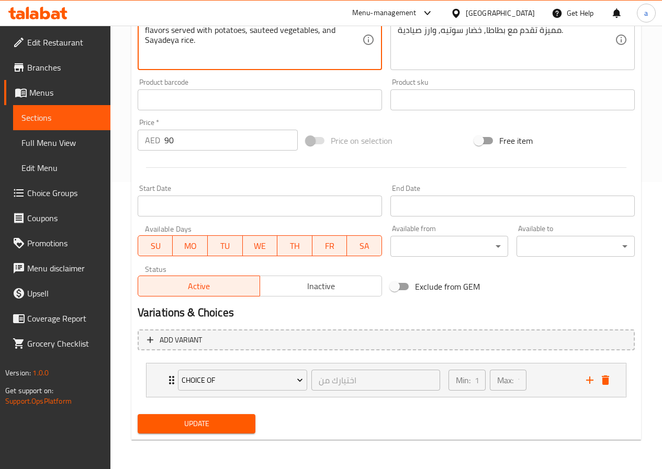
type textarea "A assortment of grilled or fried seafood with distinctive flavors served with p…"
click at [214, 424] on span "Update" at bounding box center [196, 423] width 101 height 13
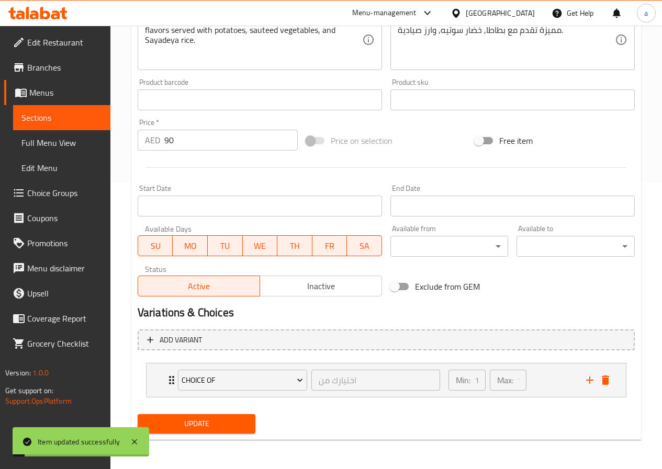
click at [67, 118] on span "Sections" at bounding box center [61, 117] width 81 height 13
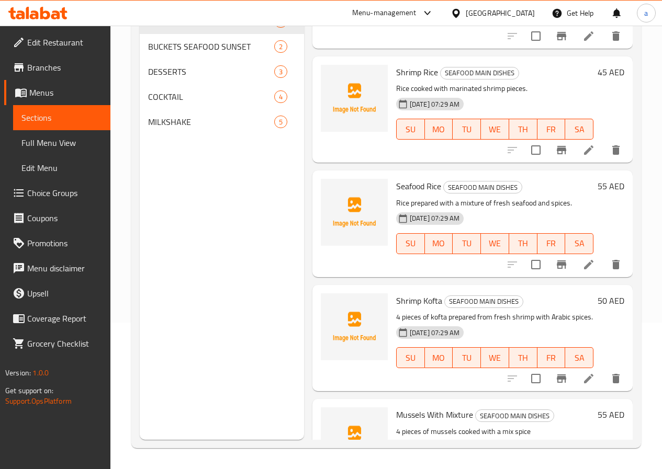
scroll to position [513, 0]
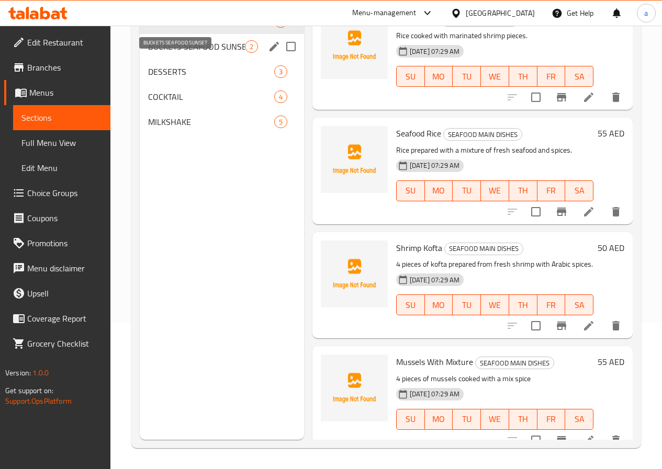
click at [192, 53] on span "BUCKETS SEAFOOD SUNSET" at bounding box center [196, 46] width 97 height 13
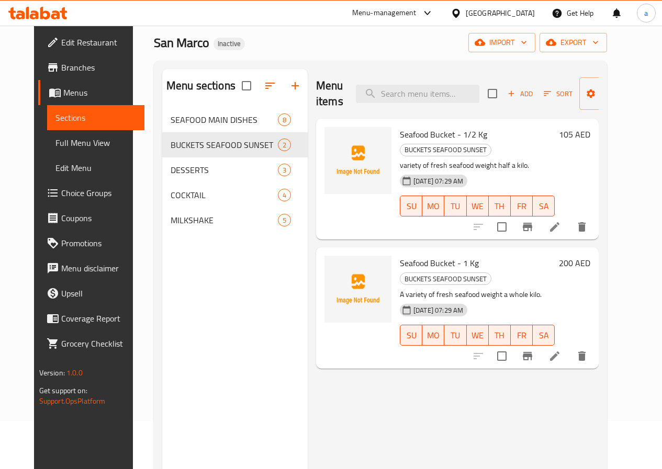
scroll to position [42, 0]
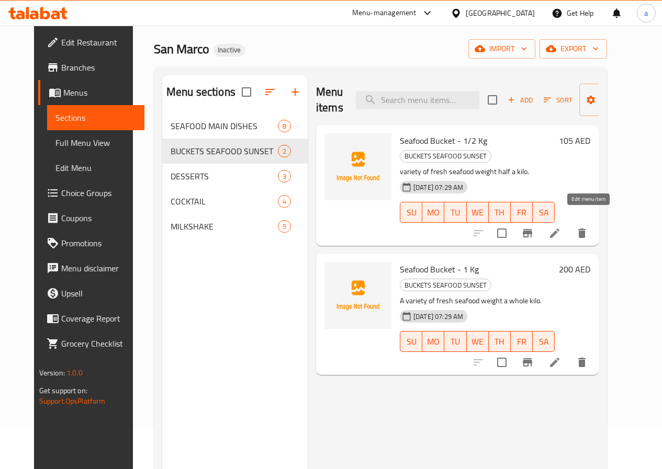
click at [561, 227] on icon at bounding box center [554, 233] width 13 height 13
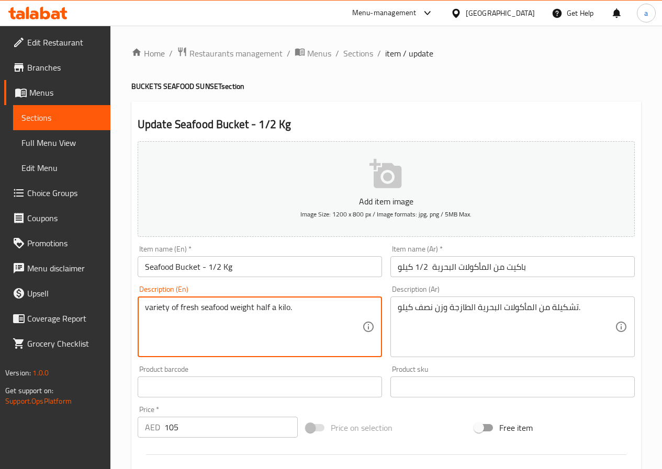
click at [157, 310] on textarea "variety of fresh seafood weight half a kilo." at bounding box center [253, 327] width 217 height 50
paste textarea "assortment"
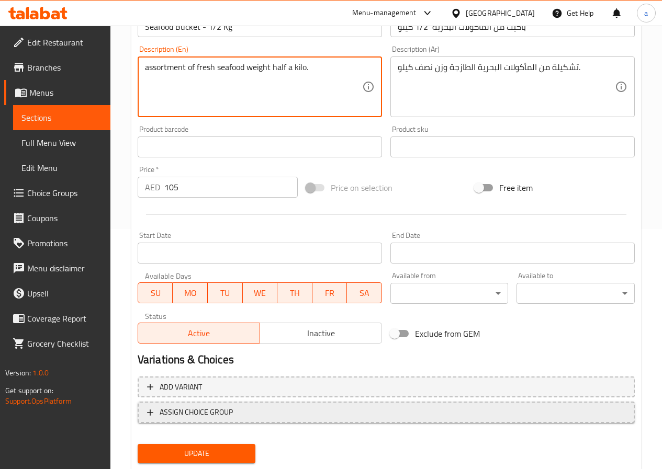
scroll to position [270, 0]
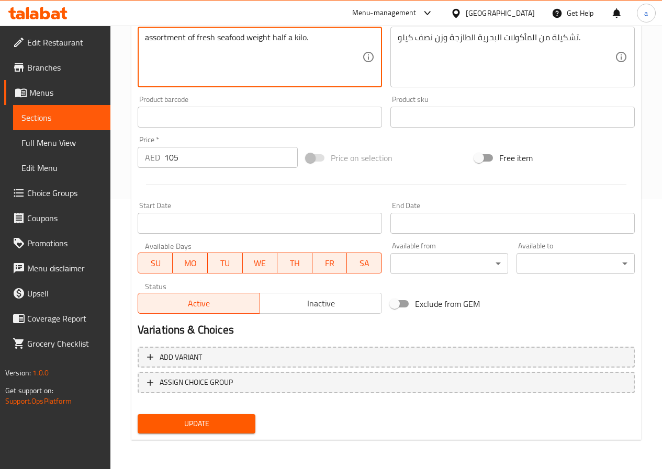
type textarea "assortment of fresh seafood weight half a kilo."
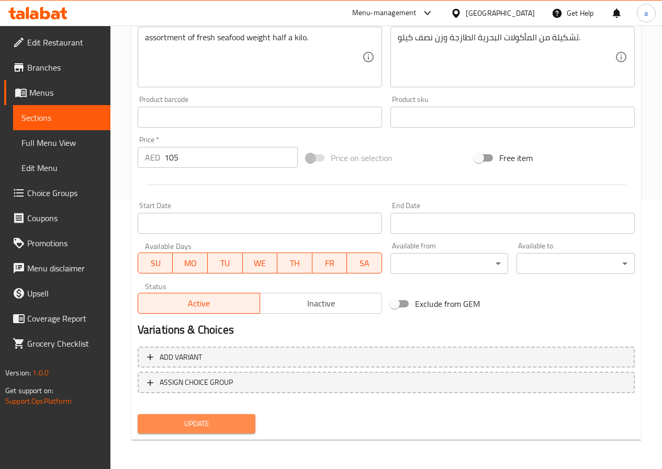
click at [212, 420] on span "Update" at bounding box center [196, 423] width 101 height 13
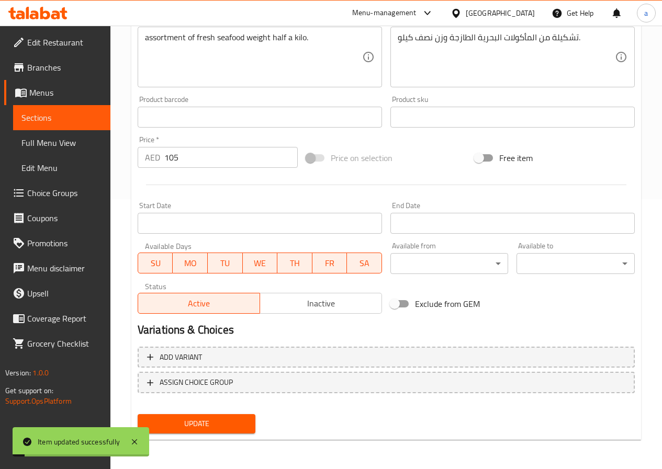
click at [55, 120] on span "Sections" at bounding box center [61, 117] width 81 height 13
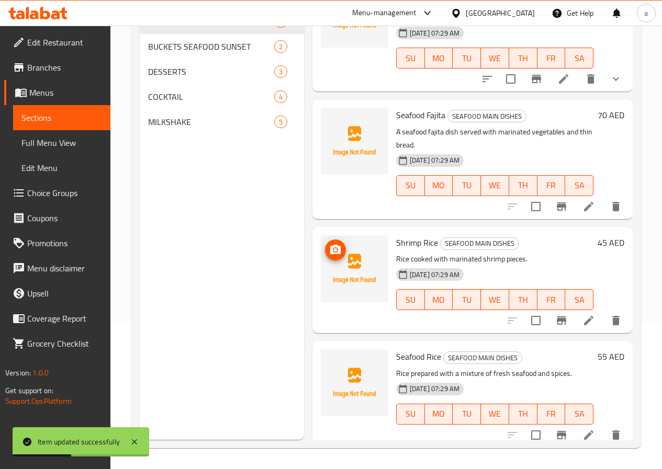
scroll to position [418, 0]
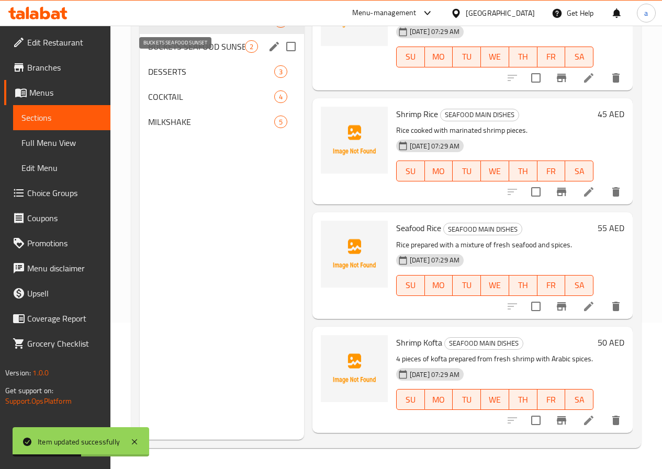
click at [185, 53] on span "BUCKETS SEAFOOD SUNSET" at bounding box center [196, 46] width 97 height 13
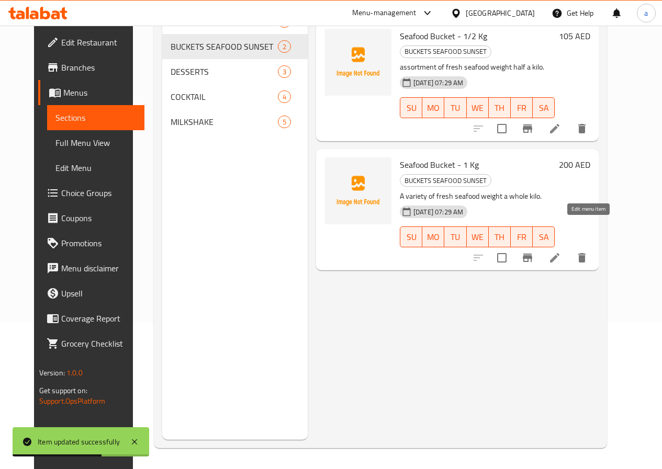
click at [559, 253] on icon at bounding box center [554, 257] width 9 height 9
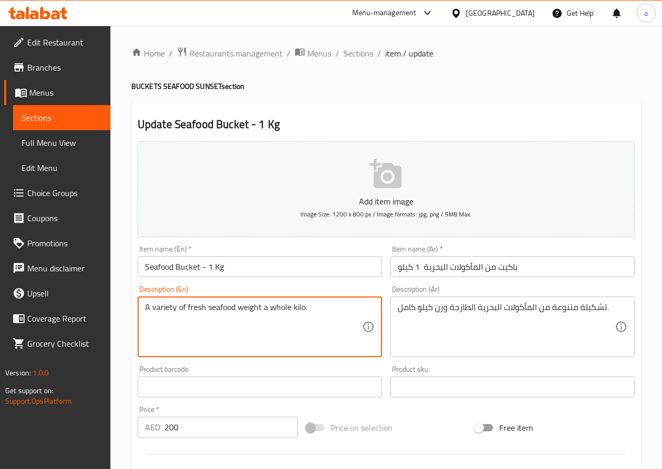
paste textarea "assortment"
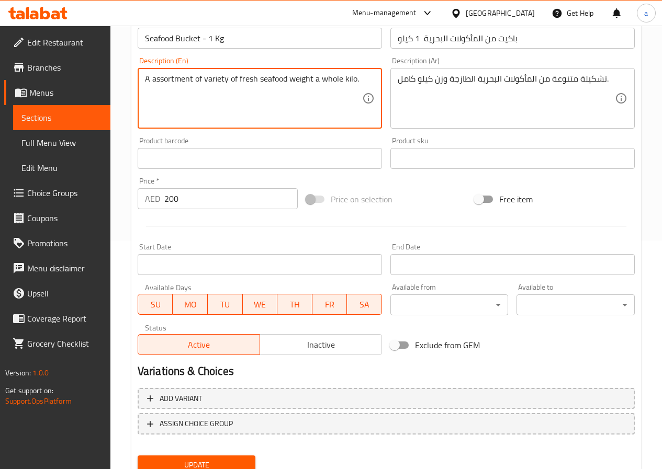
scroll to position [270, 0]
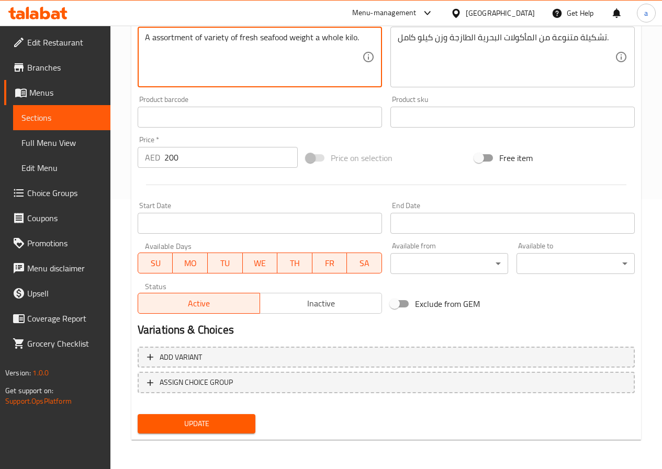
type textarea "A assortment of variety of fresh seafood weight a whole kilo."
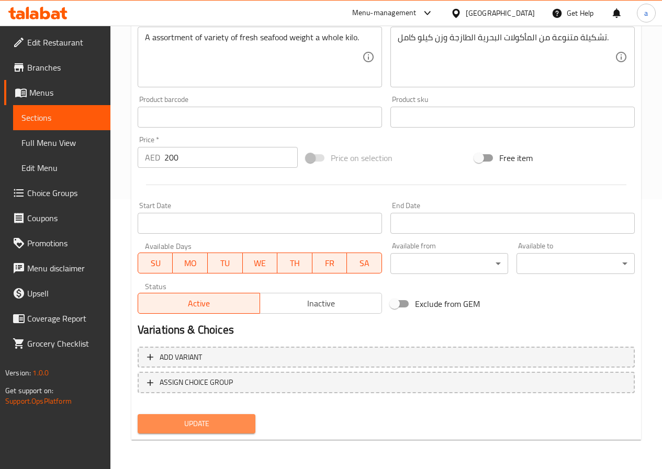
click at [214, 417] on span "Update" at bounding box center [196, 423] width 101 height 13
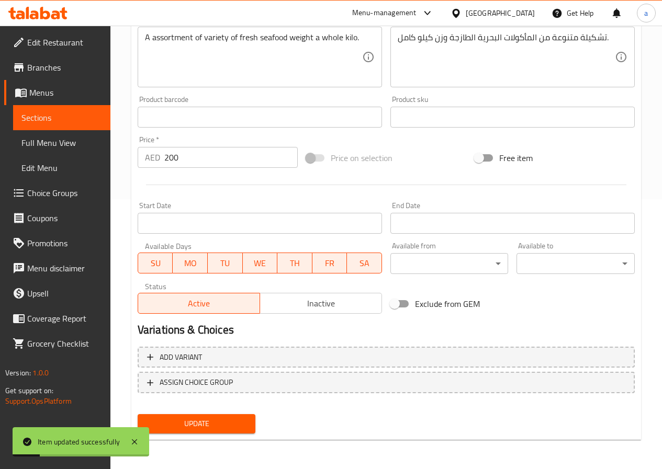
click at [47, 109] on link "Sections" at bounding box center [61, 117] width 97 height 25
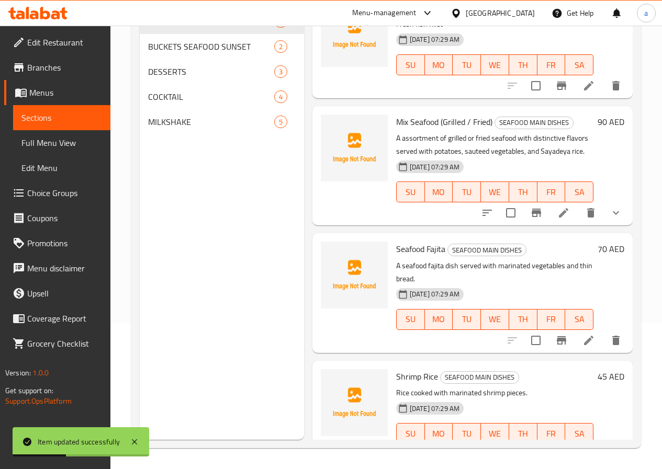
scroll to position [157, 0]
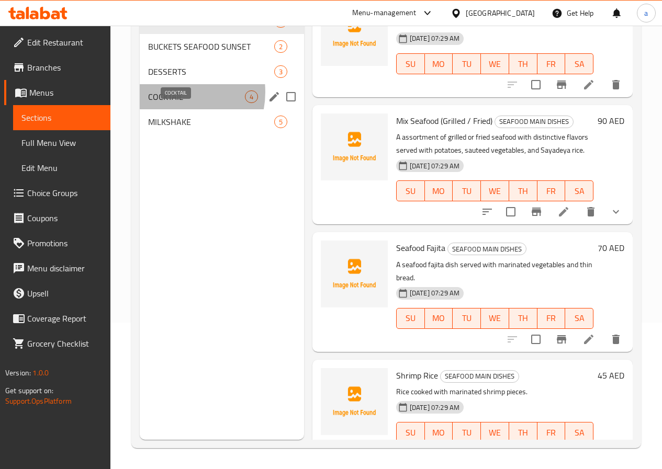
click at [171, 103] on span "COCKTAIL" at bounding box center [196, 96] width 97 height 13
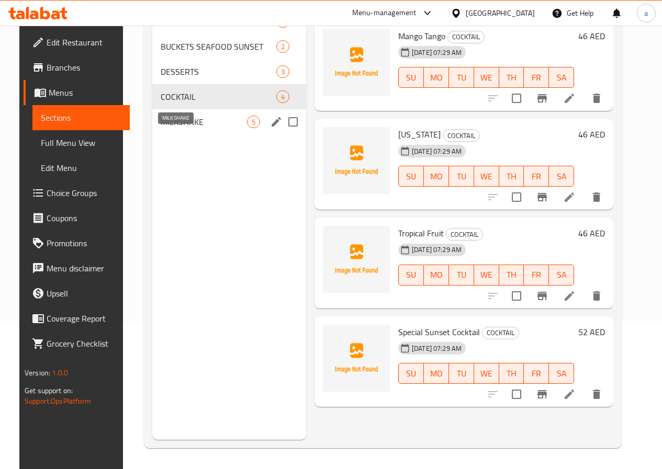
click at [161, 128] on span "MILKSHAKE" at bounding box center [204, 122] width 86 height 13
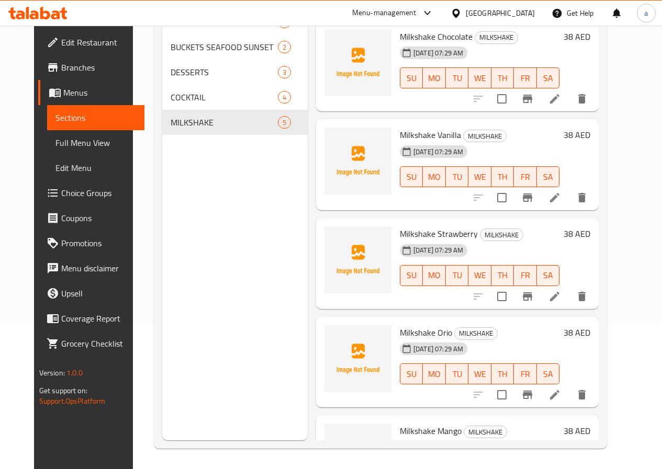
scroll to position [146, 0]
click at [60, 99] on link "Menus" at bounding box center [91, 92] width 106 height 25
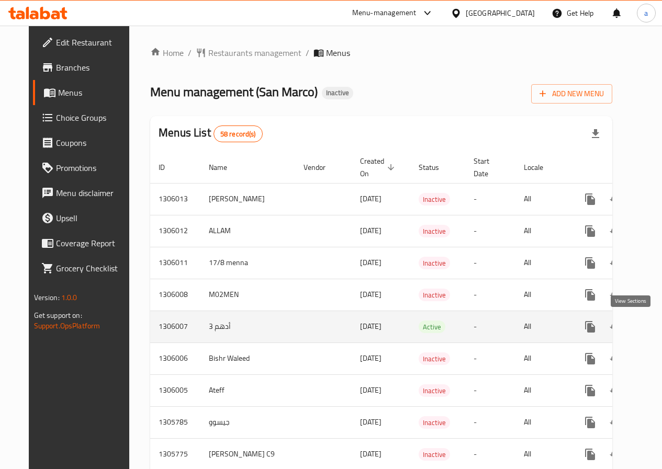
click at [659, 329] on icon "enhanced table" at bounding box center [665, 327] width 13 height 13
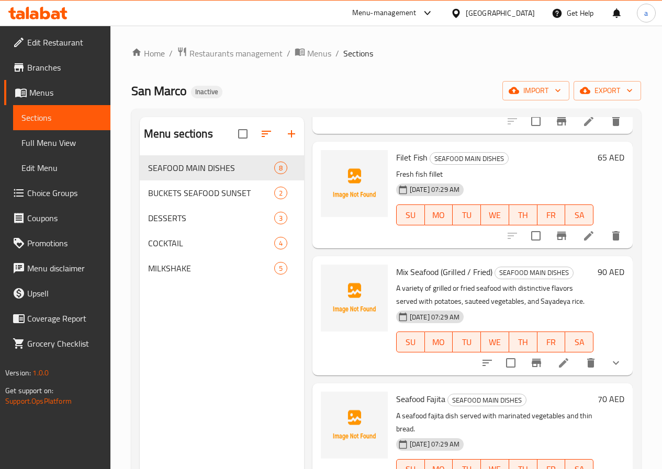
scroll to position [157, 0]
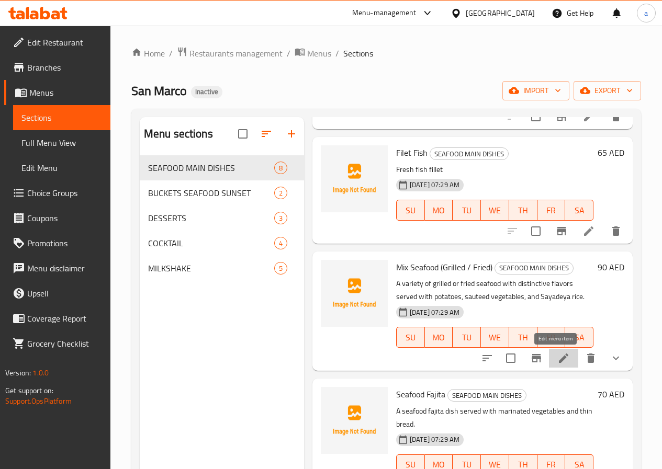
click at [557, 363] on icon at bounding box center [563, 358] width 13 height 13
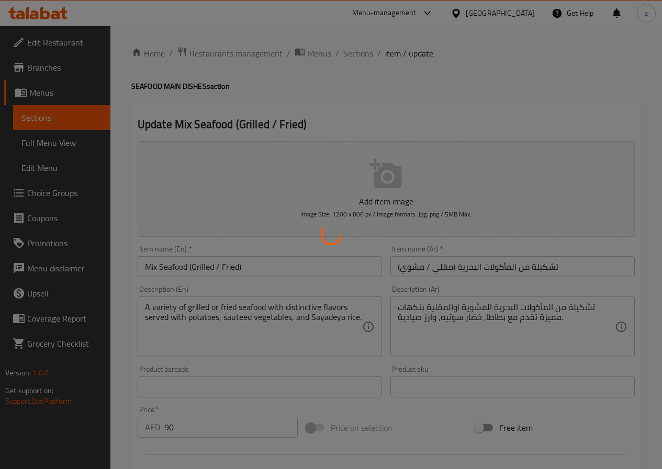
type input "اختيارك من"
type input "1"
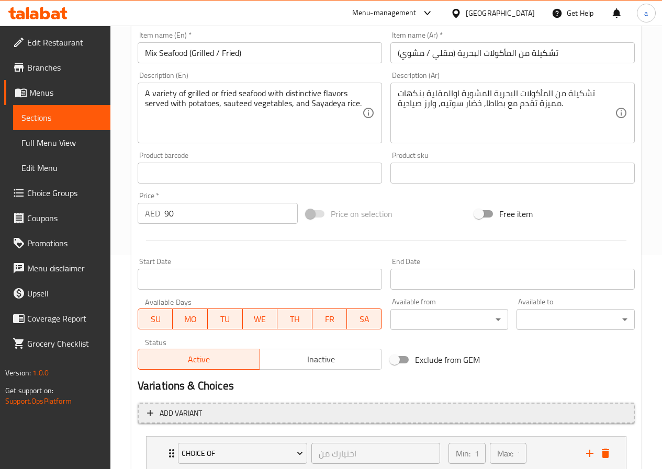
scroll to position [287, 0]
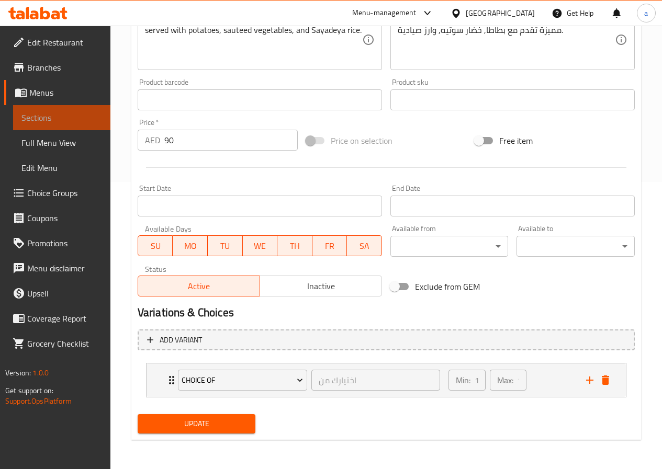
click at [48, 115] on span "Sections" at bounding box center [61, 117] width 81 height 13
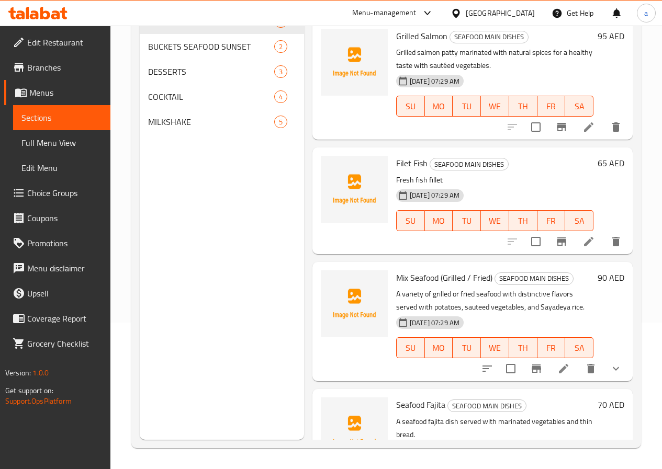
scroll to position [146, 0]
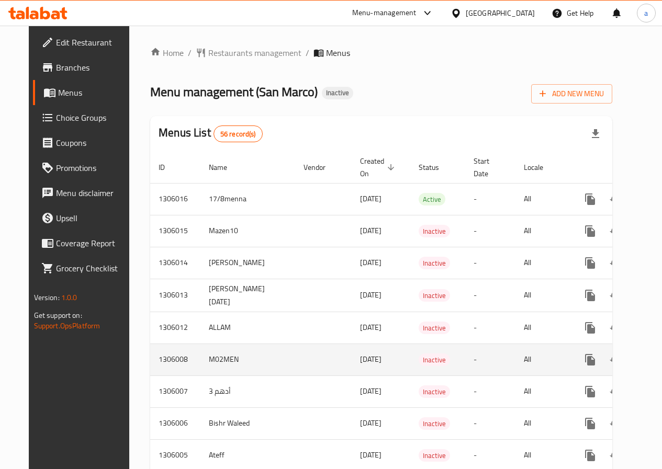
click at [659, 364] on icon "enhanced table" at bounding box center [665, 360] width 13 height 13
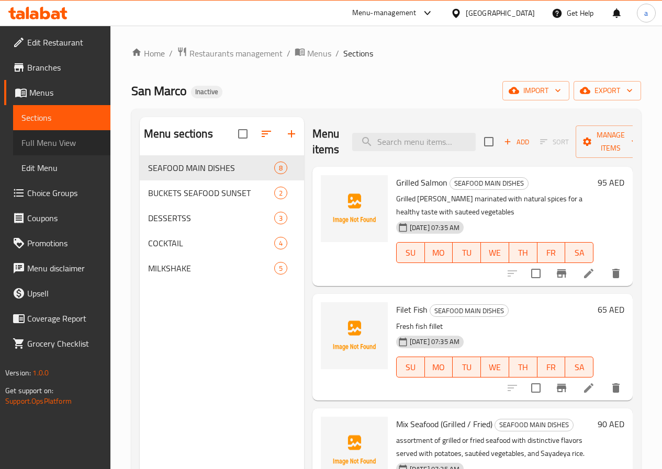
click at [39, 141] on span "Full Menu View" at bounding box center [61, 143] width 81 height 13
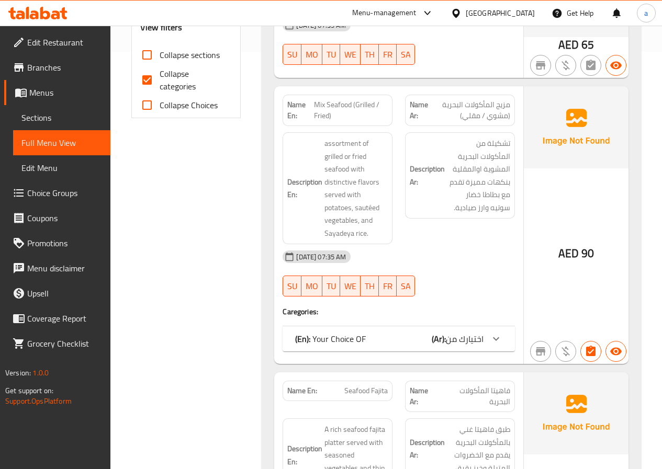
scroll to position [418, 0]
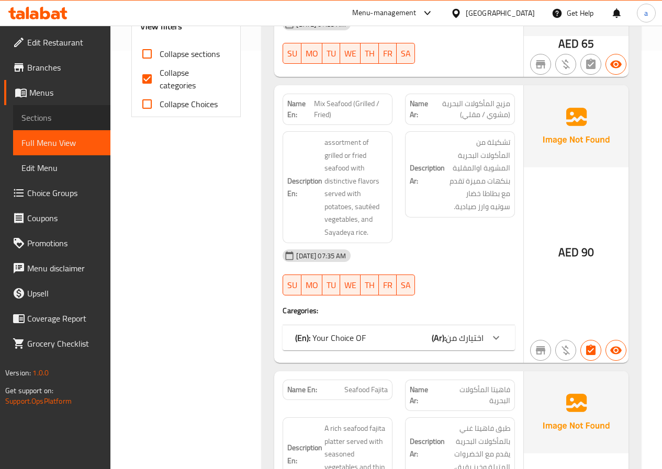
click at [28, 112] on span "Sections" at bounding box center [61, 117] width 81 height 13
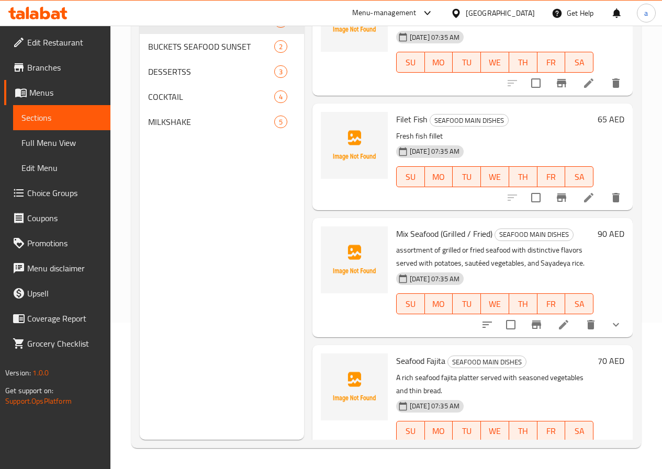
scroll to position [105, 0]
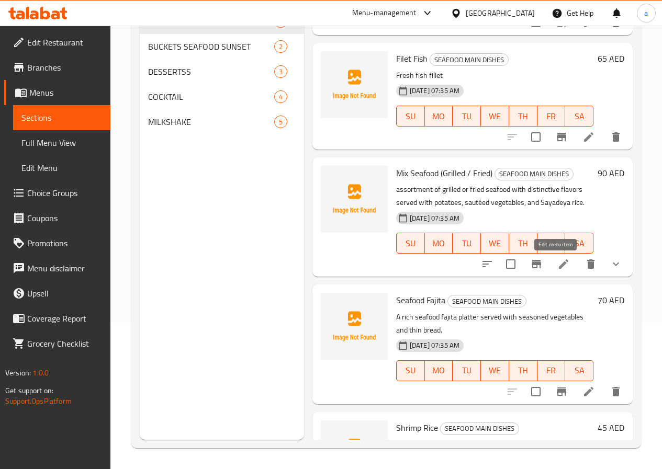
click at [559, 267] on icon at bounding box center [563, 264] width 13 height 13
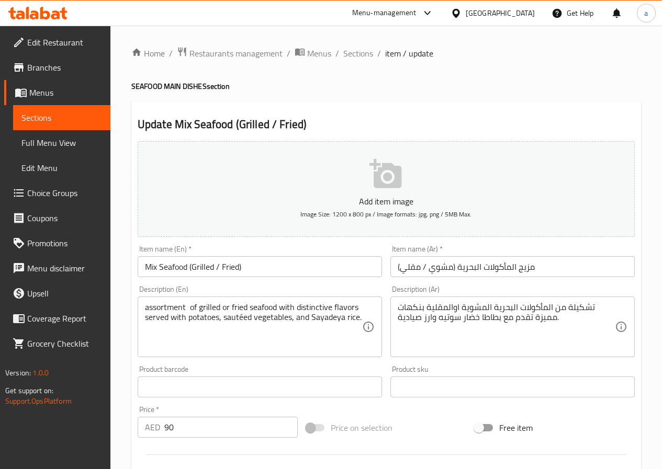
click at [522, 272] on input "مزيج المأكولات البحرية (مشوي / مقلي)" at bounding box center [512, 266] width 244 height 21
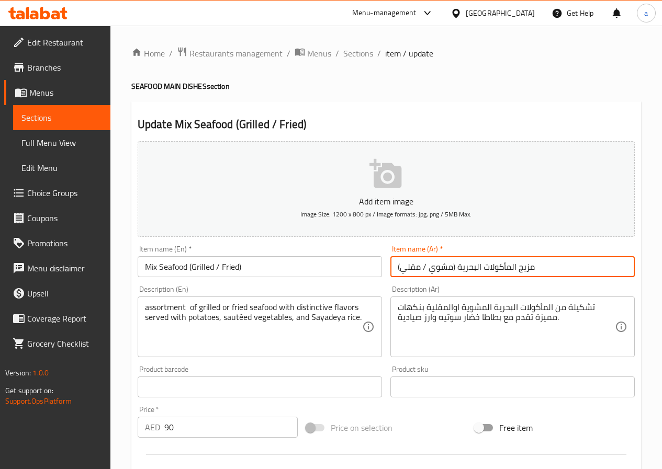
click at [522, 272] on input "مزيج المأكولات البحرية (مشوي / مقلي)" at bounding box center [512, 266] width 244 height 21
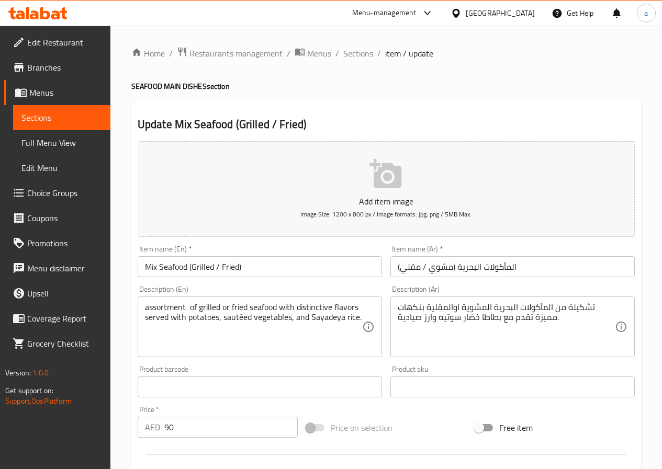
click at [527, 260] on input "المأكولات البحرية (مشوي / مقلي)" at bounding box center [512, 266] width 244 height 21
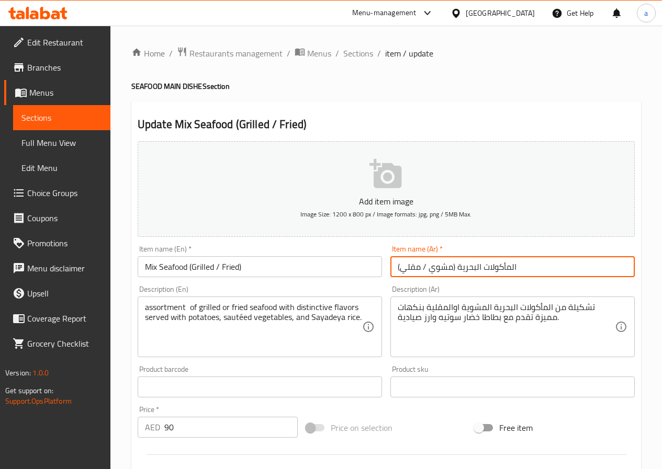
click at [534, 263] on input "المأكولات البحرية (مشوي / مقلي)" at bounding box center [512, 266] width 244 height 21
click at [393, 267] on input "المأكولات البحرية (مشوي / مقلي" at bounding box center [512, 266] width 244 height 21
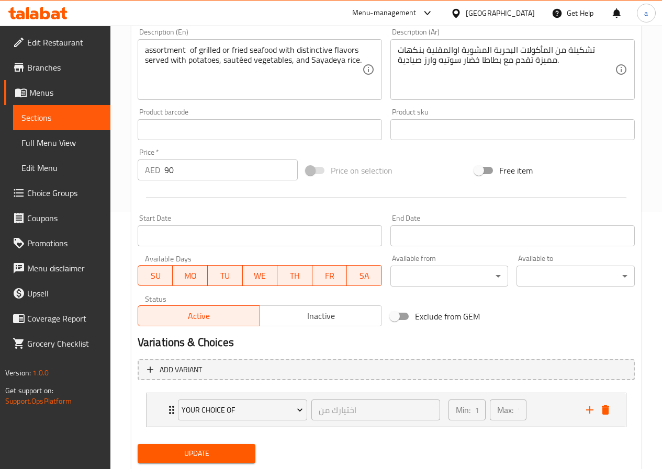
scroll to position [287, 0]
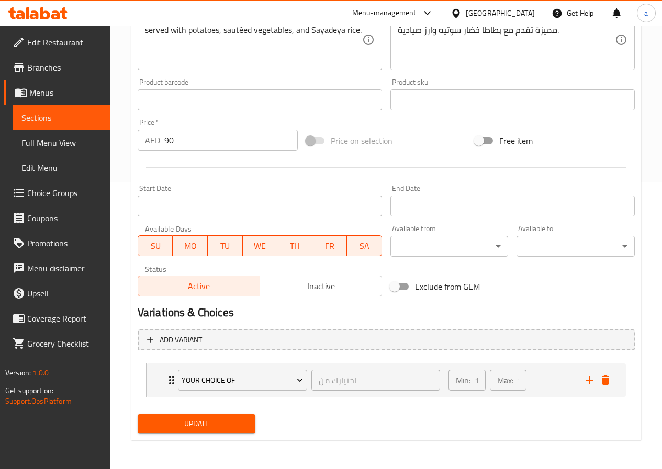
type input "تشكيلة المأكولات البحرية (مشوي / مقلي"
click at [209, 423] on span "Update" at bounding box center [196, 423] width 101 height 13
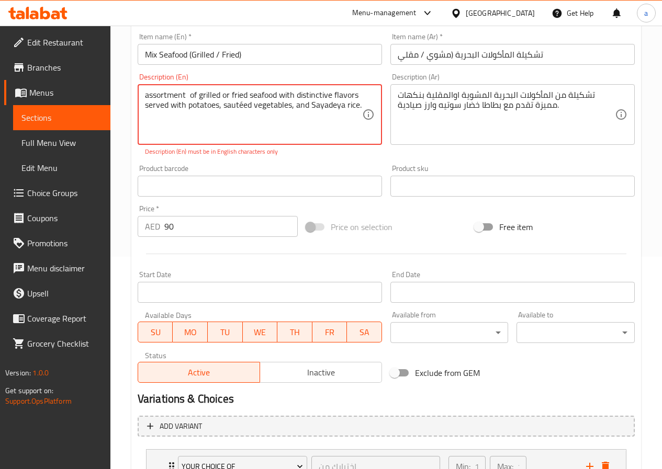
scroll to position [78, 0]
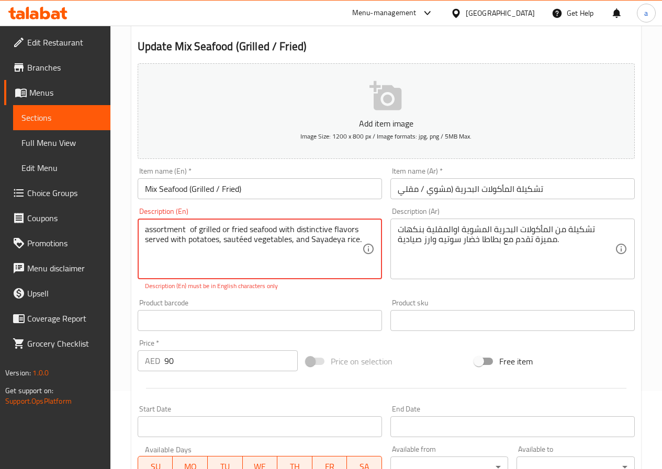
click at [243, 240] on textarea "assortment of grilled or fried seafood with distinctive flavors served with pot…" at bounding box center [253, 249] width 217 height 50
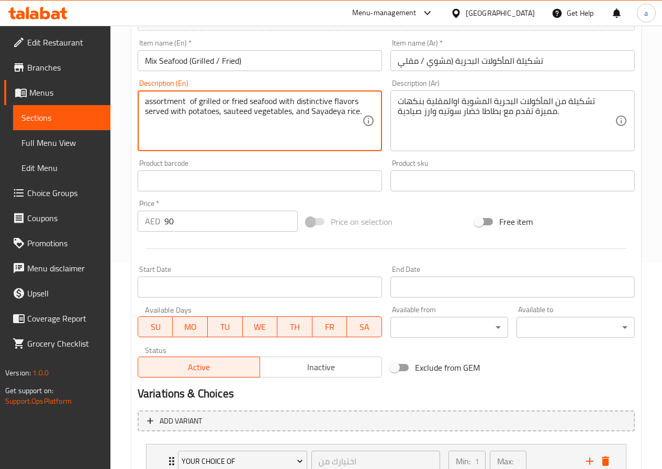
scroll to position [287, 0]
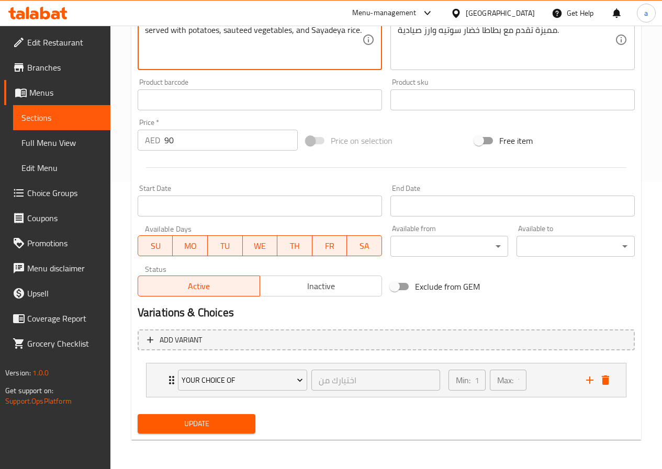
type textarea "assortment of grilled or fried seafood with distinctive flavors served with pot…"
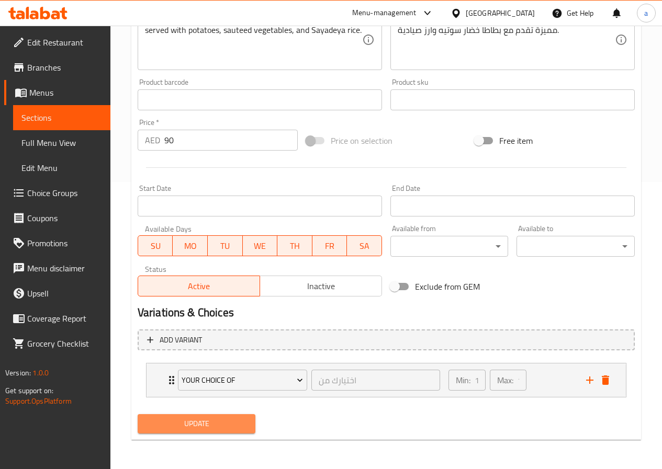
click at [203, 421] on span "Update" at bounding box center [196, 423] width 101 height 13
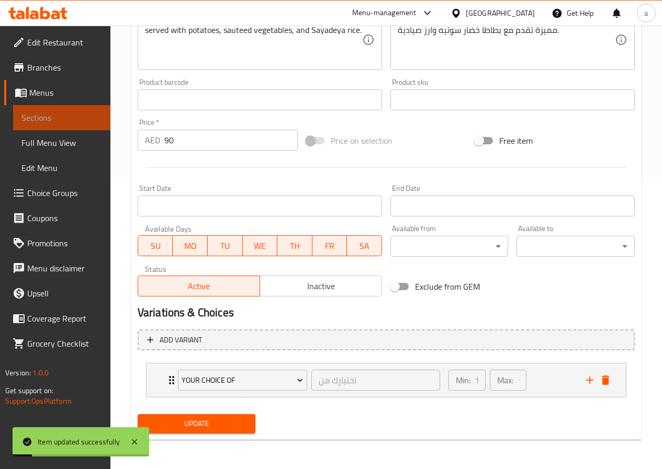
click at [82, 109] on link "Sections" at bounding box center [61, 117] width 97 height 25
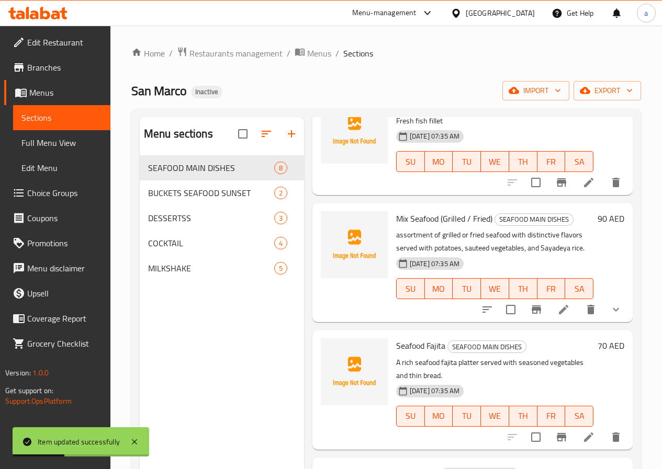
scroll to position [209, 0]
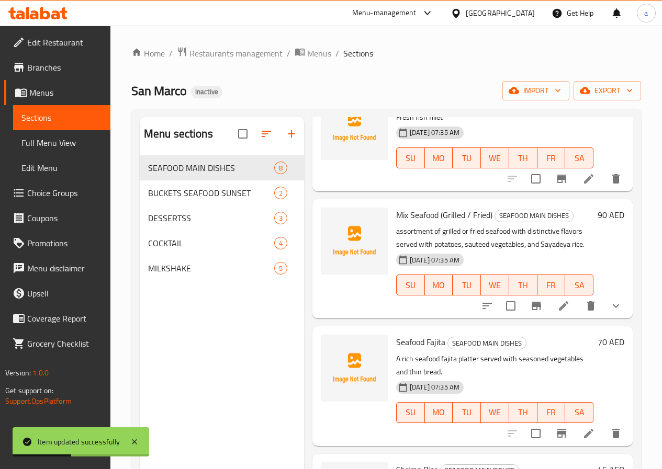
click at [29, 139] on span "Full Menu View" at bounding box center [61, 143] width 81 height 13
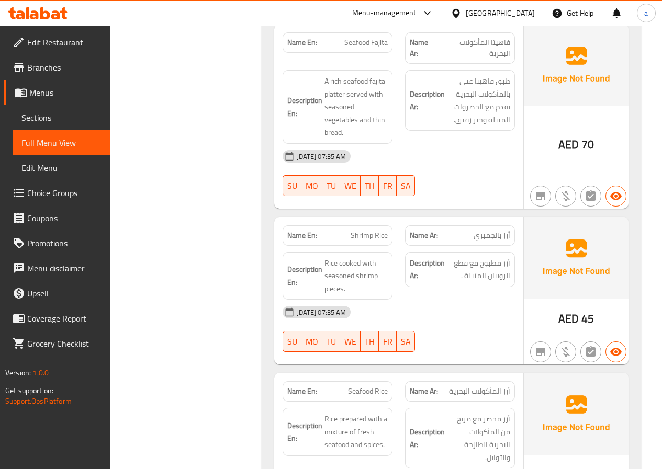
scroll to position [785, 0]
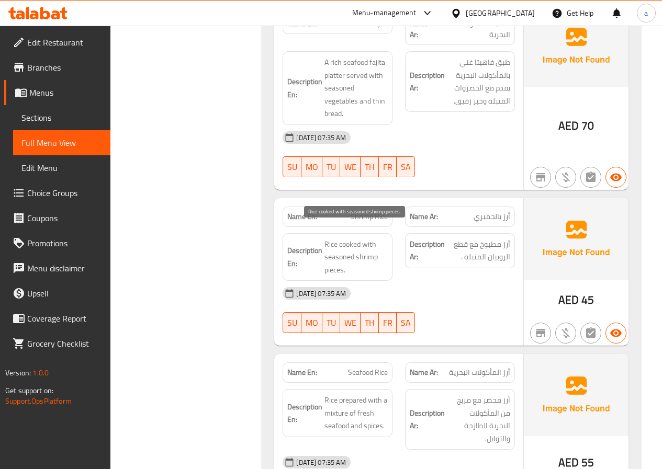
click at [347, 243] on span "Rice cooked with seasoned shrimp pieces." at bounding box center [355, 257] width 63 height 39
copy span "seasoned"
click at [31, 112] on span "Sections" at bounding box center [61, 117] width 81 height 13
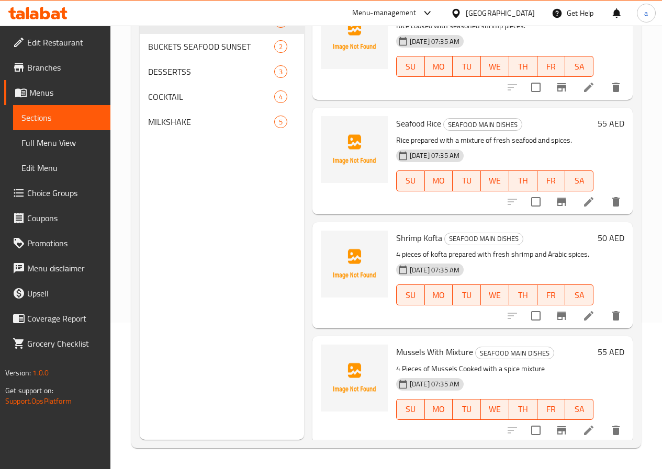
scroll to position [526, 0]
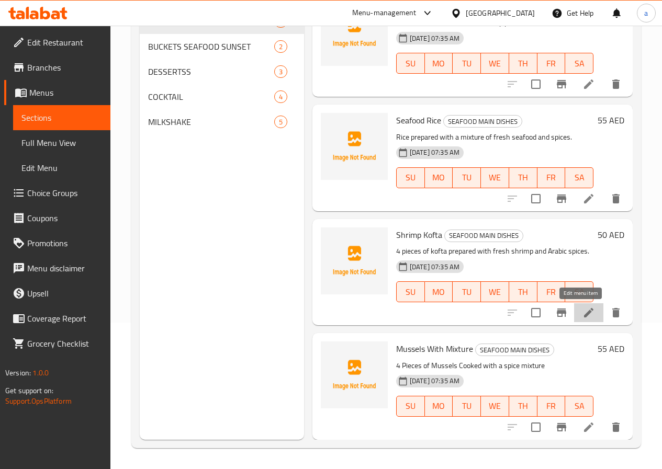
click at [582, 313] on icon at bounding box center [588, 313] width 13 height 13
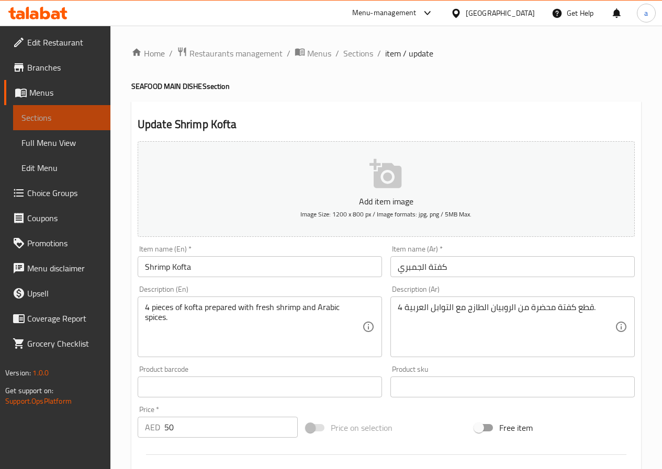
click at [48, 111] on span "Sections" at bounding box center [61, 117] width 81 height 13
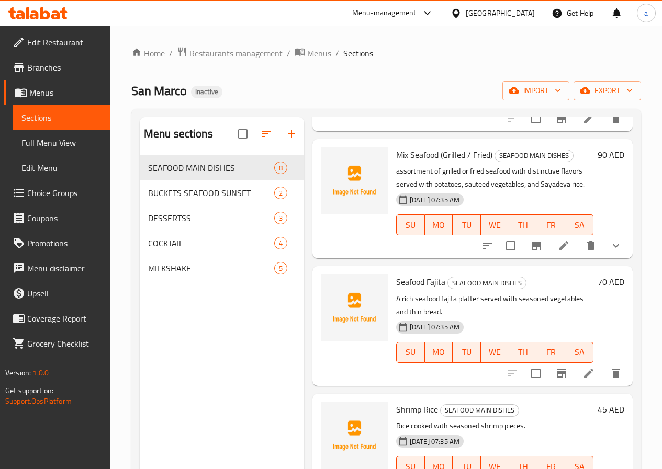
scroll to position [314, 0]
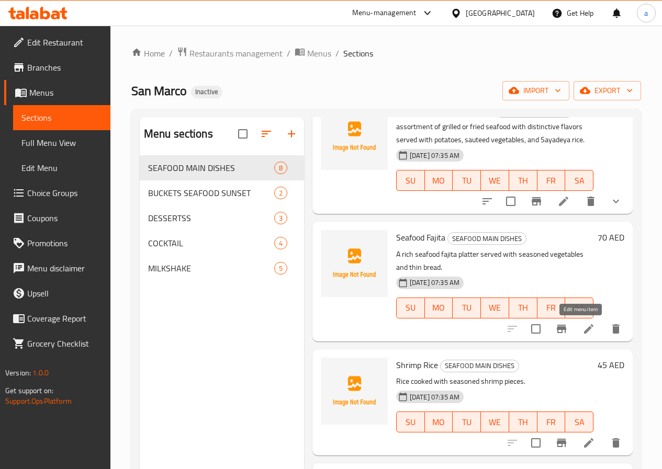
click at [584, 328] on icon at bounding box center [588, 328] width 9 height 9
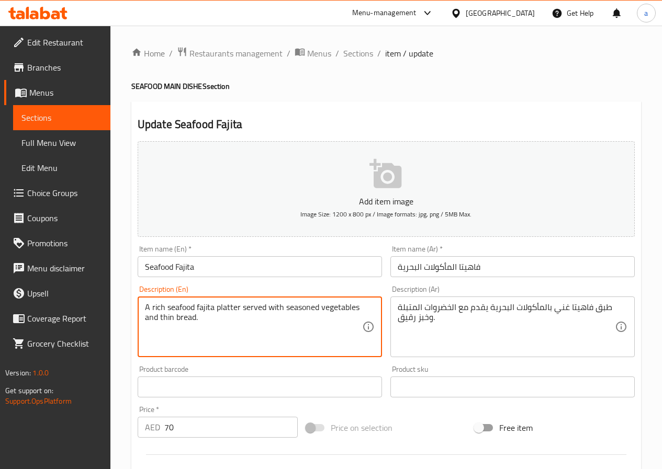
click at [311, 307] on textarea "A rich seafood fajita platter served with seasoned vegetables and thin bread." at bounding box center [253, 327] width 217 height 50
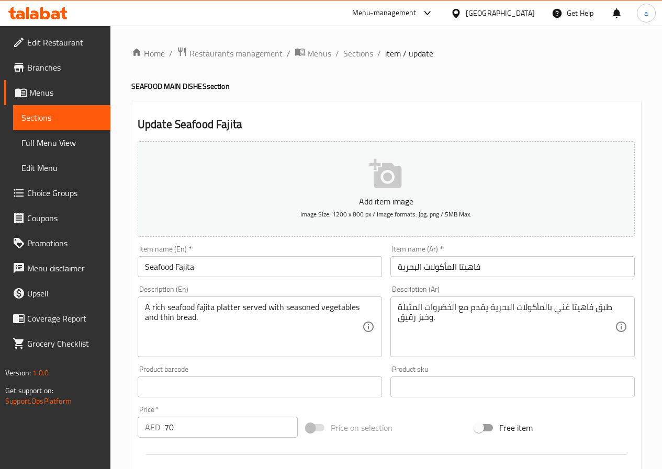
click at [296, 309] on textarea "A rich seafood fajita platter served with seasoned vegetables and thin bread." at bounding box center [253, 327] width 217 height 50
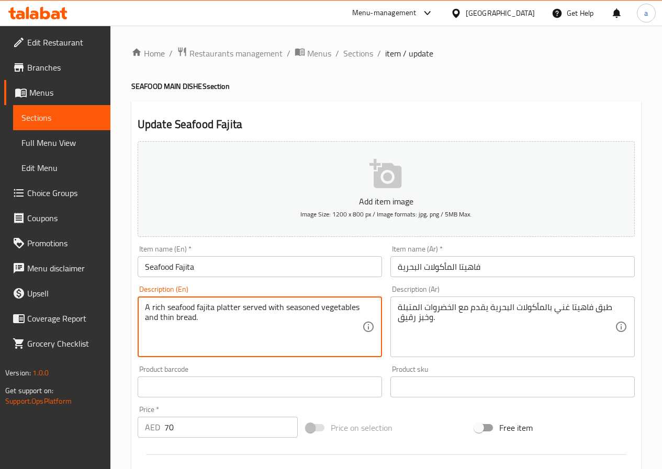
click at [296, 309] on textarea "A rich seafood fajita platter served with seasoned vegetables and thin bread." at bounding box center [253, 327] width 217 height 50
paste textarea "Marinat"
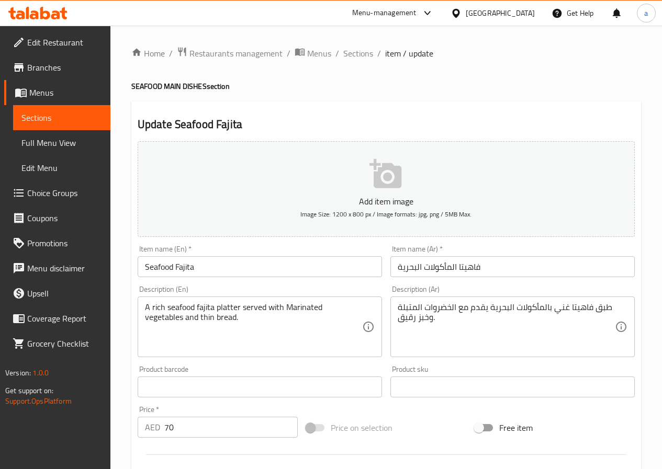
click at [292, 308] on textarea "A rich seafood fajita platter served with Marinated vegetables and thin bread." at bounding box center [253, 327] width 217 height 50
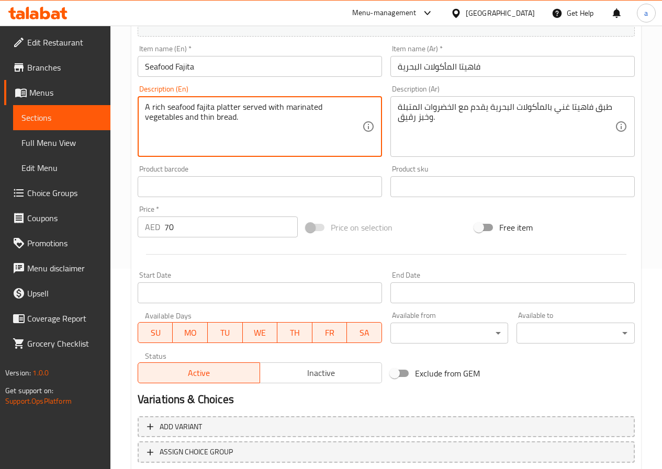
scroll to position [270, 0]
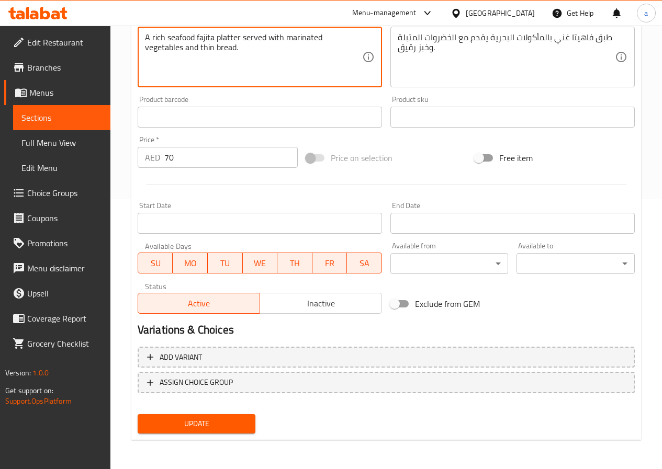
type textarea "A rich seafood fajita platter served with marinated vegetables and thin bread."
click at [219, 427] on span "Update" at bounding box center [196, 423] width 101 height 13
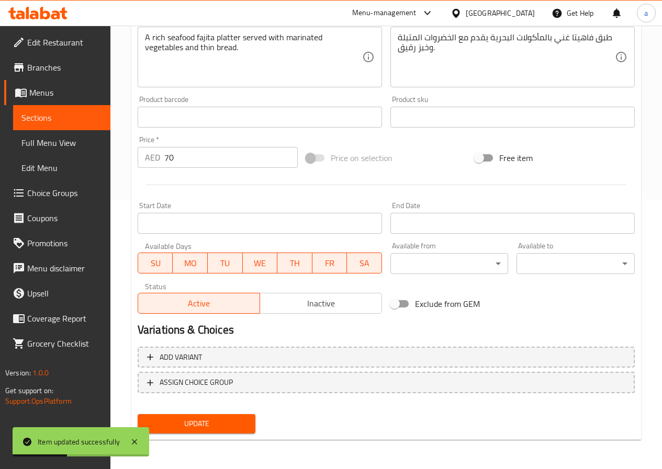
click at [44, 114] on span "Sections" at bounding box center [61, 117] width 81 height 13
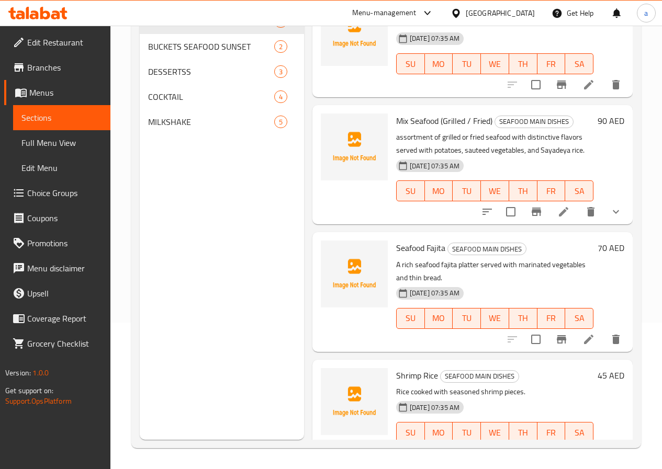
scroll to position [262, 0]
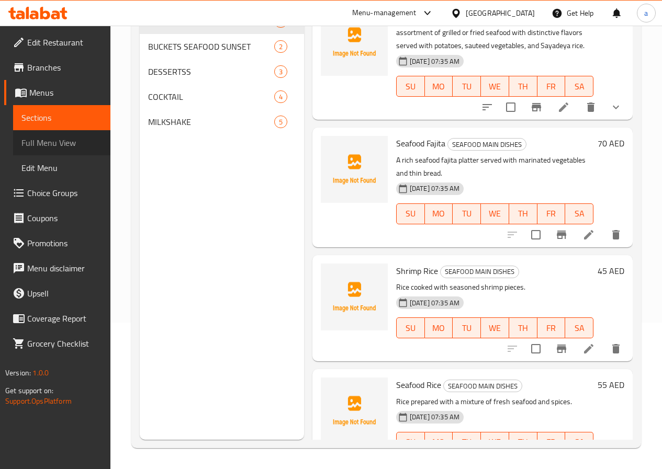
click at [31, 138] on span "Full Menu View" at bounding box center [61, 143] width 81 height 13
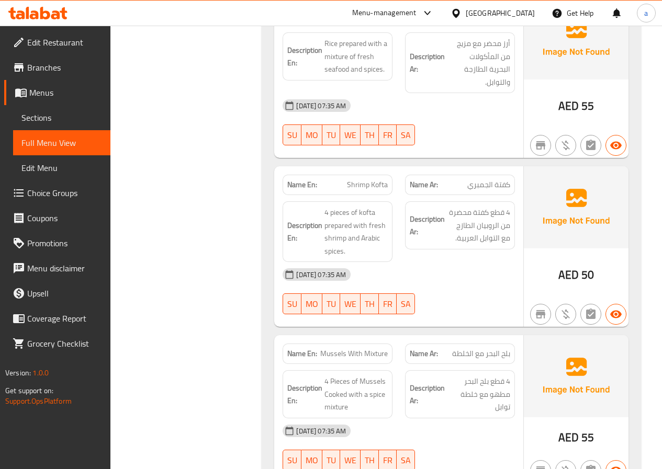
scroll to position [1245, 0]
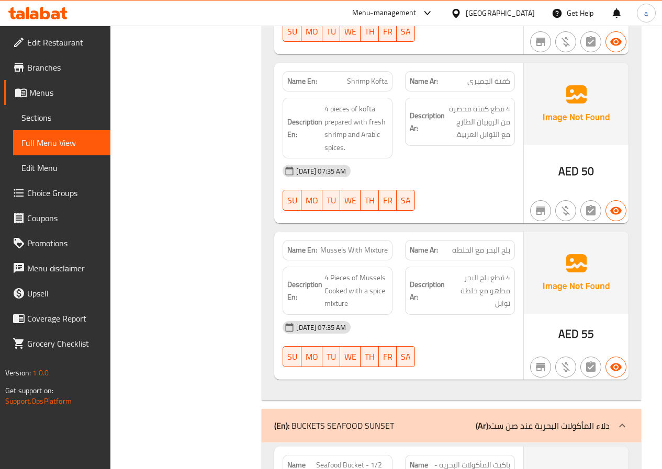
drag, startPoint x: 49, startPoint y: 121, endPoint x: 127, endPoint y: 168, distance: 90.8
click at [49, 121] on span "Sections" at bounding box center [61, 117] width 81 height 13
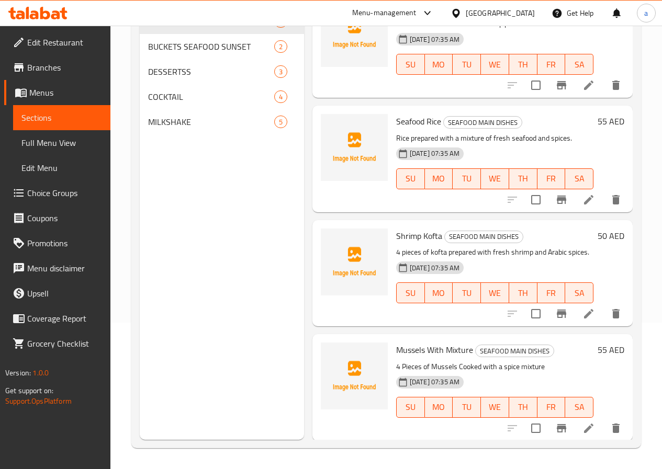
scroll to position [526, 0]
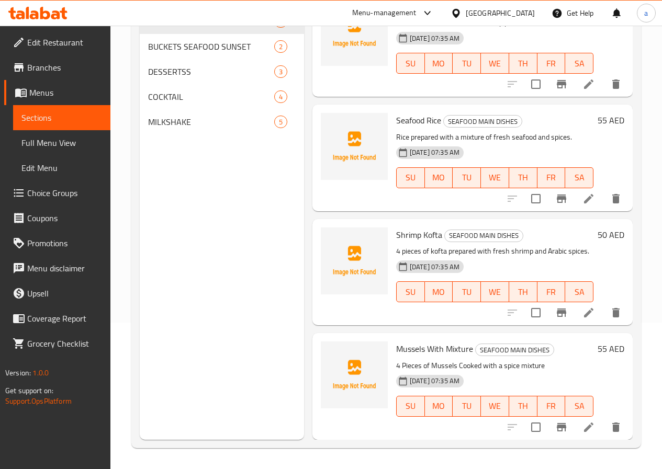
click at [586, 430] on icon at bounding box center [588, 427] width 13 height 13
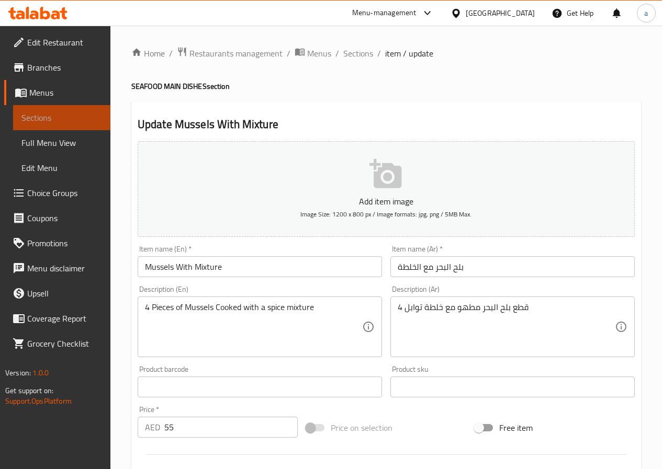
click at [65, 129] on link "Sections" at bounding box center [61, 117] width 97 height 25
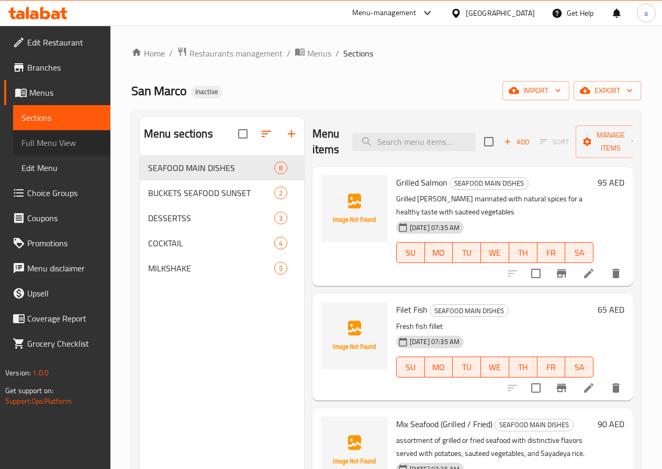
click at [58, 142] on span "Full Menu View" at bounding box center [61, 143] width 81 height 13
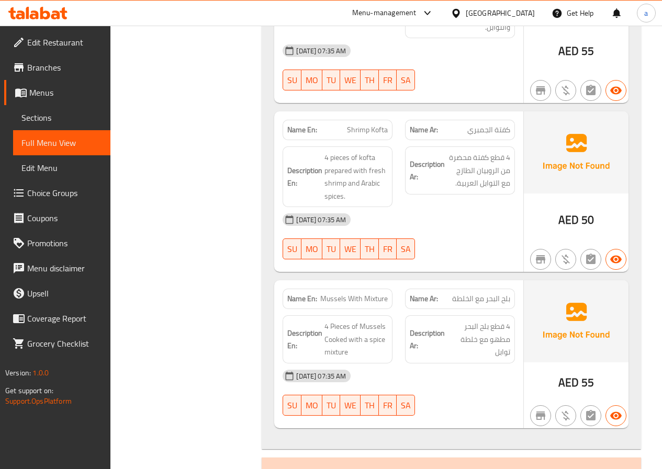
scroll to position [1308, 0]
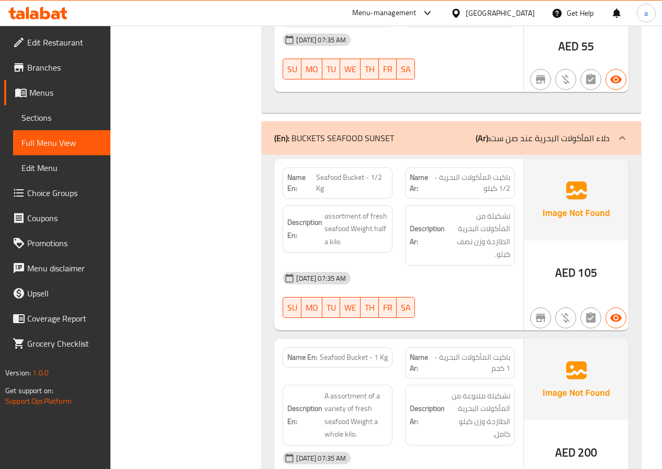
scroll to position [1514, 0]
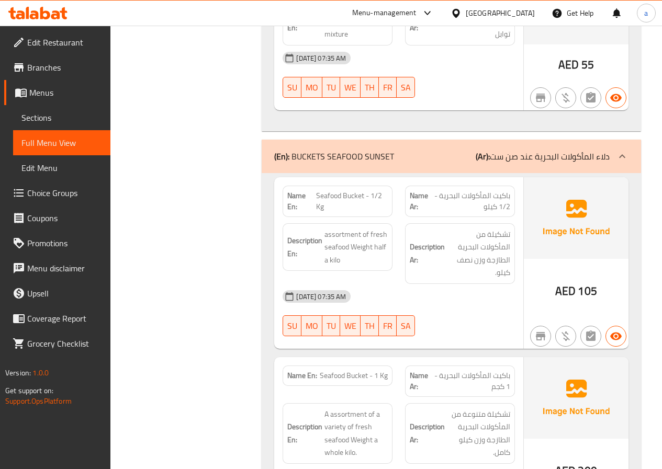
drag, startPoint x: 509, startPoint y: 135, endPoint x: 535, endPoint y: 132, distance: 25.8
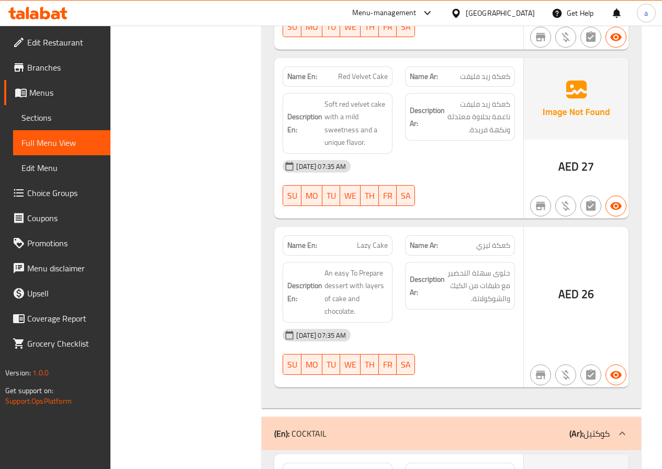
scroll to position [1776, 0]
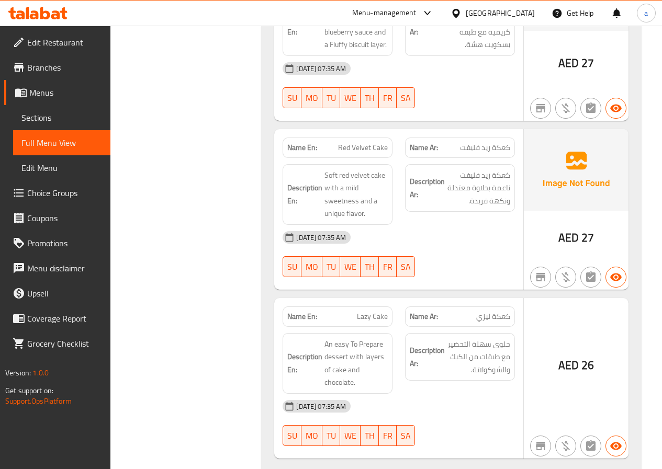
click at [56, 164] on span "Edit Menu" at bounding box center [61, 168] width 81 height 13
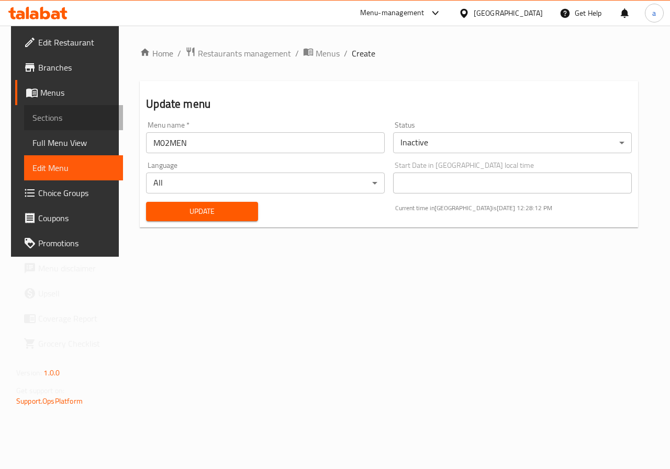
click at [64, 122] on span "Sections" at bounding box center [73, 117] width 82 height 13
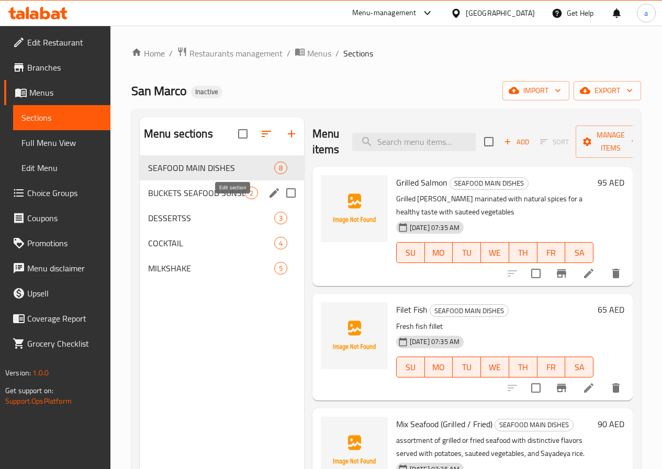
click at [269, 198] on icon "edit" at bounding box center [273, 192] width 9 height 9
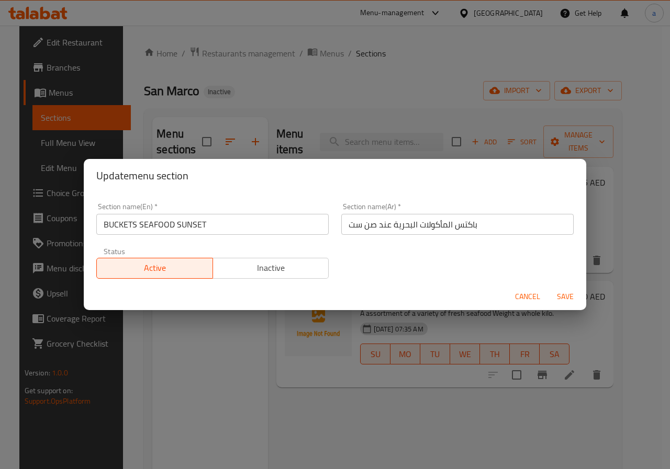
click at [569, 294] on span "Save" at bounding box center [564, 296] width 25 height 13
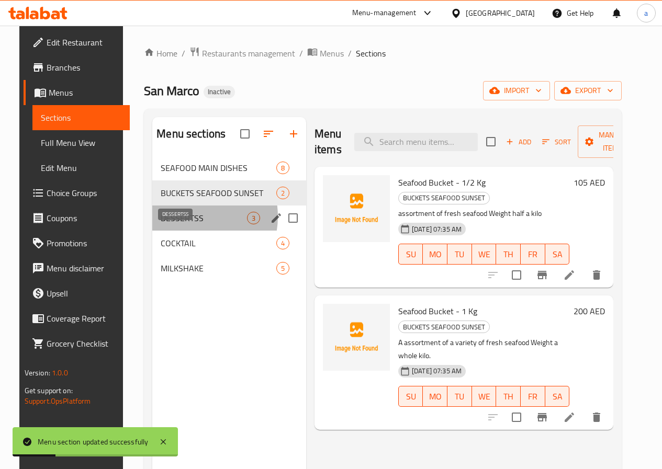
click at [173, 224] on span "DESSERTSS" at bounding box center [204, 218] width 86 height 13
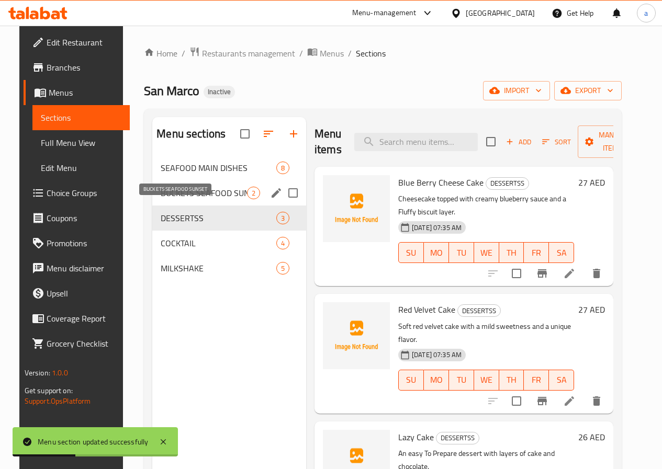
click at [176, 199] on span "BUCKETS SEAFOOD SUNSET" at bounding box center [204, 193] width 86 height 13
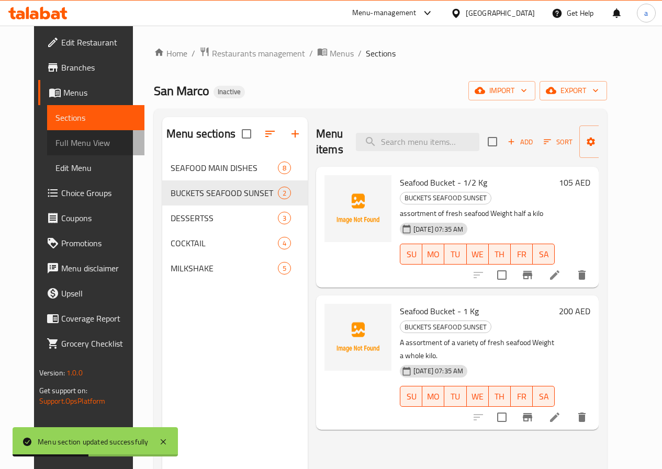
click at [55, 146] on span "Full Menu View" at bounding box center [95, 143] width 81 height 13
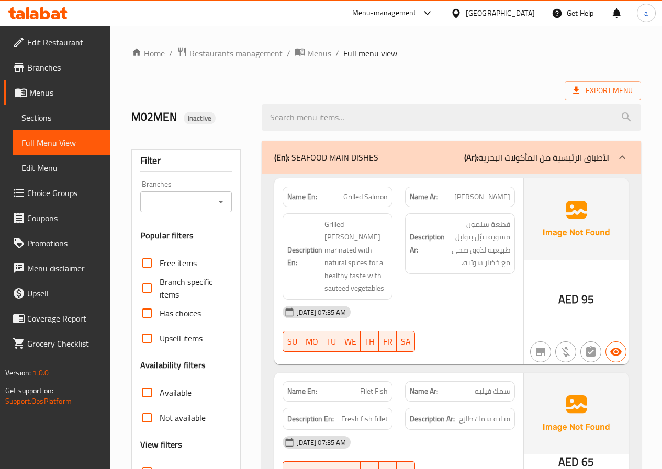
click at [65, 169] on span "Edit Menu" at bounding box center [61, 168] width 81 height 13
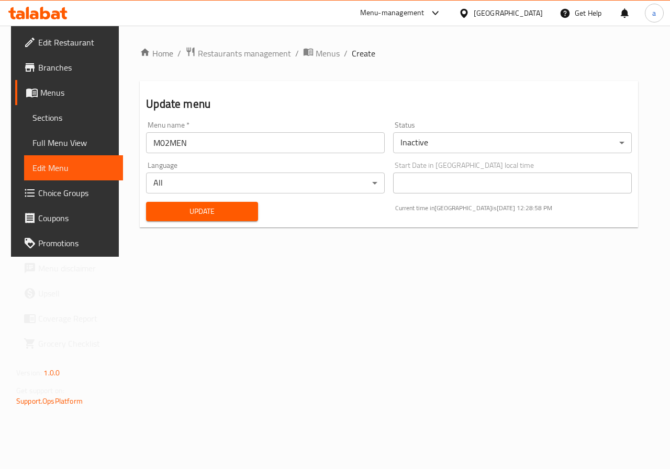
click at [53, 144] on span "Full Menu View" at bounding box center [73, 143] width 82 height 13
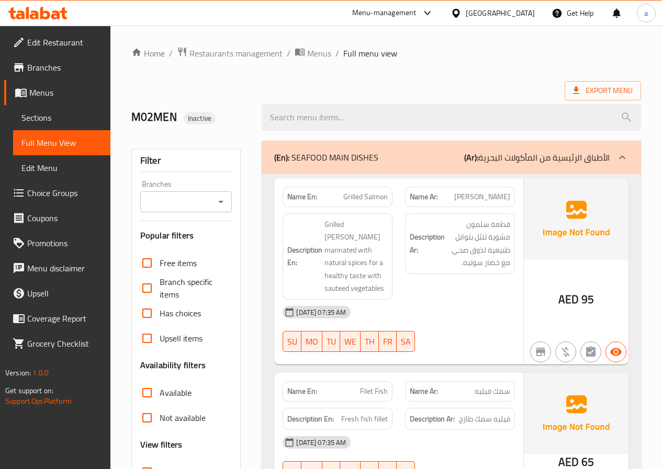
click at [52, 163] on span "Edit Menu" at bounding box center [61, 168] width 81 height 13
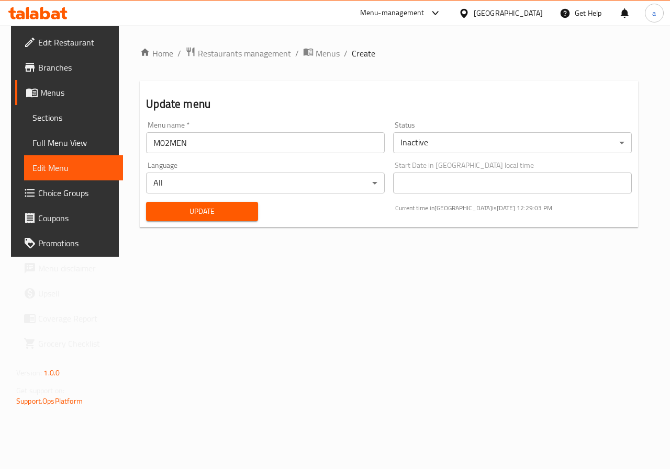
click at [348, 146] on input "M02MEN" at bounding box center [265, 142] width 239 height 21
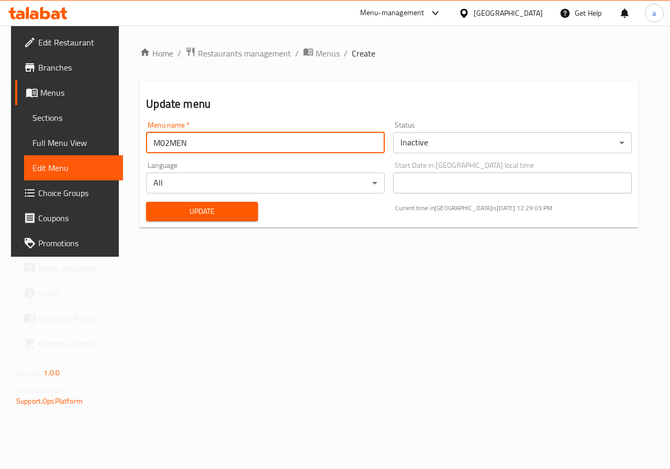
click at [348, 146] on input "M02MEN" at bounding box center [265, 142] width 239 height 21
click at [59, 145] on span "Full Menu View" at bounding box center [73, 143] width 82 height 13
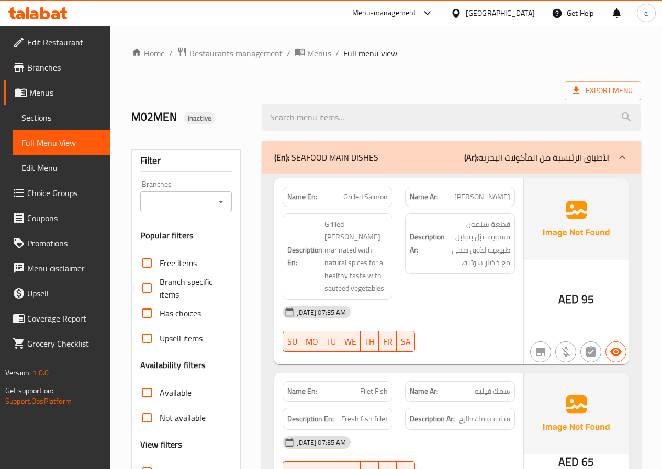
click at [44, 167] on span "Edit Menu" at bounding box center [61, 168] width 81 height 13
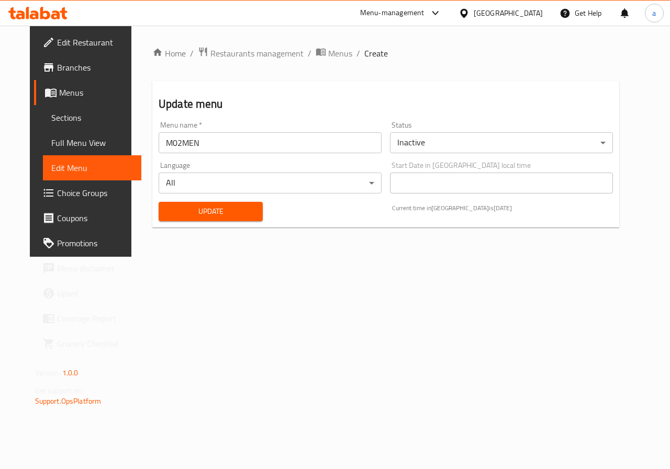
click at [51, 114] on span "Sections" at bounding box center [92, 117] width 82 height 13
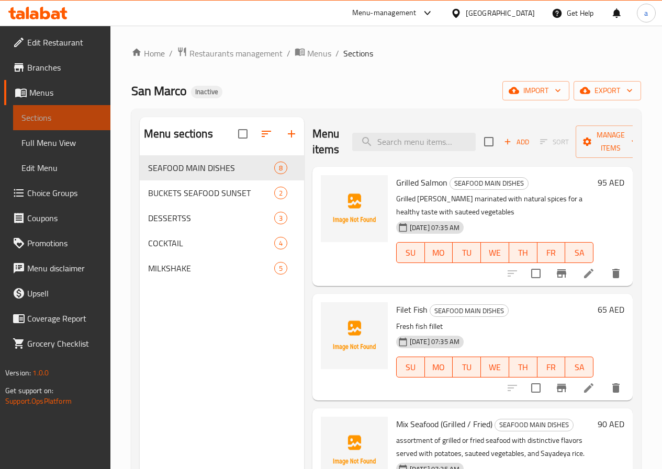
click at [45, 114] on span "Sections" at bounding box center [61, 117] width 81 height 13
click at [55, 88] on span "Menus" at bounding box center [65, 92] width 73 height 13
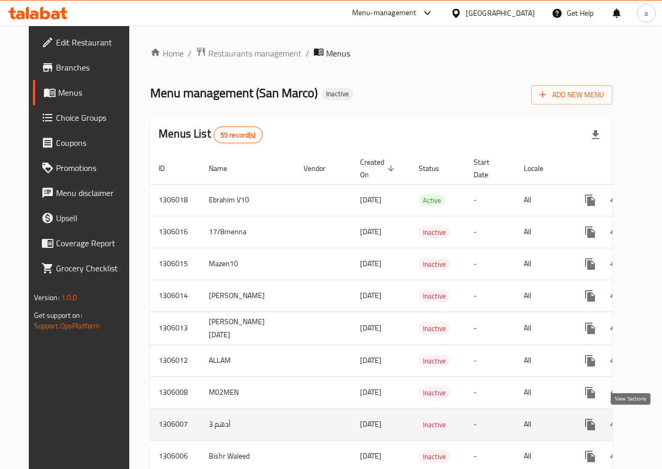
click at [653, 425] on link "enhanced table" at bounding box center [665, 424] width 25 height 25
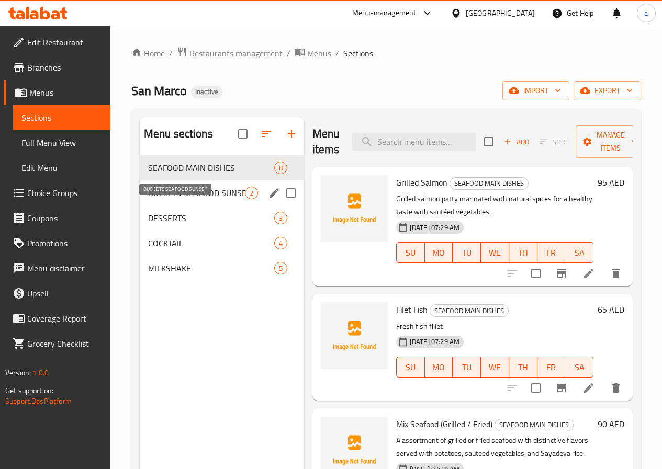
click at [170, 199] on span "BUCKETS SEAFOOD SUNSET" at bounding box center [196, 193] width 97 height 13
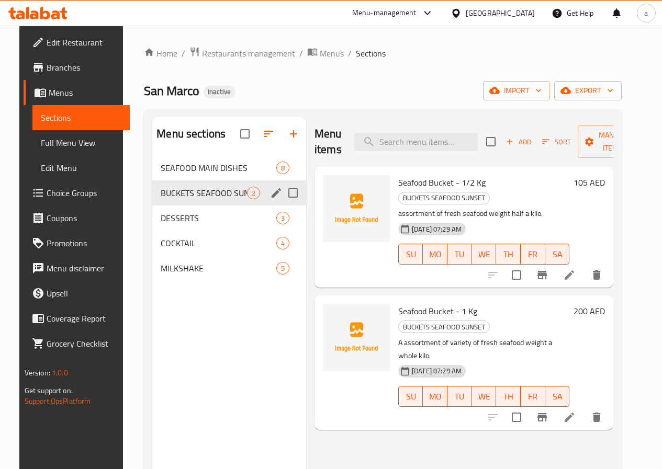
click at [282, 204] on input "Menu sections" at bounding box center [293, 193] width 22 height 22
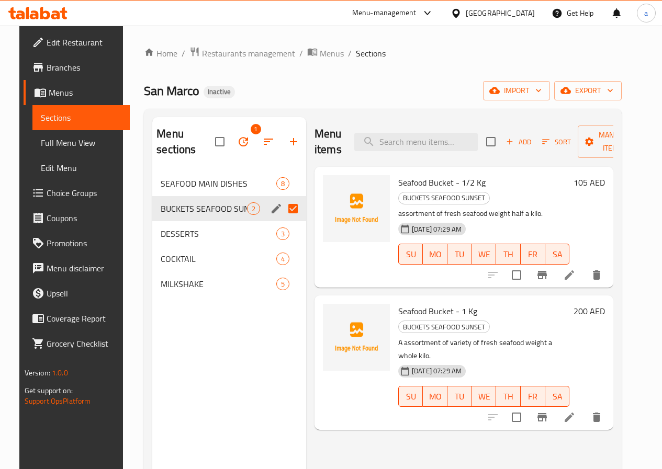
drag, startPoint x: 208, startPoint y: 347, endPoint x: 189, endPoint y: 357, distance: 21.3
click at [189, 357] on div "Menu sections 1 SEAFOOD MAIN DISHES 8 BUCKETS SEAFOOD SUNSET 2 DESSERTS 3 COCKT…" at bounding box center [229, 351] width 154 height 469
click at [282, 209] on input "Menu sections" at bounding box center [293, 209] width 22 height 22
checkbox input "false"
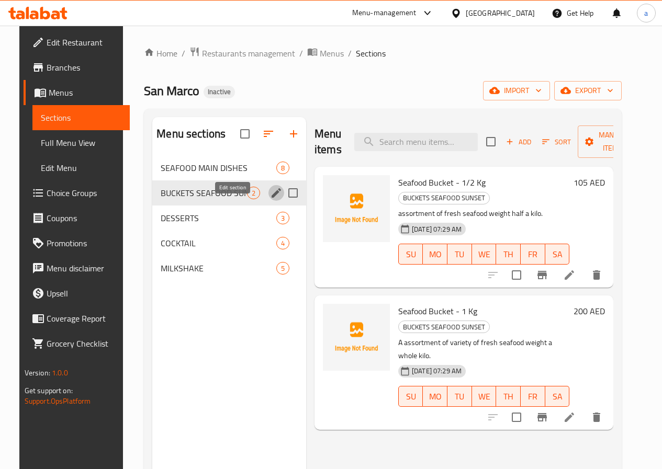
click at [271, 198] on icon "edit" at bounding box center [275, 192] width 9 height 9
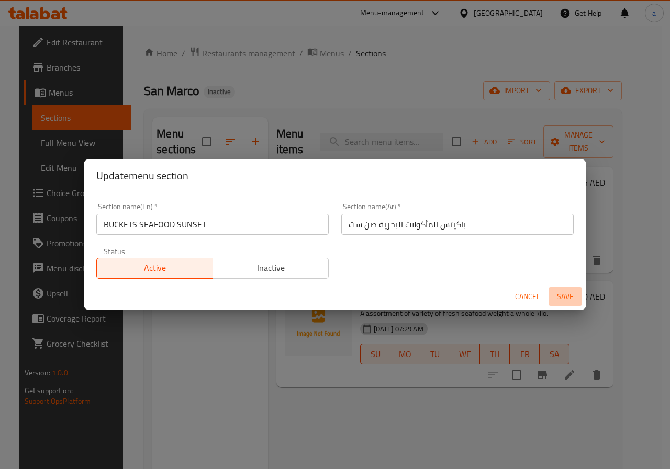
click at [555, 293] on span "Save" at bounding box center [564, 296] width 25 height 13
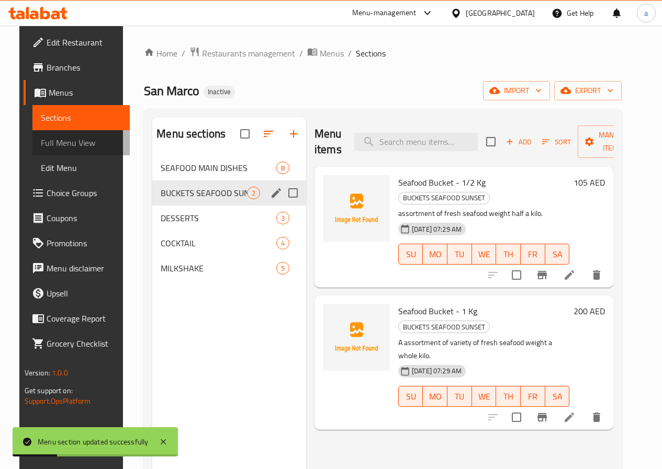
click at [48, 143] on span "Full Menu View" at bounding box center [81, 143] width 81 height 13
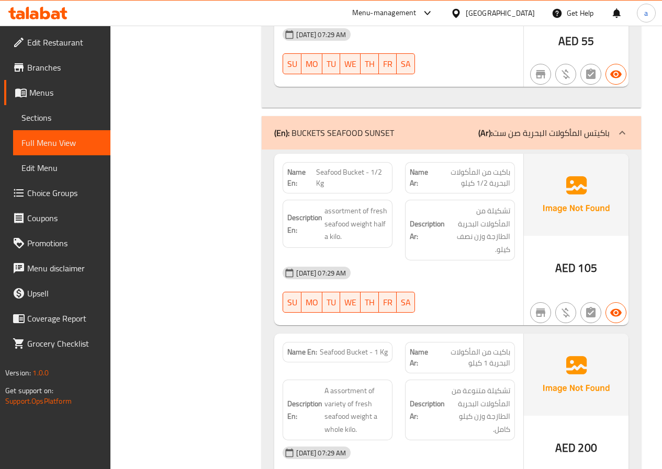
scroll to position [1465, 0]
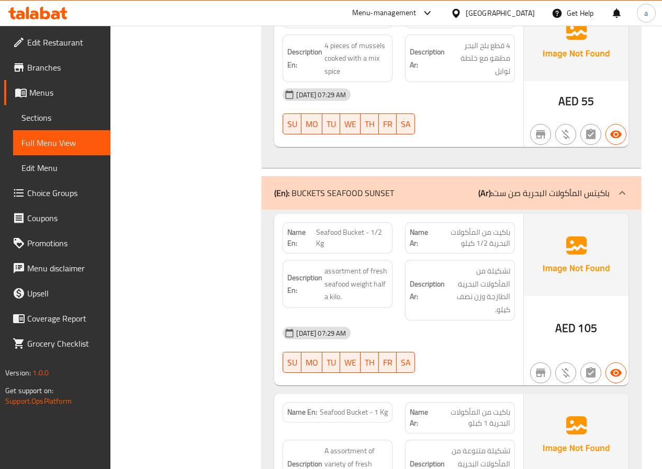
click at [47, 93] on span "Menus" at bounding box center [65, 92] width 73 height 13
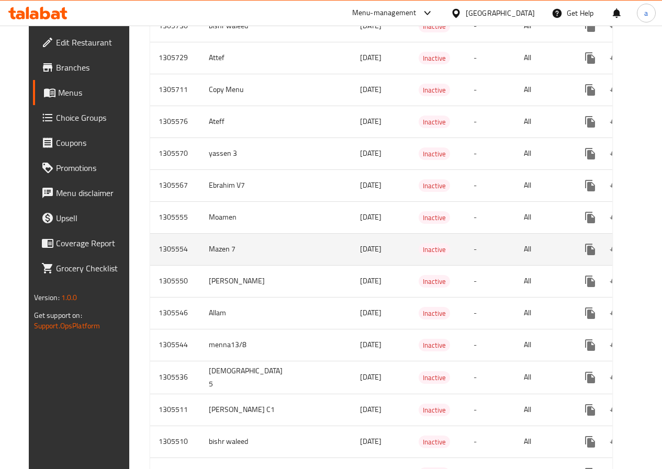
scroll to position [1099, 0]
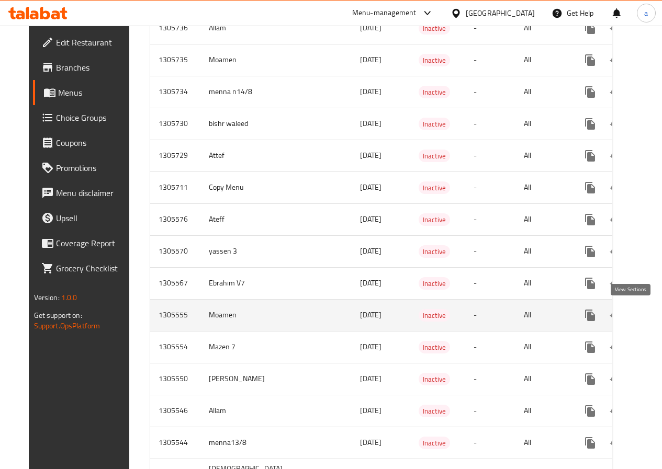
click at [659, 314] on icon "enhanced table" at bounding box center [665, 315] width 13 height 13
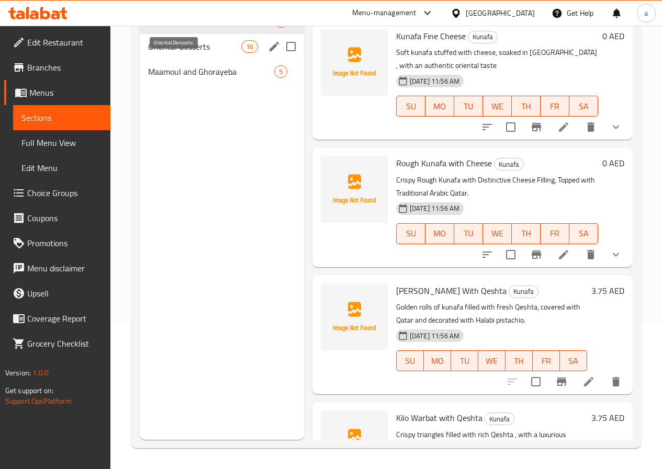
click at [189, 53] on span "Oriental Desserts" at bounding box center [194, 46] width 93 height 13
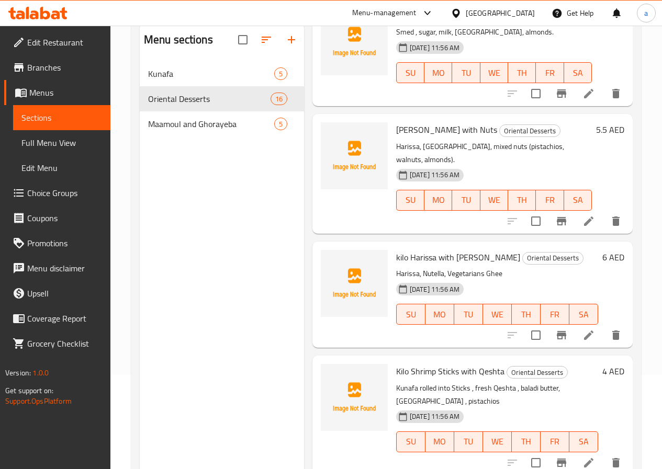
scroll to position [314, 0]
click at [585, 216] on icon at bounding box center [588, 222] width 13 height 13
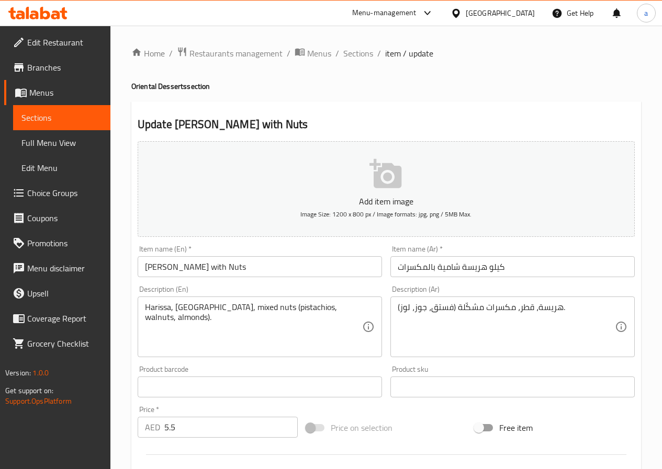
click at [470, 304] on textarea "هريسة، قطر، مكسرات مشكّلة (فستق، جوز، لوز)." at bounding box center [506, 327] width 217 height 50
click at [54, 90] on span "Menus" at bounding box center [65, 92] width 73 height 13
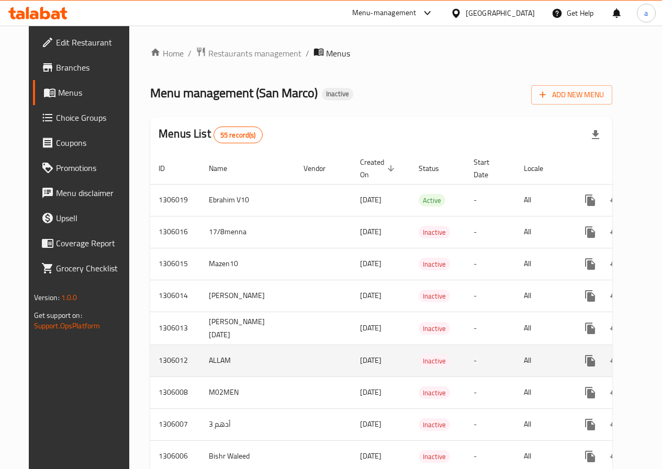
scroll to position [209, 0]
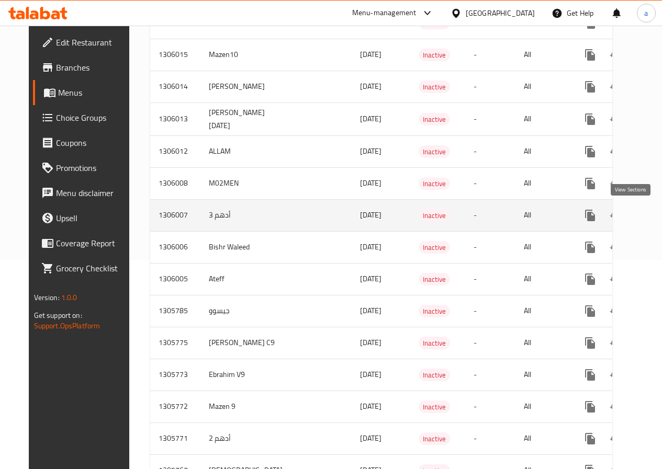
click at [659, 215] on icon "enhanced table" at bounding box center [665, 215] width 13 height 13
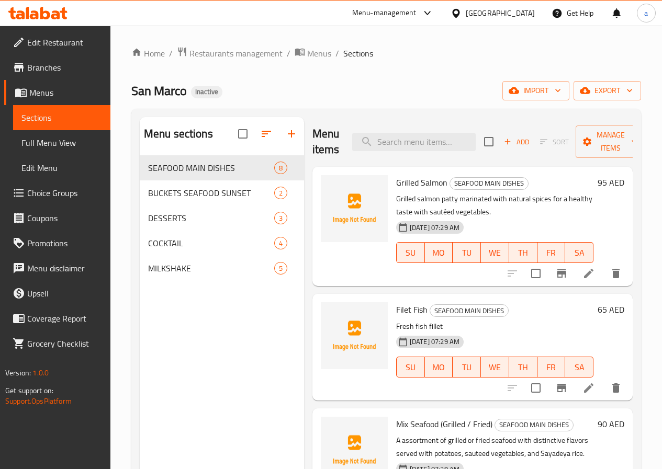
click at [61, 132] on link "Full Menu View" at bounding box center [61, 142] width 97 height 25
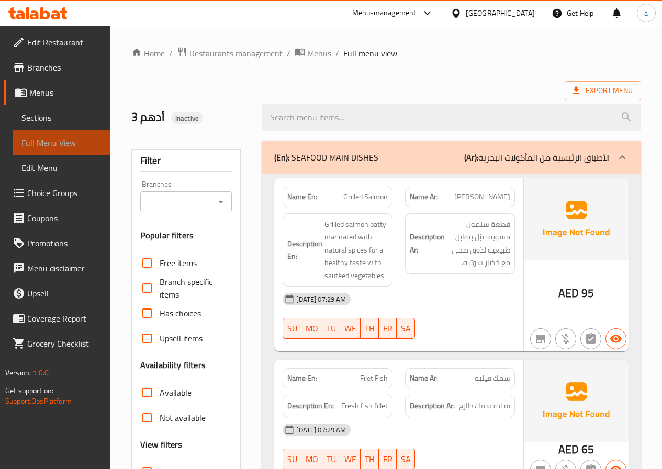
click at [73, 142] on span "Full Menu View" at bounding box center [61, 143] width 81 height 13
click at [53, 109] on link "Sections" at bounding box center [61, 117] width 97 height 25
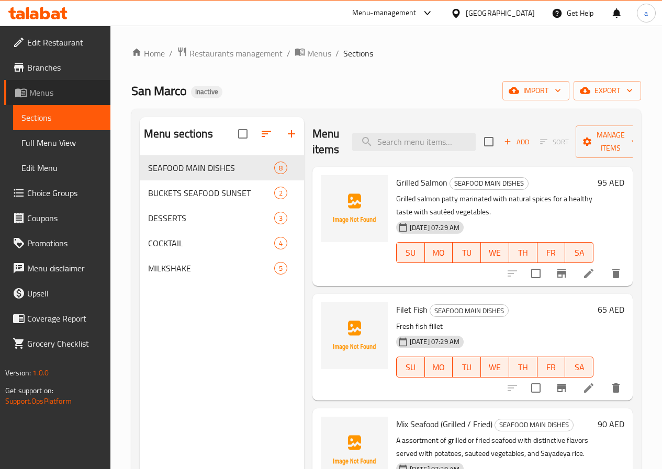
click at [59, 95] on span "Menus" at bounding box center [65, 92] width 73 height 13
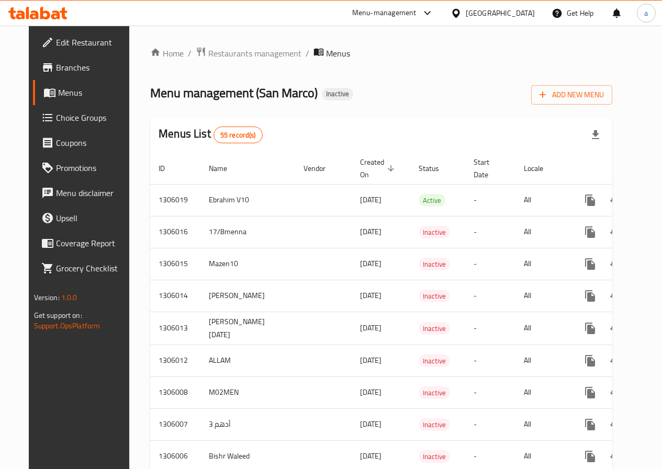
click at [61, 113] on span "Choice Groups" at bounding box center [93, 117] width 75 height 13
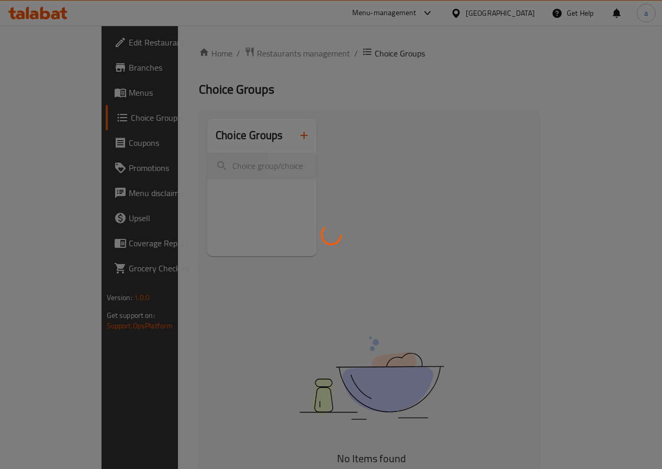
click at [61, 96] on div at bounding box center [331, 234] width 662 height 469
click at [58, 95] on div at bounding box center [331, 234] width 662 height 469
click at [59, 98] on div at bounding box center [331, 234] width 662 height 469
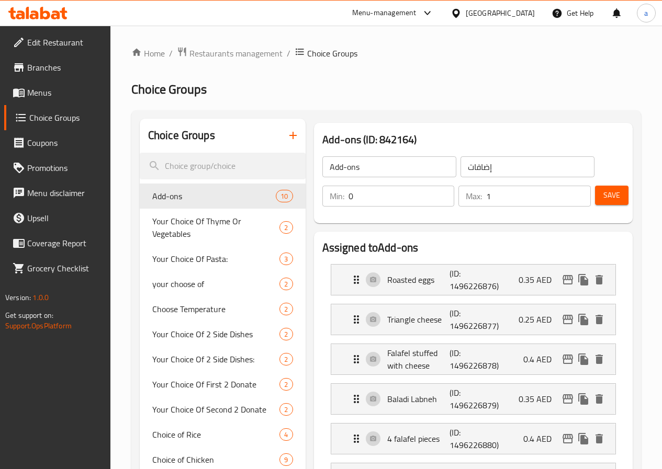
click at [51, 100] on link "Menus" at bounding box center [57, 92] width 106 height 25
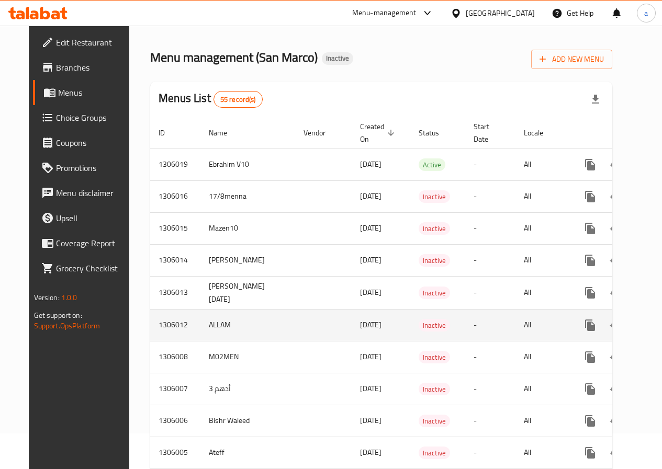
scroll to position [52, 0]
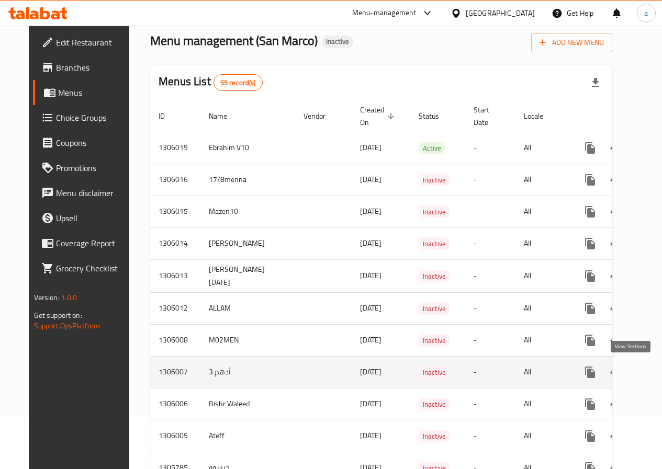
click at [659, 372] on icon "enhanced table" at bounding box center [665, 372] width 13 height 13
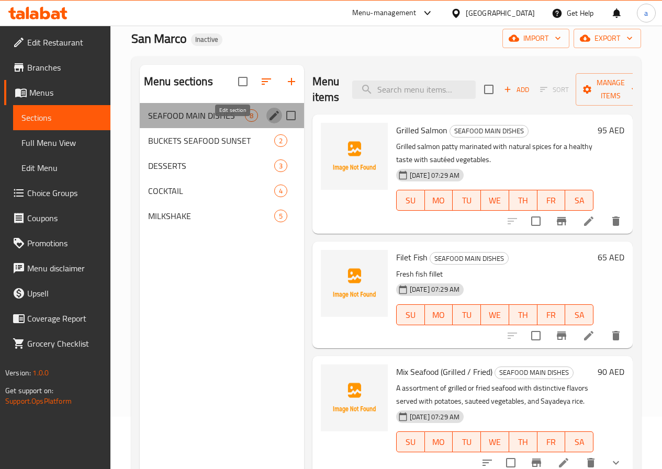
click at [268, 122] on icon "edit" at bounding box center [274, 115] width 13 height 13
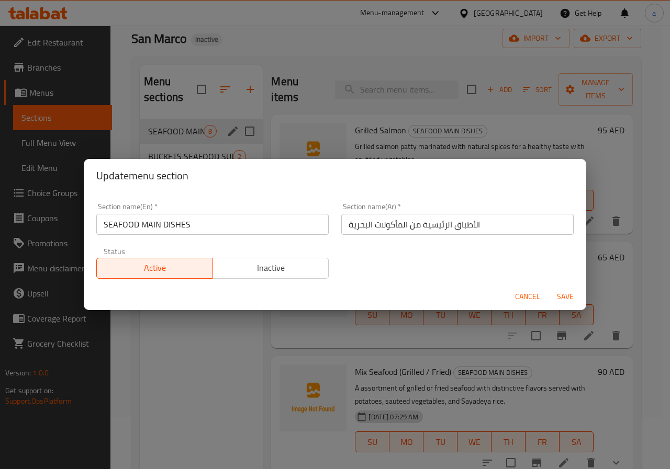
click at [222, 134] on div "Update menu section Section name(En)   * SEAFOOD MAIN DISHES Section name(En) *…" at bounding box center [335, 234] width 670 height 469
click at [539, 294] on span "Cancel" at bounding box center [527, 296] width 25 height 13
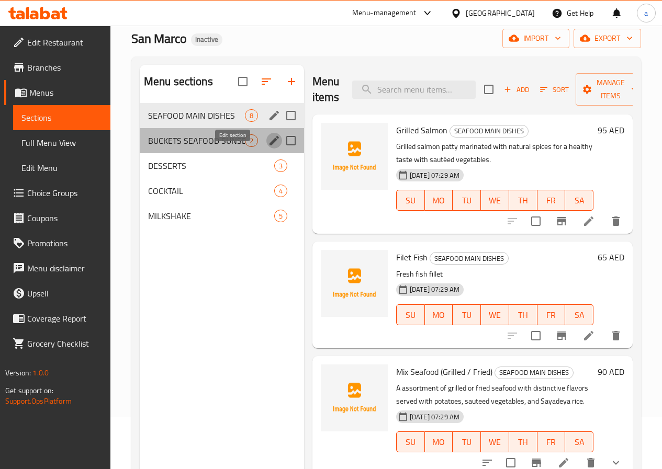
click at [269, 145] on icon "edit" at bounding box center [273, 140] width 9 height 9
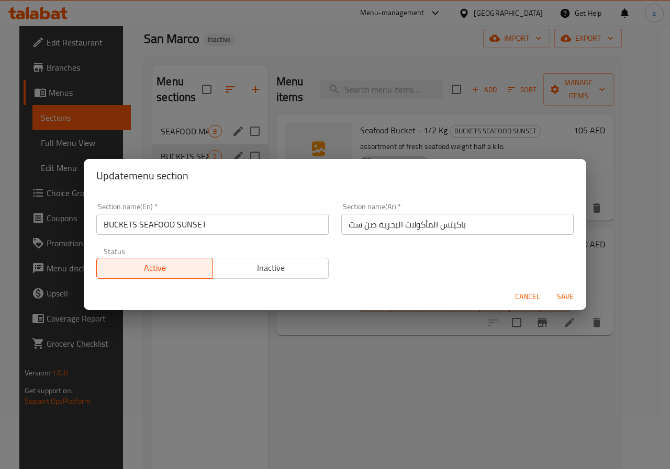
click at [565, 296] on span "Save" at bounding box center [564, 296] width 25 height 13
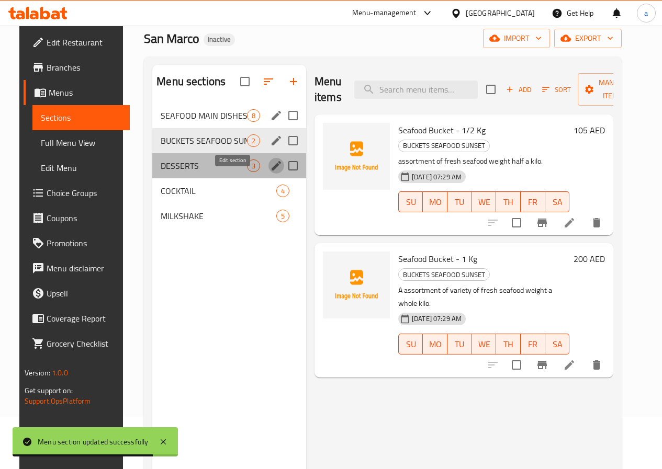
click at [270, 172] on icon "edit" at bounding box center [276, 166] width 13 height 13
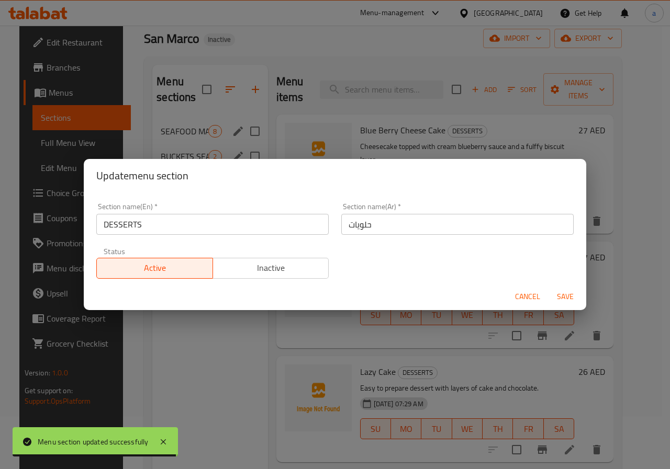
click at [538, 291] on span "Cancel" at bounding box center [527, 296] width 25 height 13
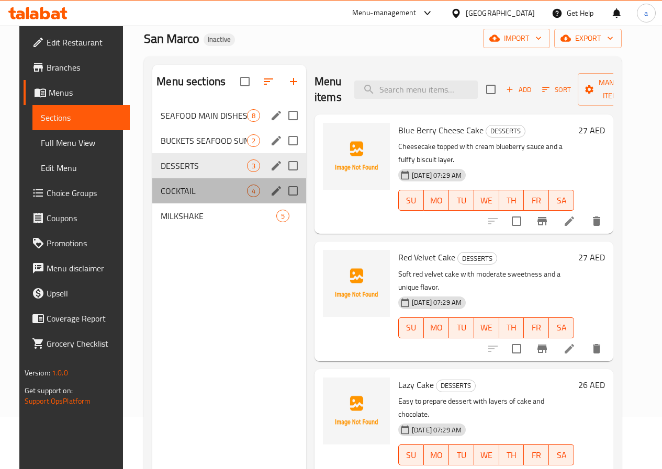
click at [268, 199] on div "Menu sections" at bounding box center [276, 191] width 16 height 16
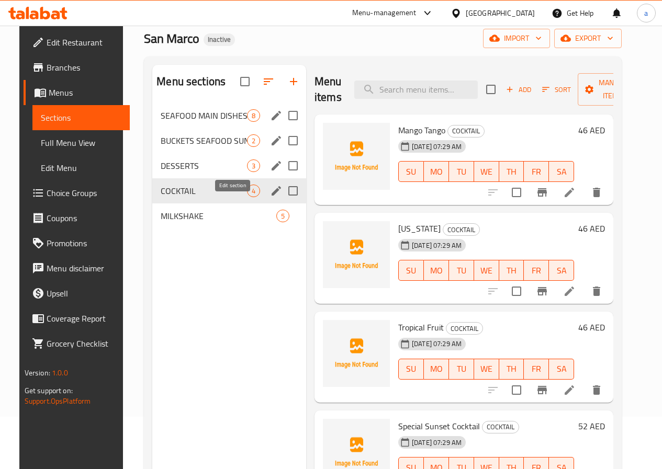
click at [270, 197] on icon "edit" at bounding box center [276, 191] width 13 height 13
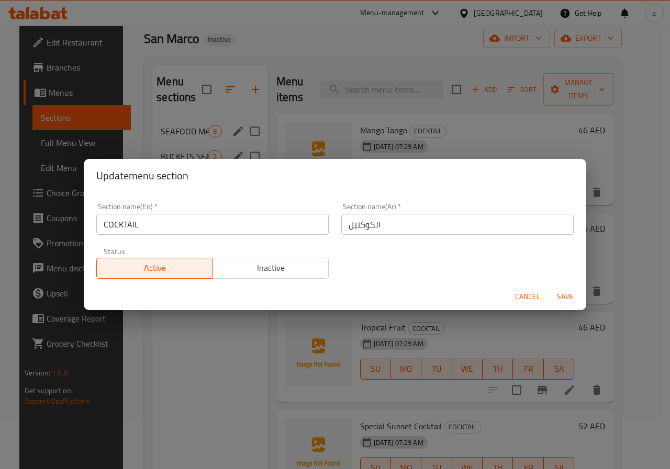
click at [193, 349] on div "Update menu section Section name(En)   * COCKTAIL Section name(En) * Section na…" at bounding box center [335, 234] width 670 height 469
click at [532, 291] on span "Cancel" at bounding box center [527, 296] width 25 height 13
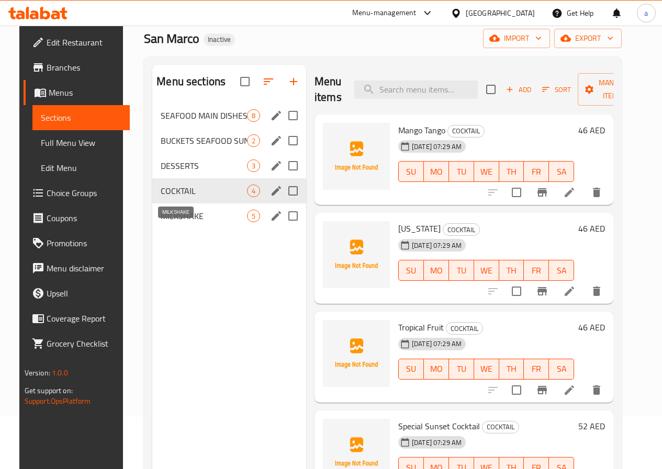
click at [185, 222] on span "MILKSHAKE" at bounding box center [204, 216] width 86 height 13
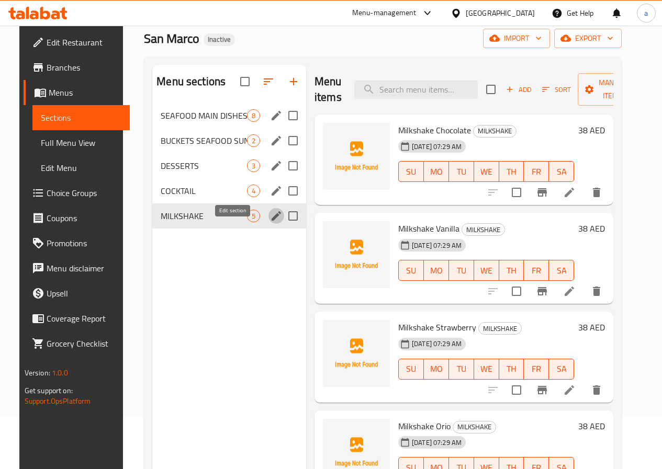
click at [270, 222] on icon "edit" at bounding box center [276, 216] width 13 height 13
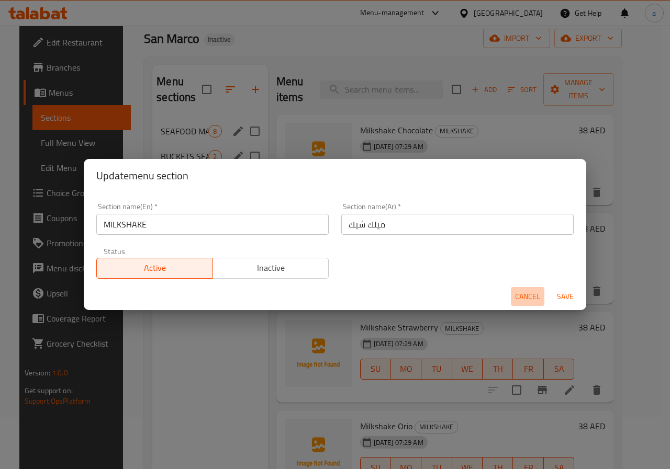
click at [534, 296] on span "Cancel" at bounding box center [527, 296] width 25 height 13
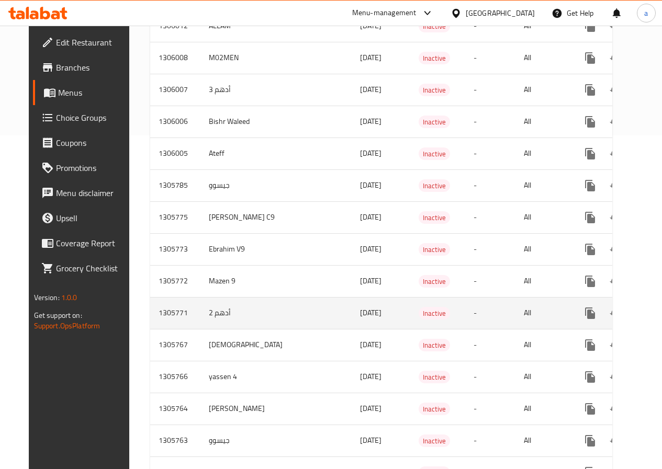
scroll to position [366, 0]
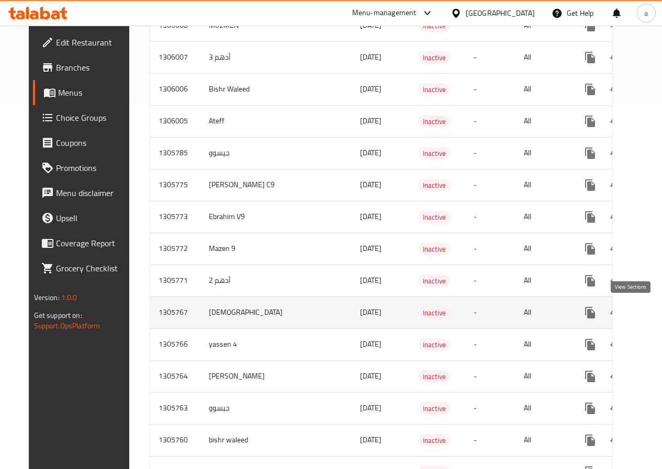
click at [653, 319] on link "enhanced table" at bounding box center [665, 312] width 25 height 25
